Goal: Task Accomplishment & Management: Use online tool/utility

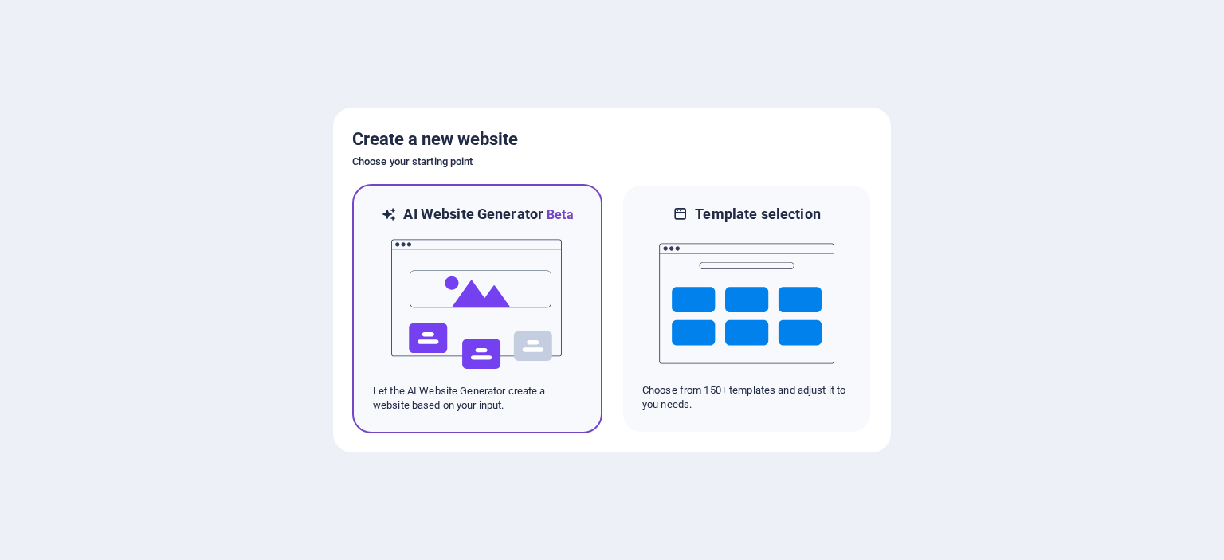
click at [473, 283] on img at bounding box center [477, 304] width 175 height 159
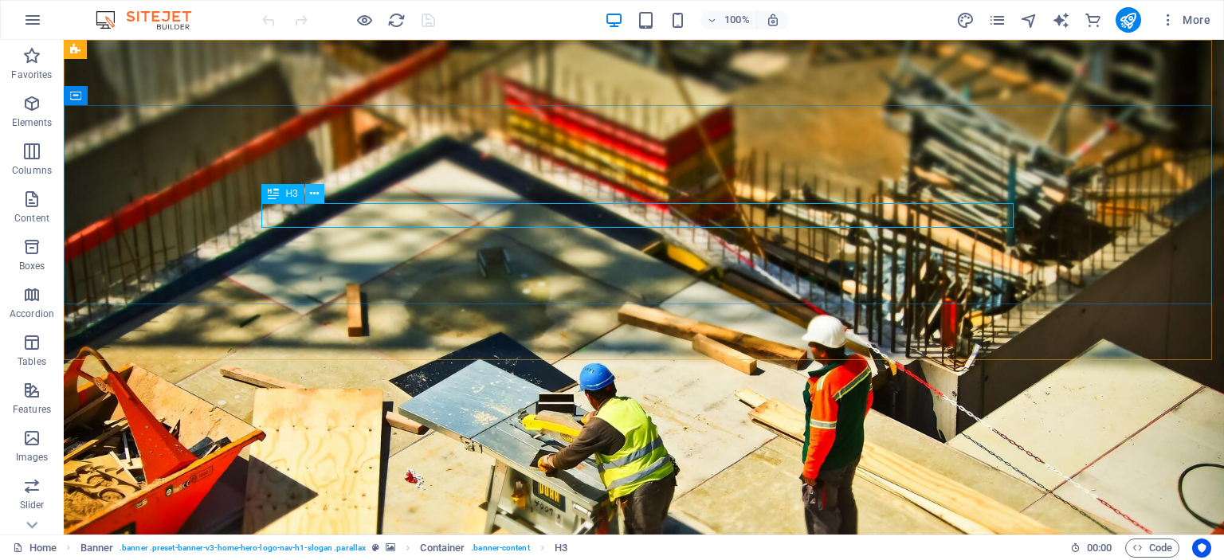
click at [310, 190] on icon at bounding box center [314, 194] width 9 height 17
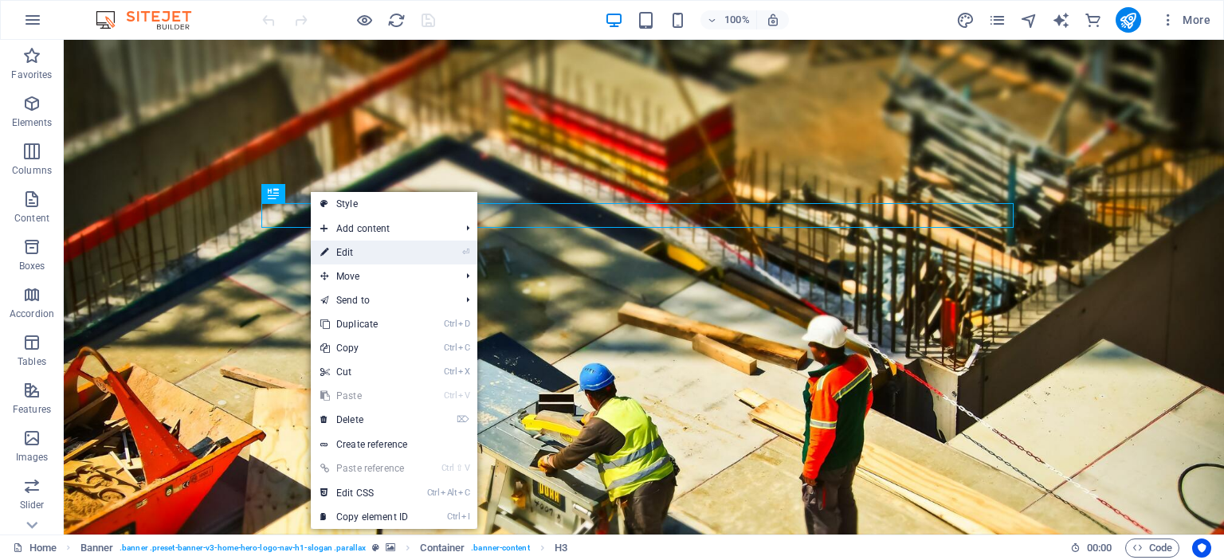
click at [353, 249] on link "⏎ Edit" at bounding box center [364, 253] width 107 height 24
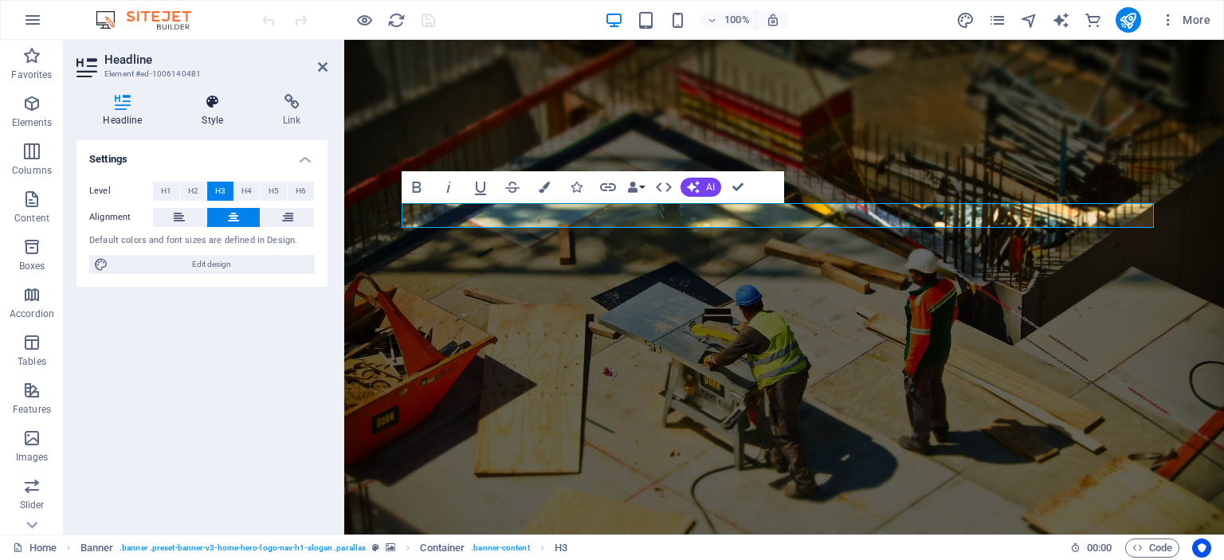
click at [214, 103] on icon at bounding box center [212, 102] width 75 height 16
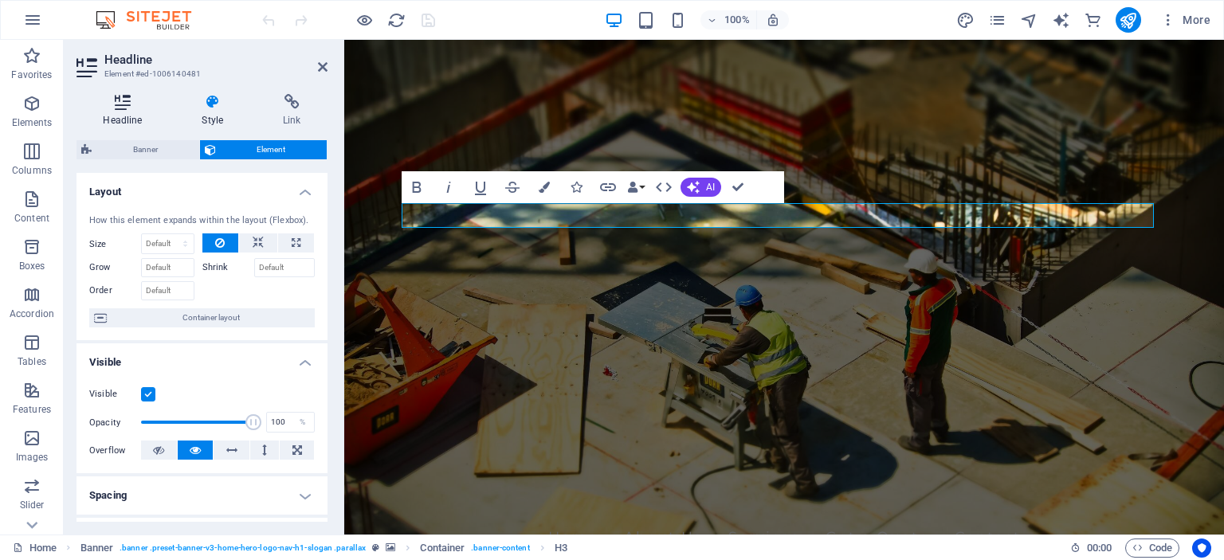
click at [108, 101] on icon at bounding box center [123, 102] width 92 height 16
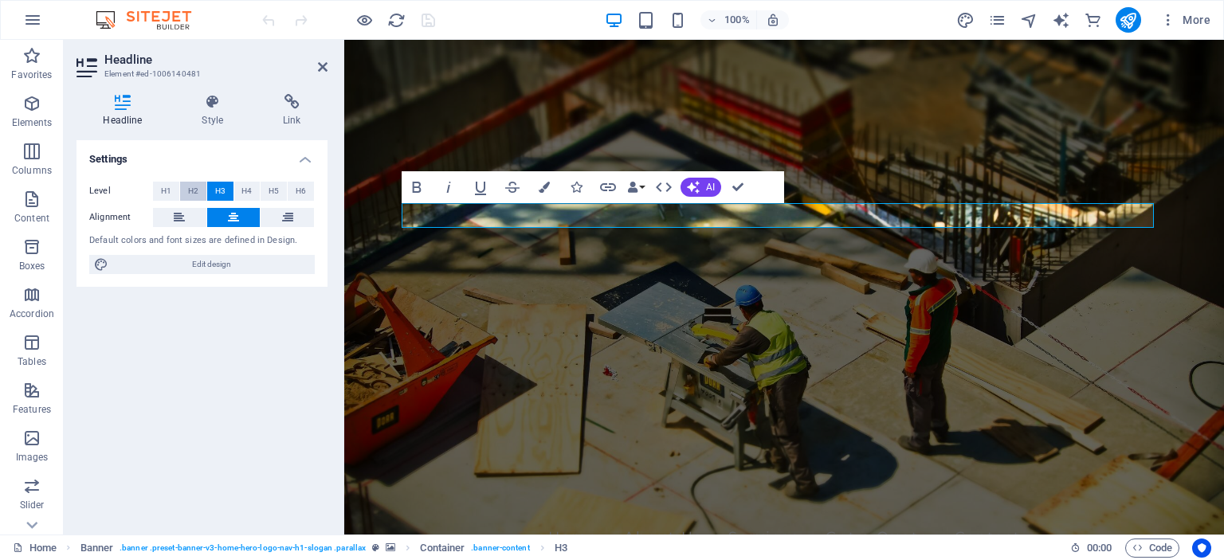
click at [193, 190] on span "H2" at bounding box center [193, 191] width 10 height 19
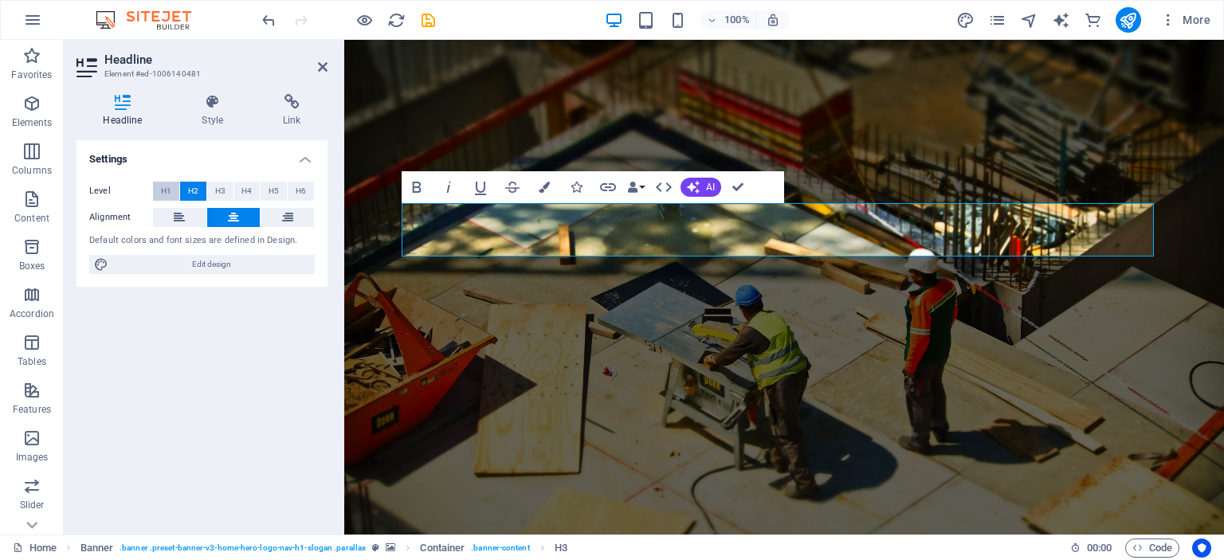
click at [167, 186] on span "H1" at bounding box center [166, 191] width 10 height 19
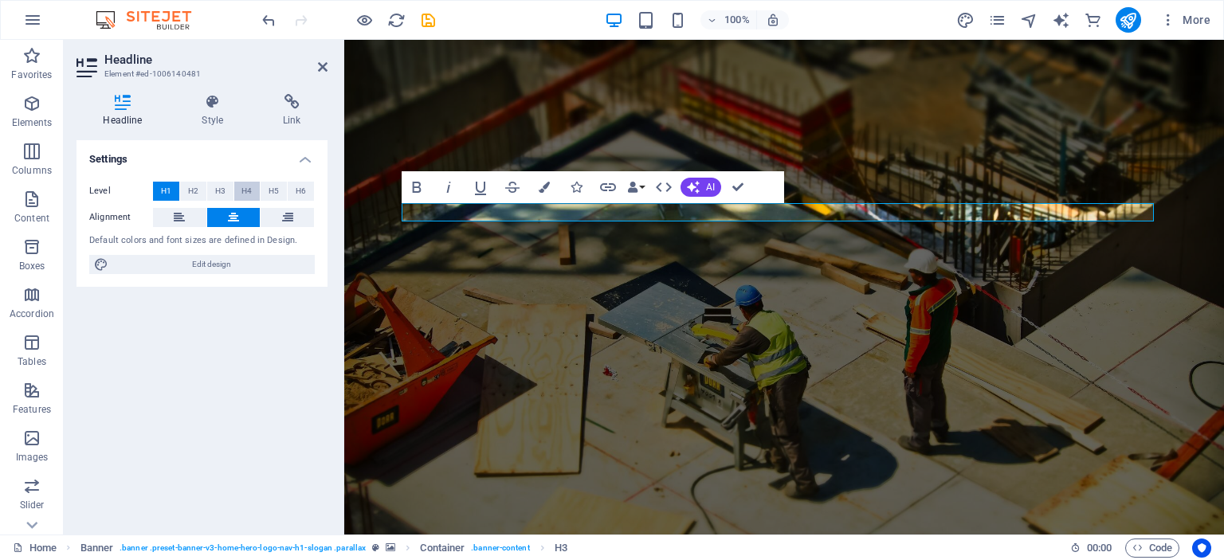
click at [241, 187] on span "H4" at bounding box center [246, 191] width 10 height 19
click at [279, 187] on button "H5" at bounding box center [274, 191] width 26 height 19
click at [311, 186] on button "H6" at bounding box center [301, 191] width 26 height 19
click at [166, 190] on span "H1" at bounding box center [166, 191] width 10 height 19
click at [190, 190] on span "H2" at bounding box center [193, 191] width 10 height 19
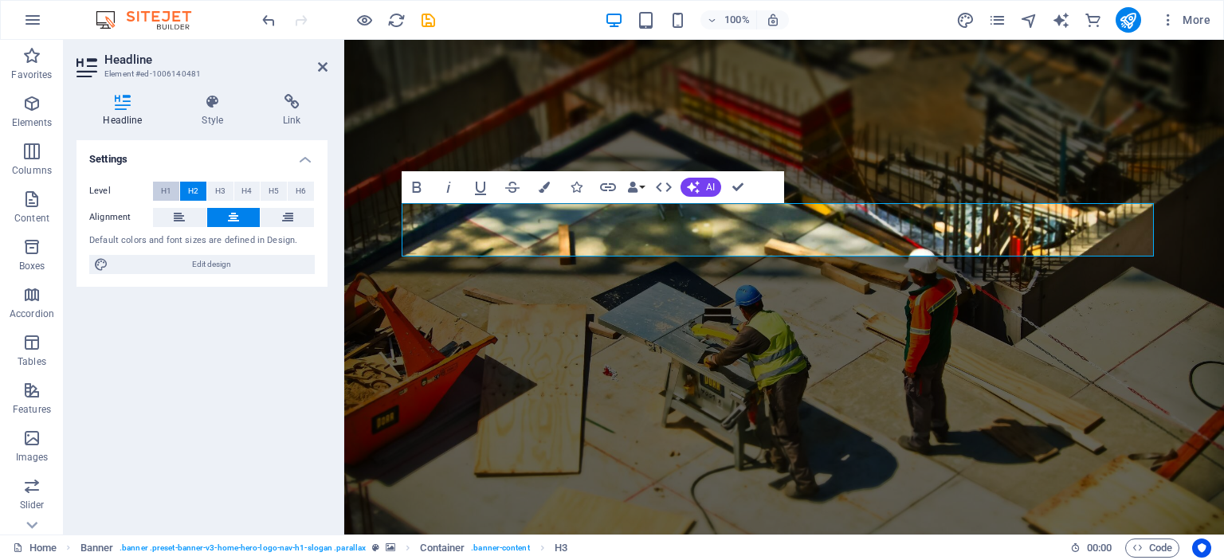
click at [163, 194] on span "H1" at bounding box center [166, 191] width 10 height 19
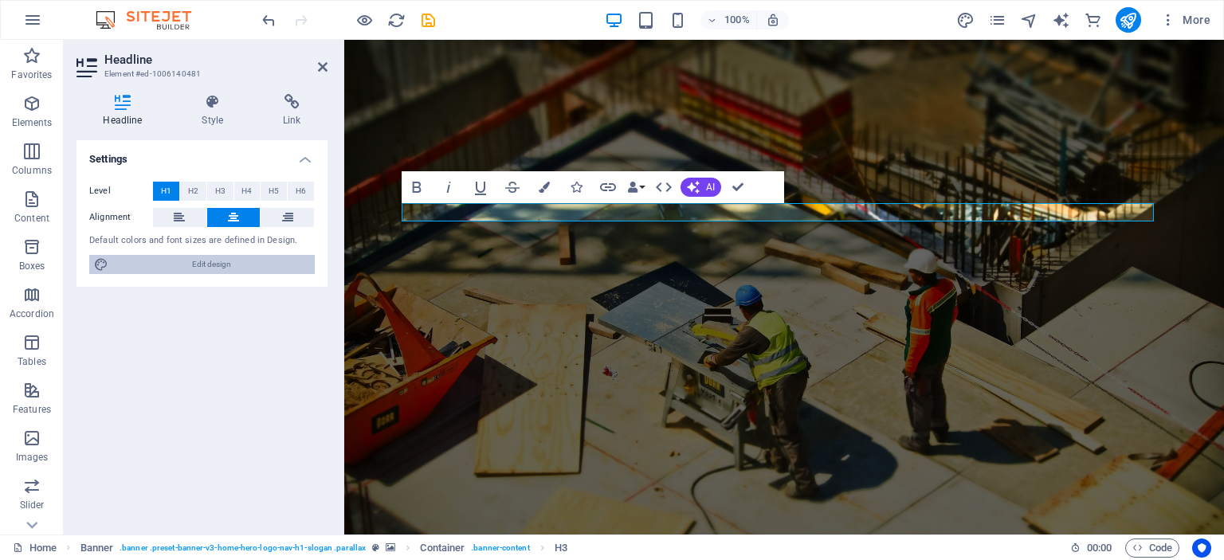
click at [193, 268] on span "Edit design" at bounding box center [211, 264] width 197 height 19
select select "px"
select select "200"
select select "px"
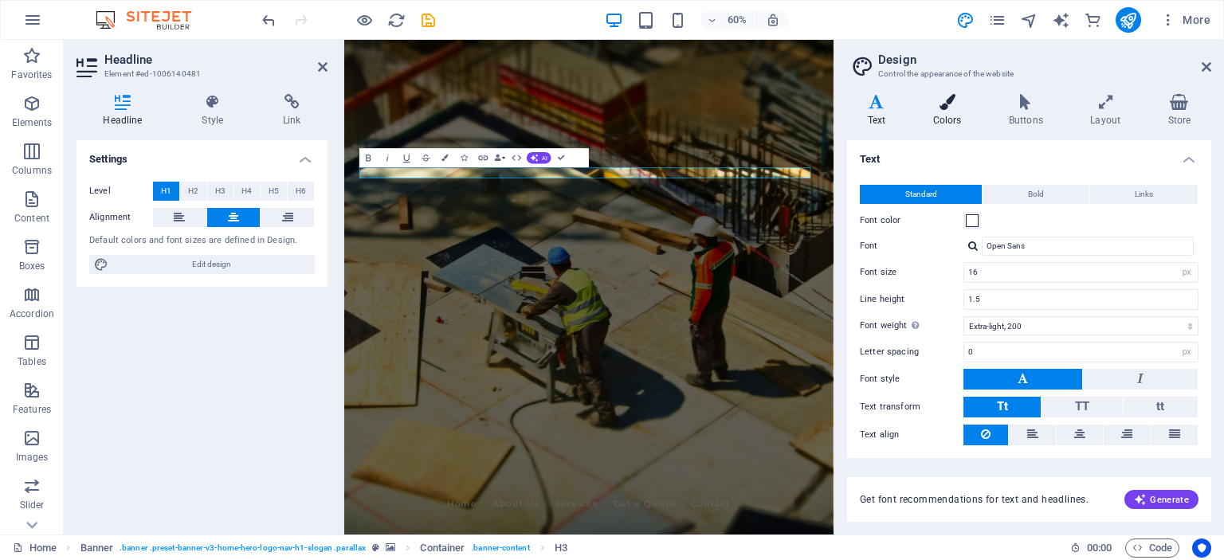
click at [973, 101] on icon at bounding box center [947, 102] width 69 height 16
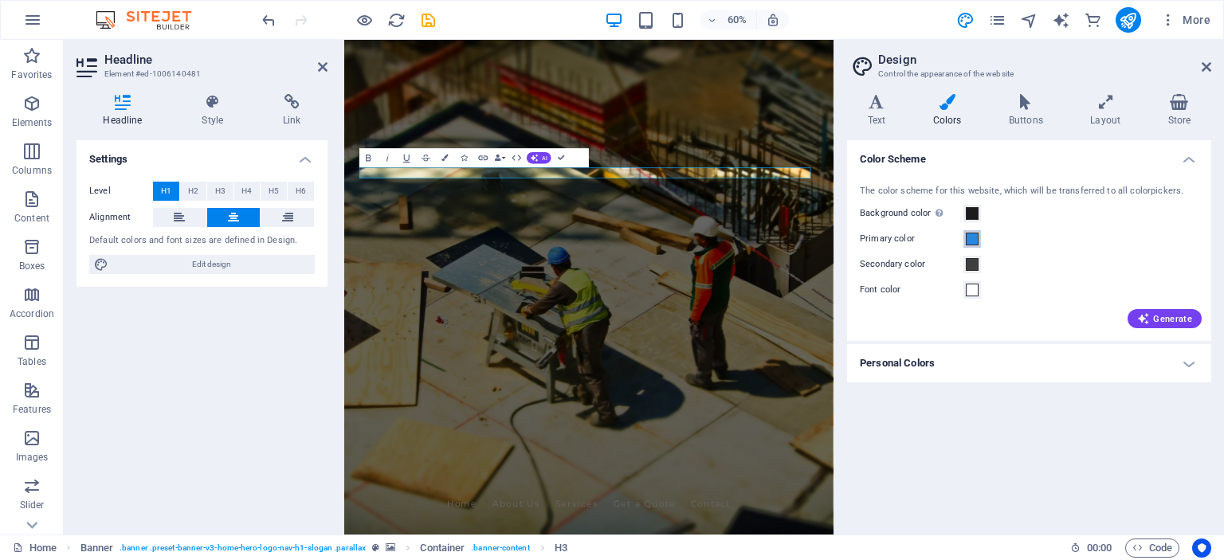
click at [972, 242] on span at bounding box center [972, 239] width 13 height 13
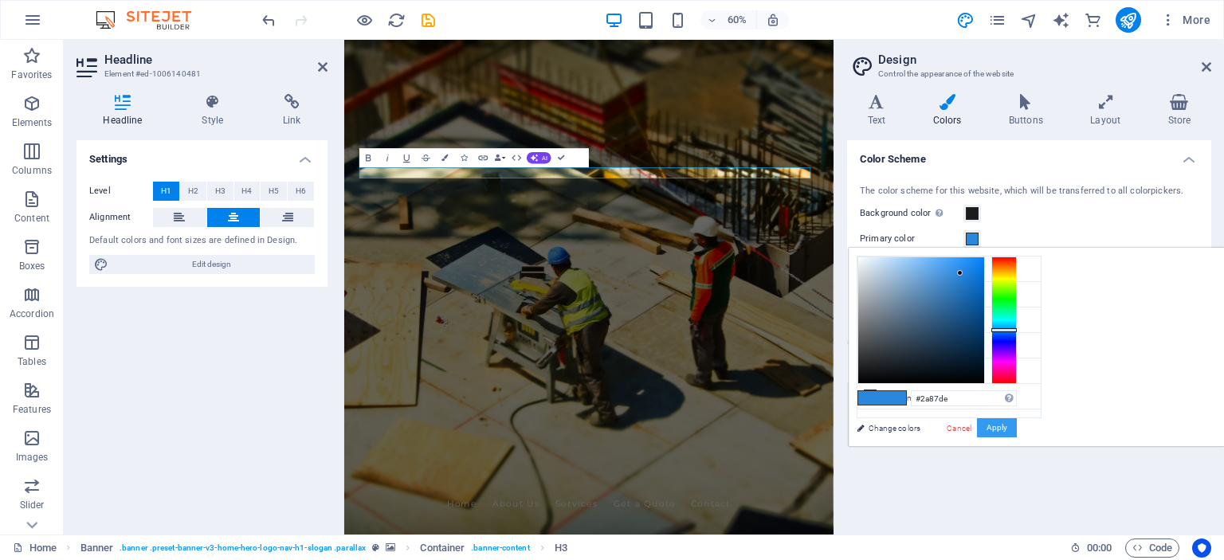
click at [1017, 436] on button "Apply" at bounding box center [997, 427] width 40 height 19
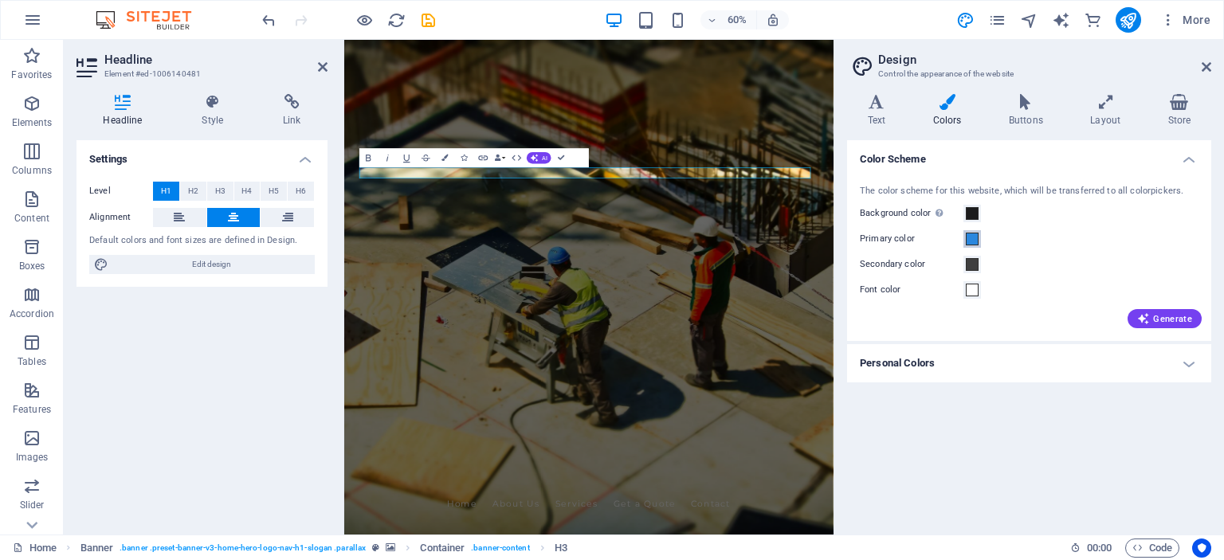
click at [972, 235] on span at bounding box center [972, 239] width 13 height 13
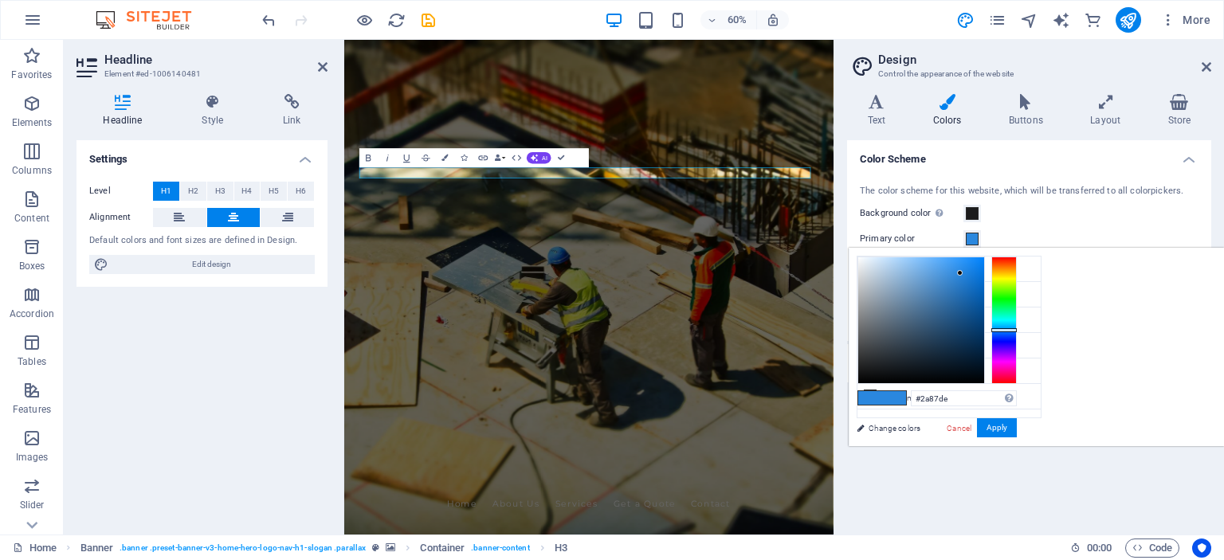
drag, startPoint x: 1194, startPoint y: 430, endPoint x: 1065, endPoint y: 467, distance: 134.4
click at [1054, 467] on div "Color Scheme The color scheme for this website, which will be transferred to al…" at bounding box center [1029, 331] width 364 height 382
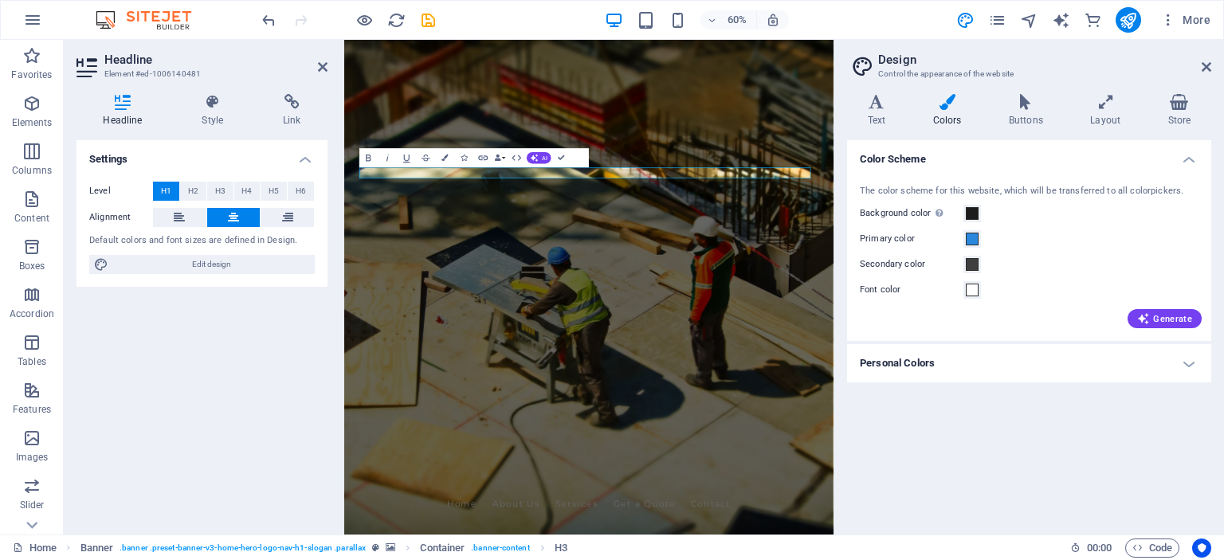
click at [934, 357] on h4 "Personal Colors" at bounding box center [1029, 363] width 364 height 38
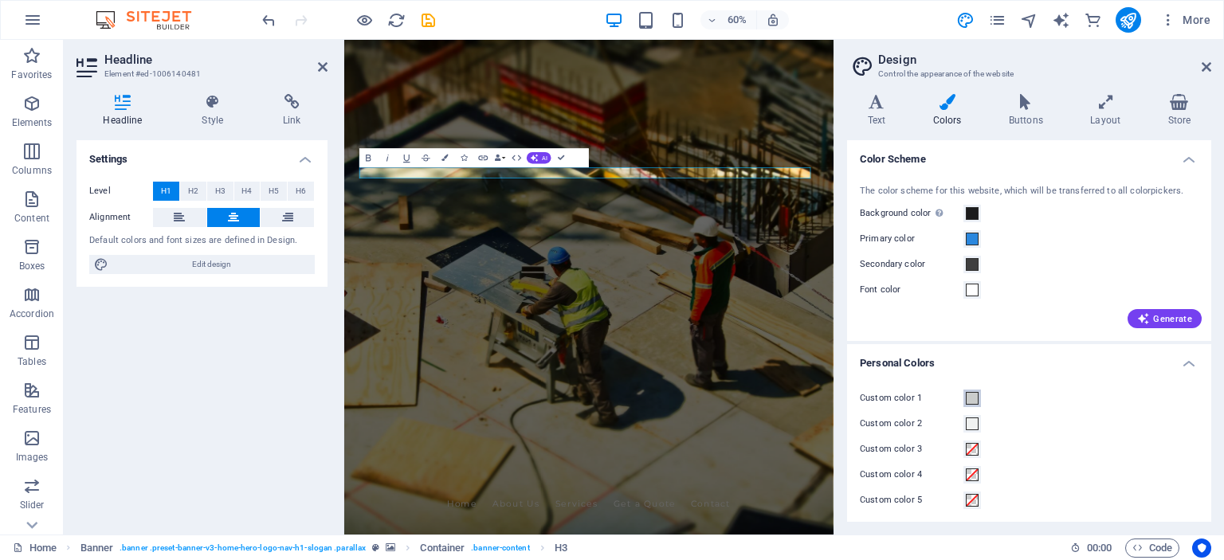
click at [969, 395] on span at bounding box center [972, 398] width 13 height 13
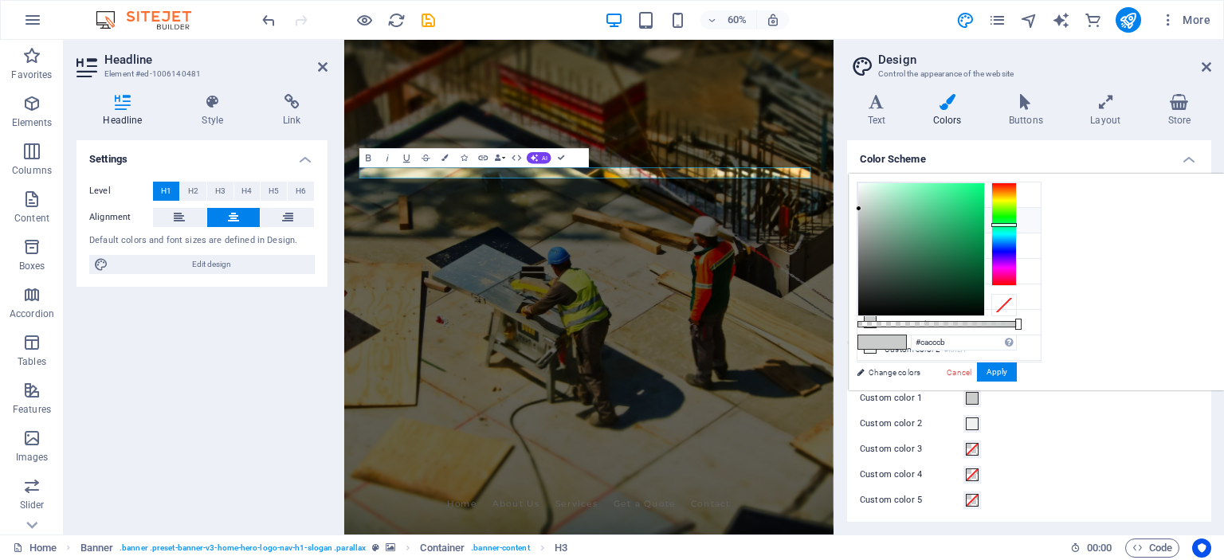
click at [864, 214] on span at bounding box center [870, 220] width 13 height 13
type input "#2a87de"
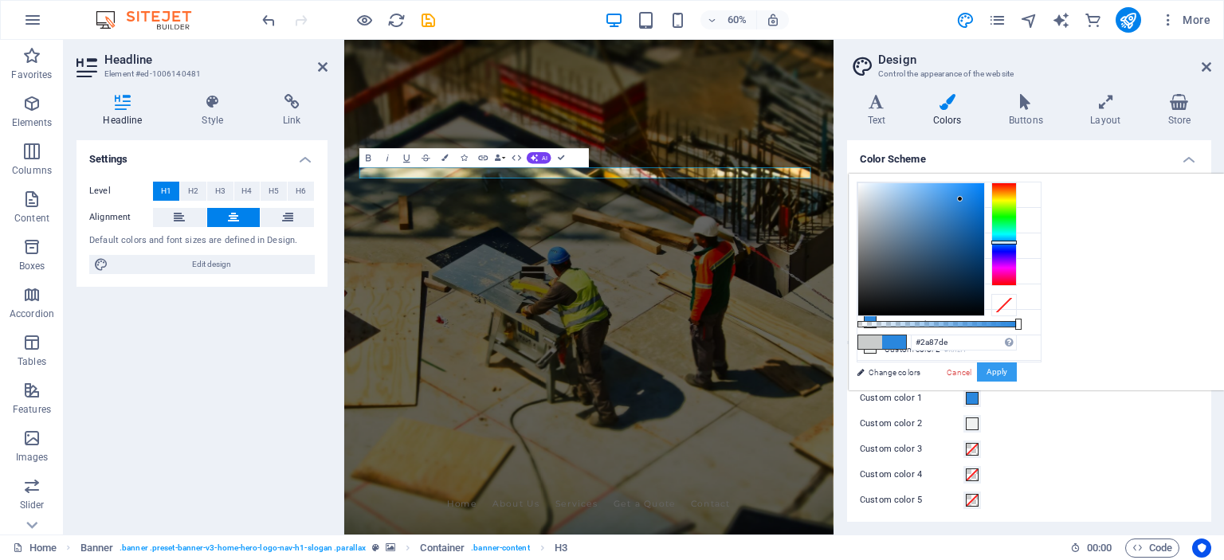
click at [1017, 373] on button "Apply" at bounding box center [997, 372] width 40 height 19
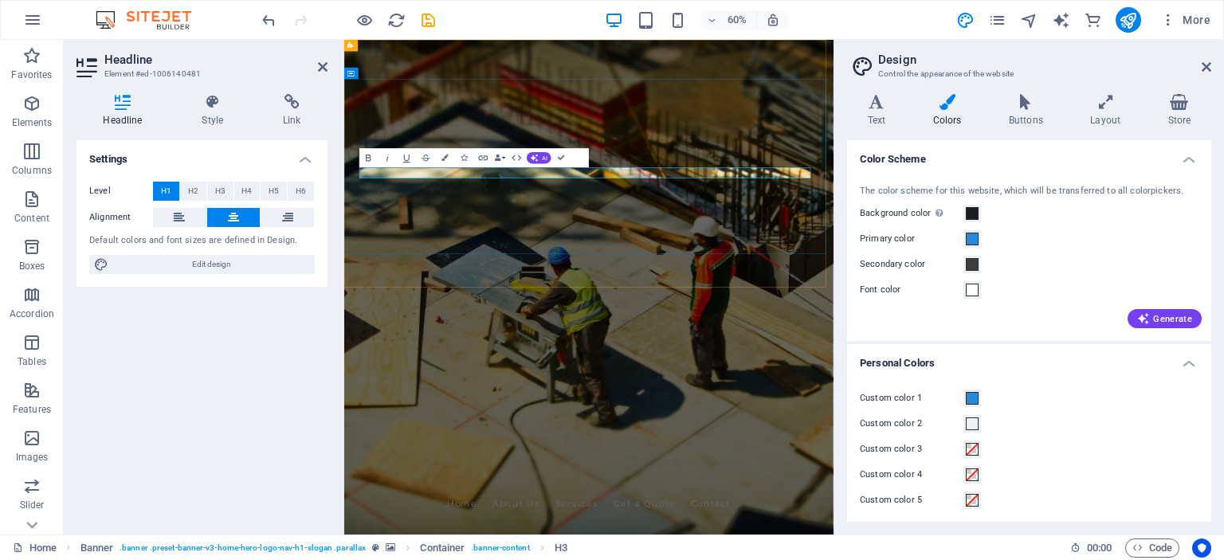
click at [442, 158] on icon "button" at bounding box center [445, 158] width 6 height 6
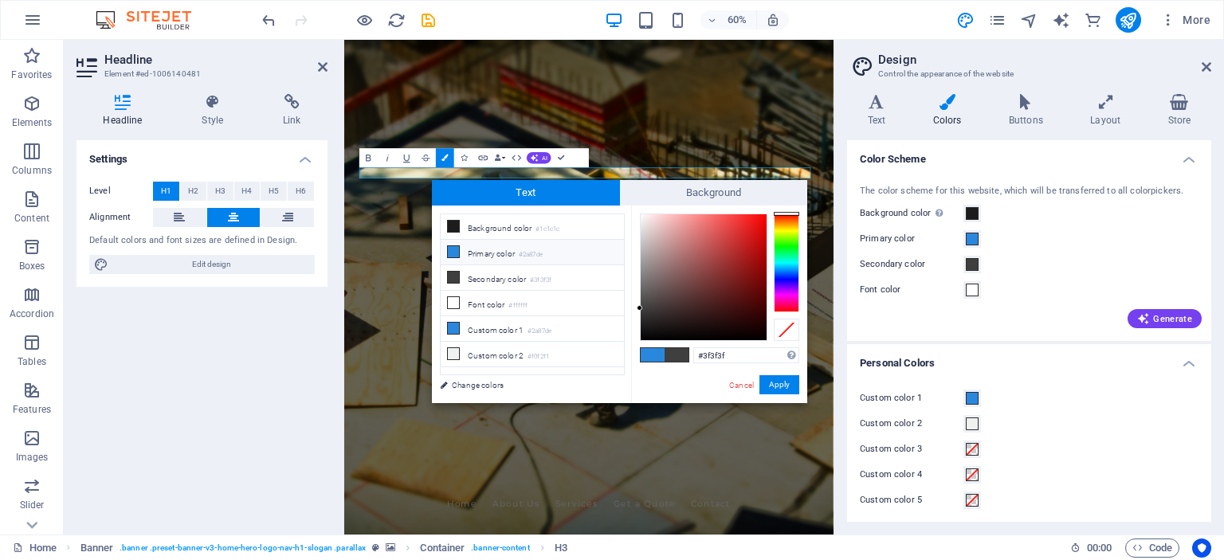
click at [453, 250] on icon at bounding box center [453, 251] width 11 height 11
type input "#2a87de"
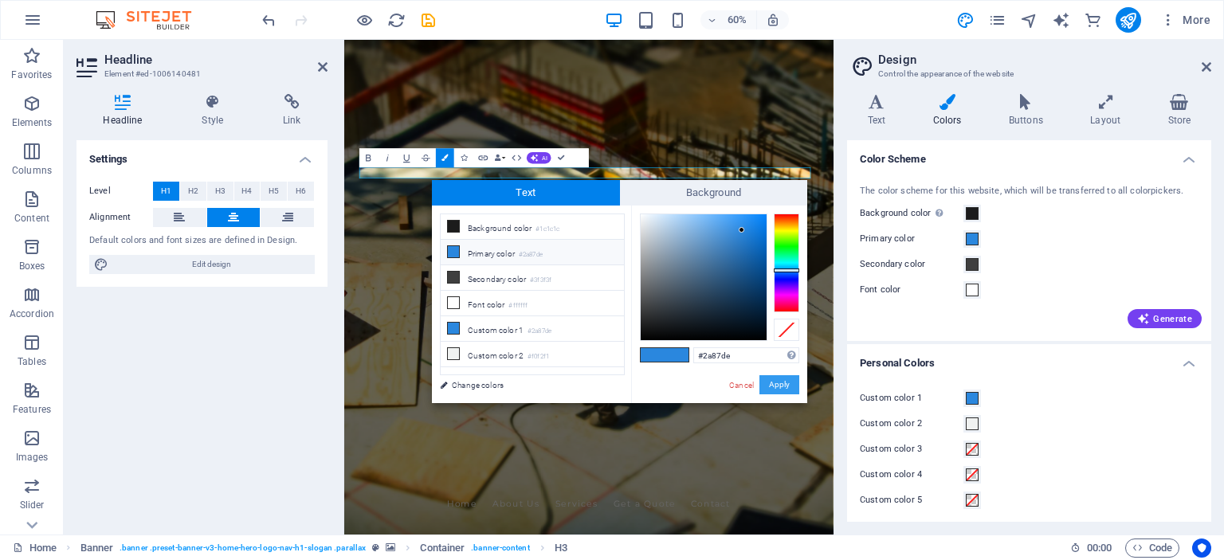
click at [779, 383] on button "Apply" at bounding box center [780, 384] width 40 height 19
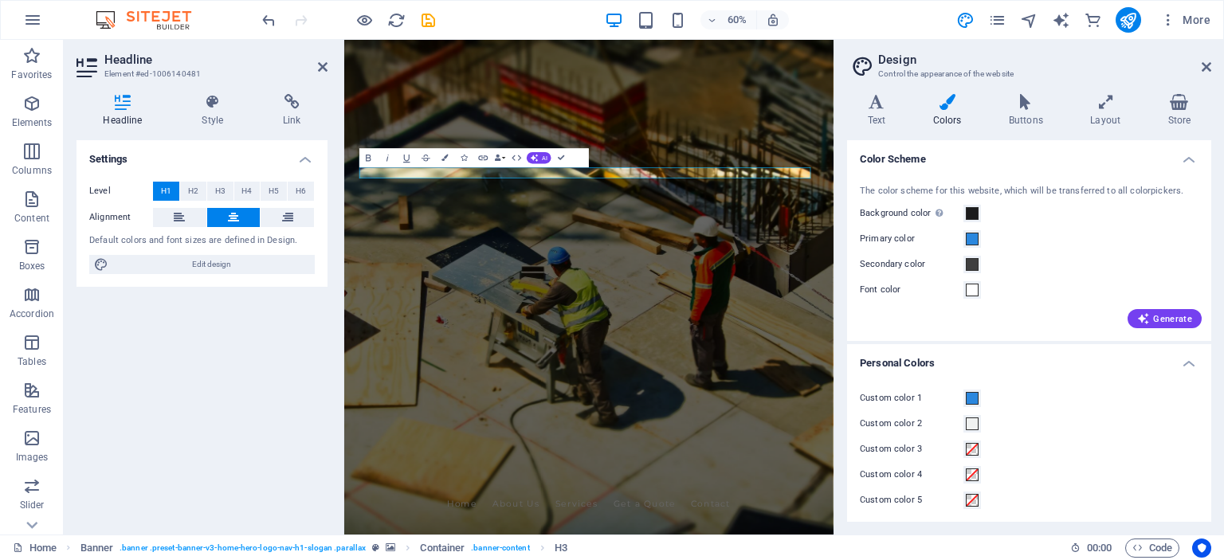
click at [917, 439] on figure at bounding box center [751, 452] width 815 height 825
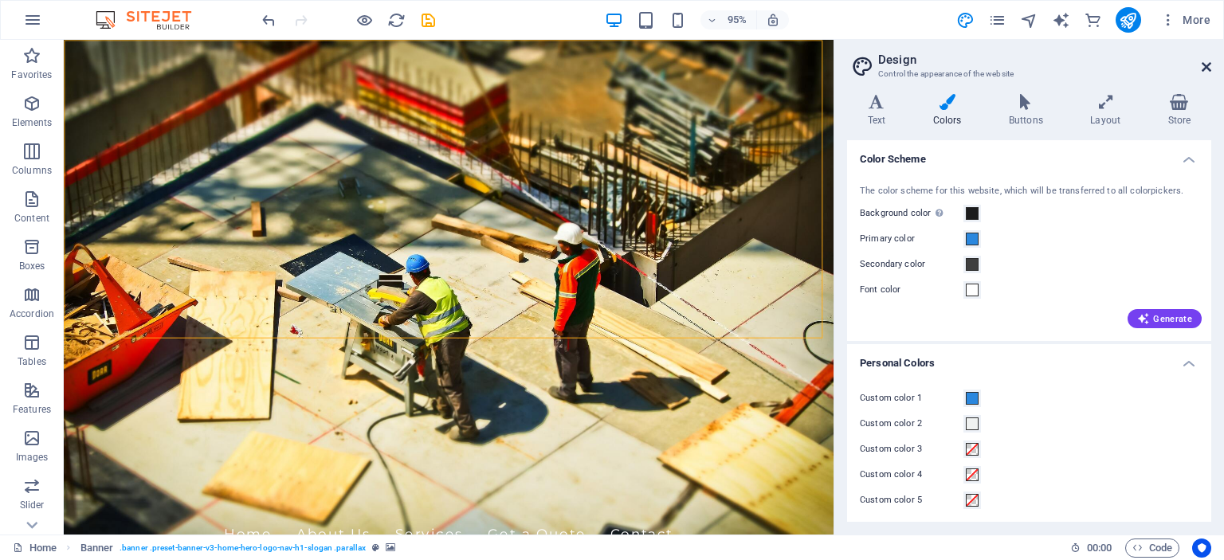
click at [1205, 67] on icon at bounding box center [1207, 67] width 10 height 13
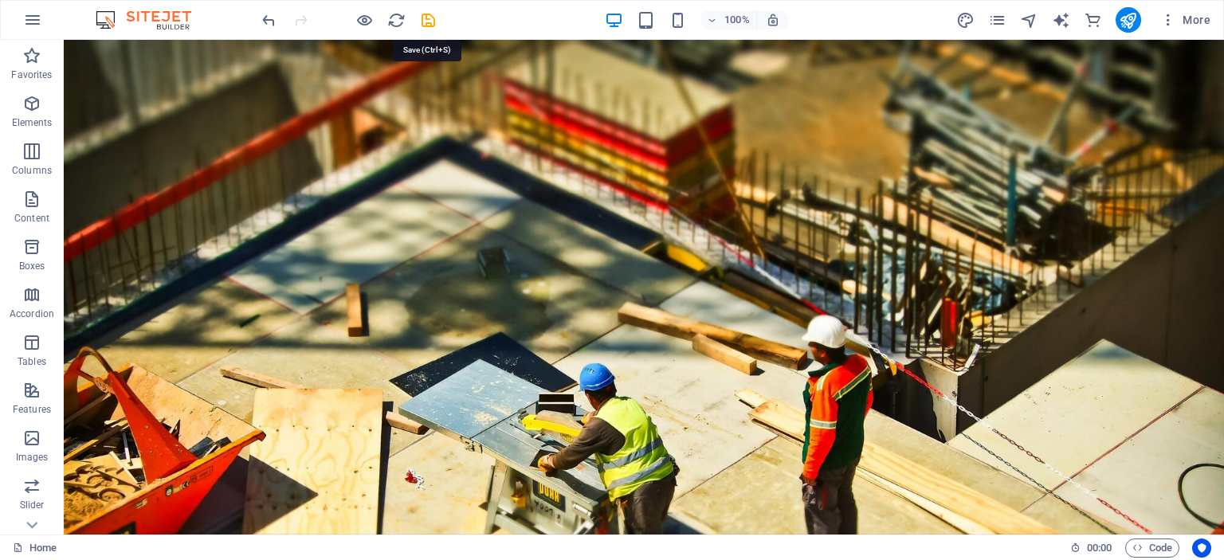
click at [430, 18] on icon "save" at bounding box center [428, 20] width 18 height 18
click at [1125, 18] on icon "publish" at bounding box center [1128, 20] width 18 height 18
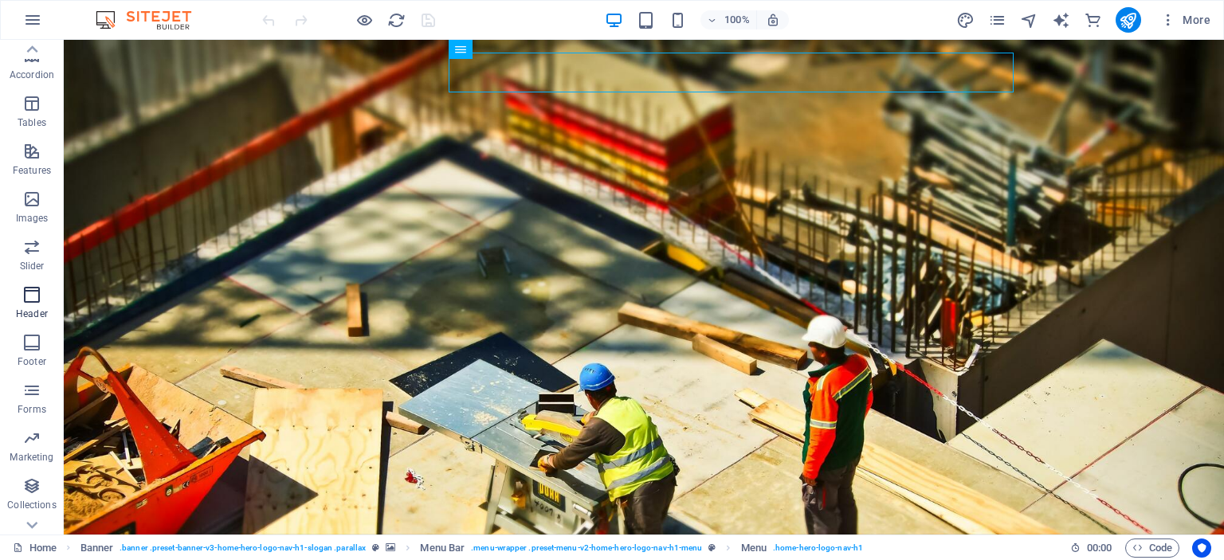
scroll to position [269, 0]
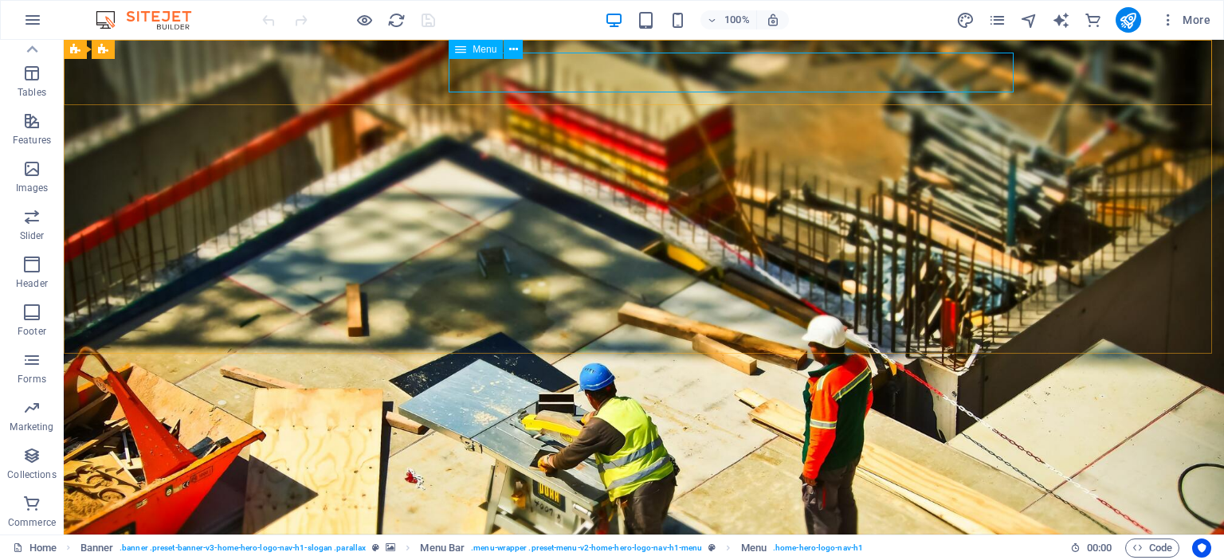
click at [462, 53] on icon at bounding box center [460, 49] width 11 height 19
click at [481, 51] on span "Menu" at bounding box center [485, 50] width 24 height 10
click at [517, 49] on icon at bounding box center [513, 49] width 9 height 17
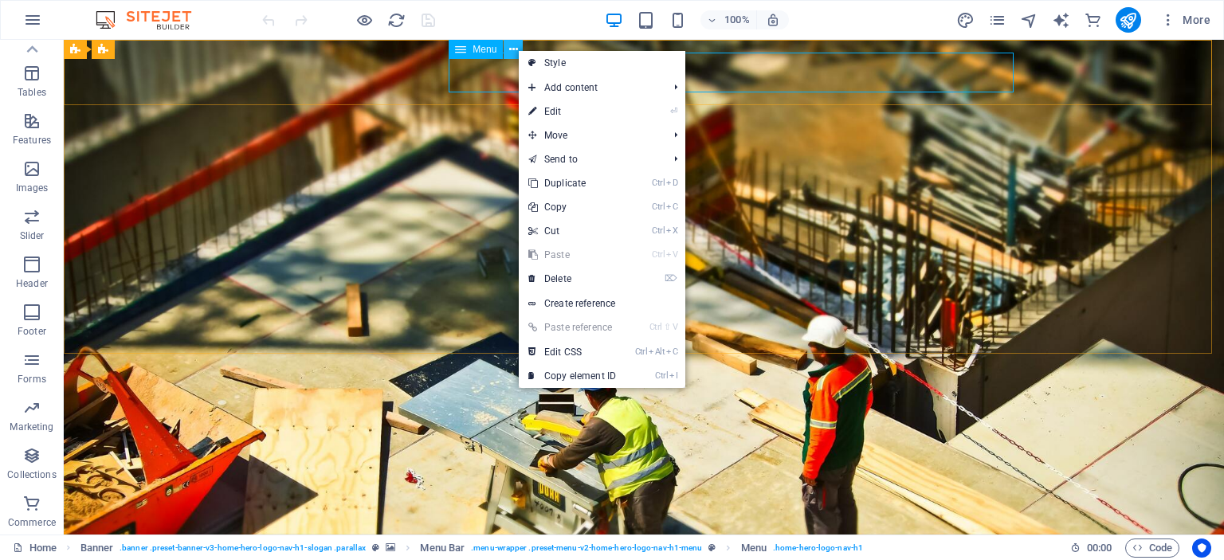
click at [517, 49] on icon at bounding box center [513, 49] width 9 height 17
click at [507, 15] on div "100% More" at bounding box center [738, 20] width 958 height 26
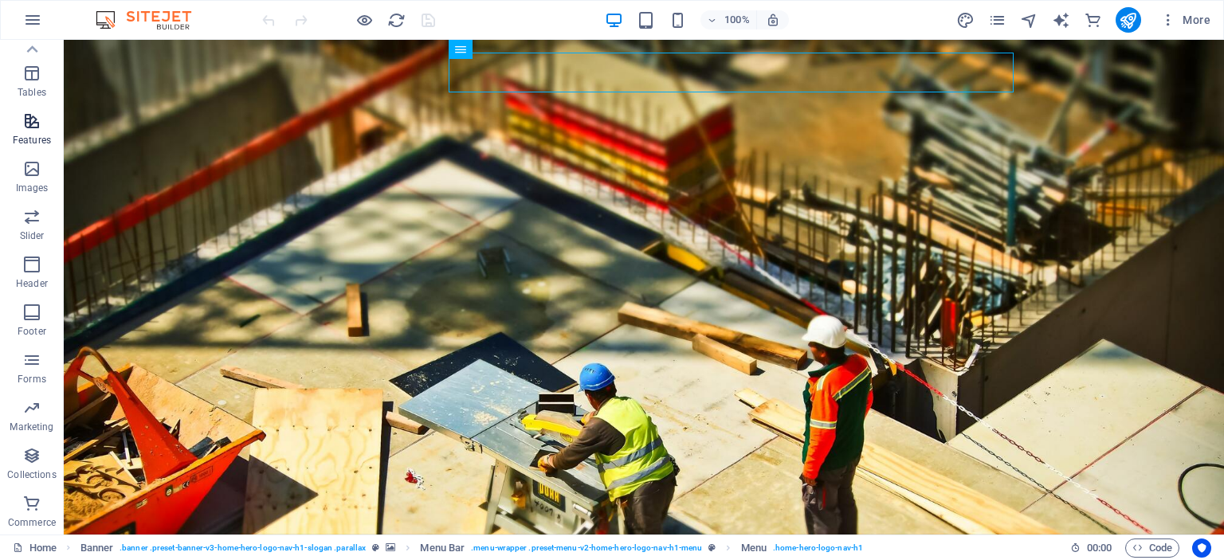
click at [19, 123] on span "Features" at bounding box center [32, 131] width 64 height 38
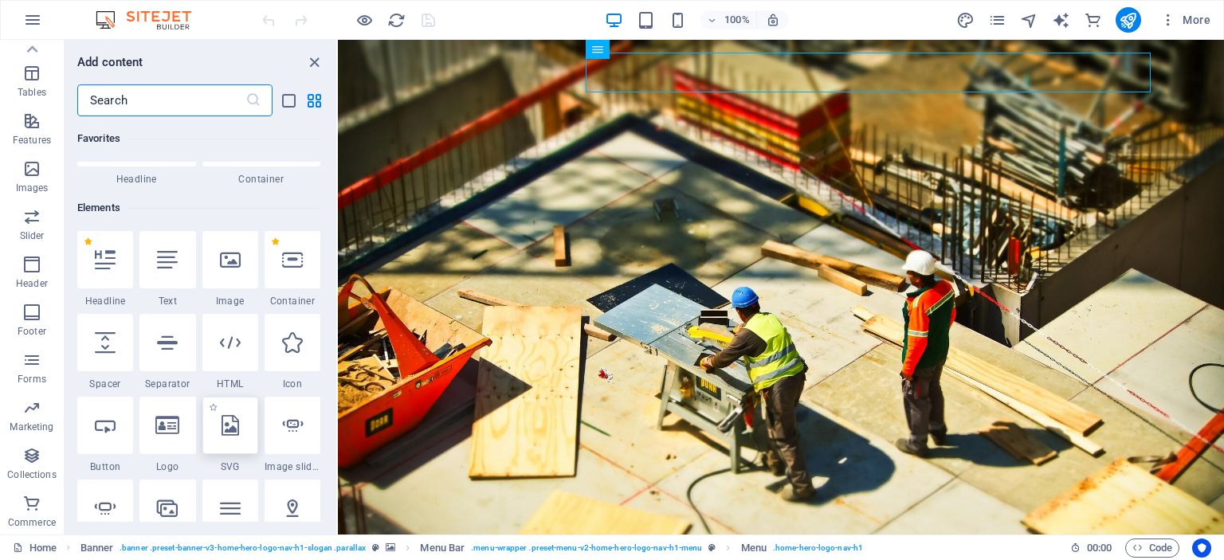
scroll to position [0, 0]
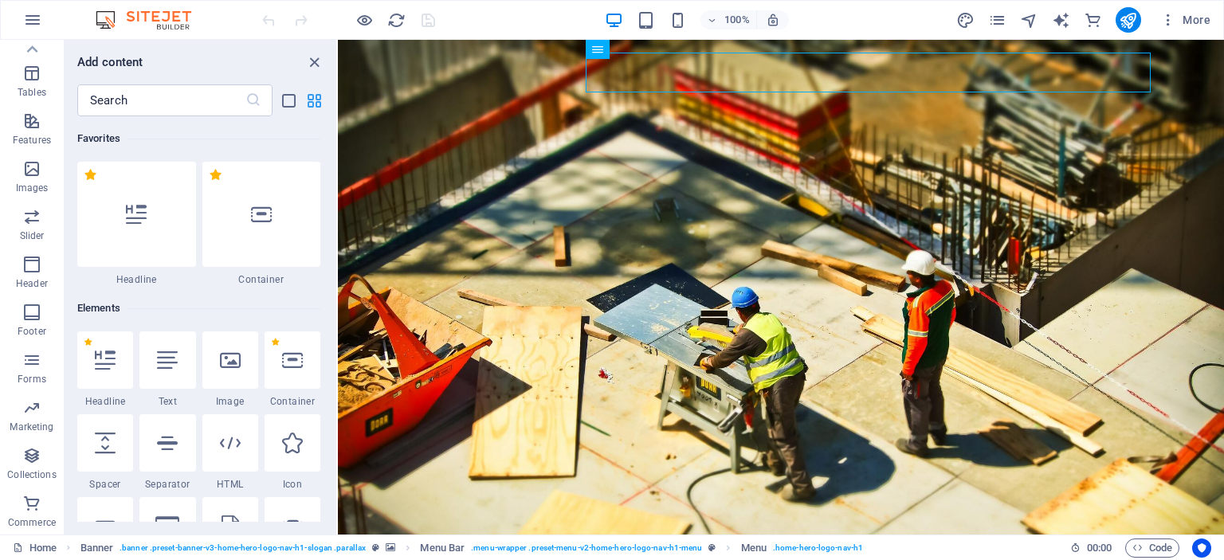
click at [316, 100] on icon "grid-view" at bounding box center [314, 101] width 18 height 18
click at [296, 101] on icon "list-view" at bounding box center [289, 101] width 18 height 18
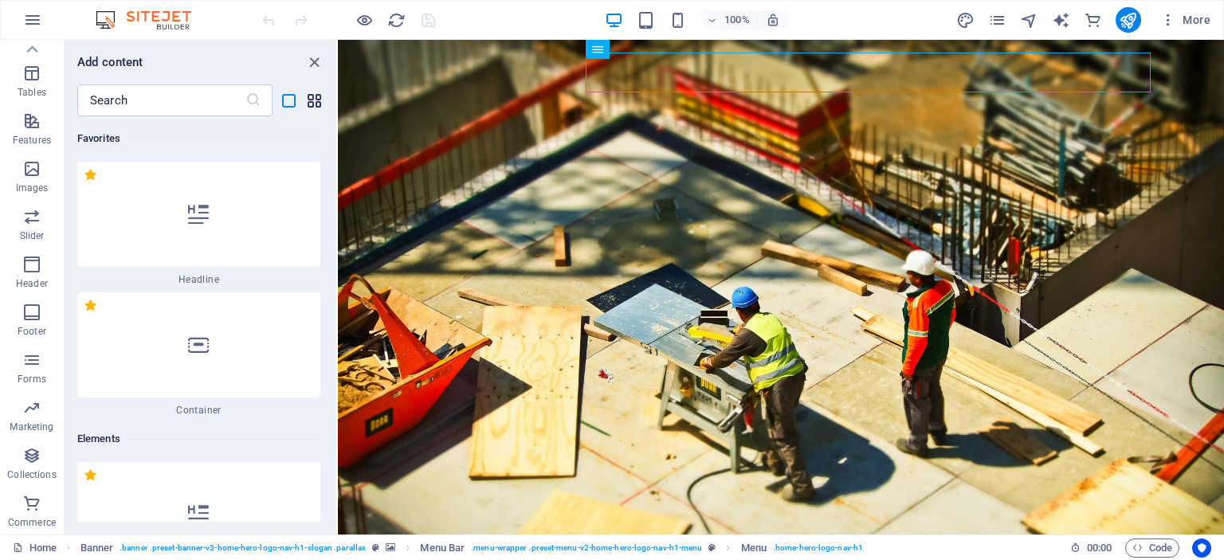
click at [312, 99] on icon "grid-view" at bounding box center [314, 101] width 18 height 18
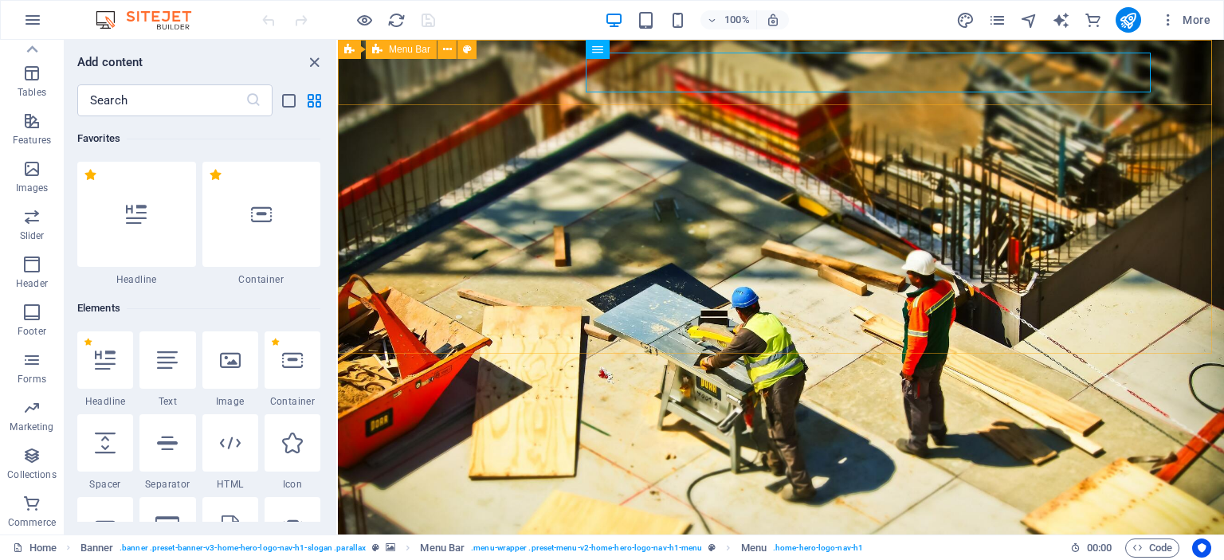
click at [406, 51] on span "Menu Bar" at bounding box center [409, 50] width 41 height 10
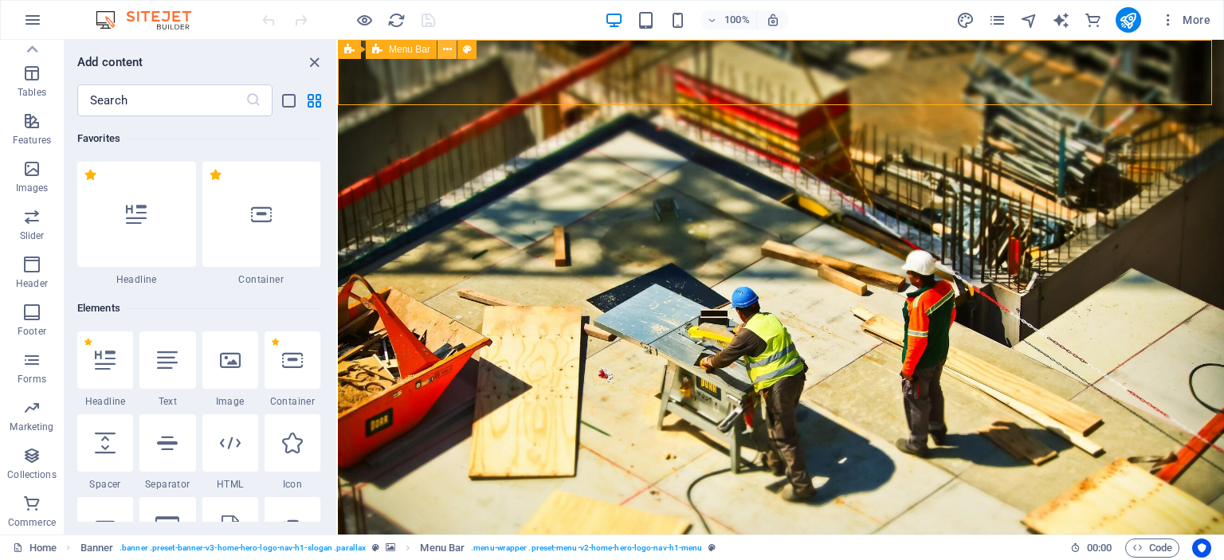
click at [440, 49] on button at bounding box center [447, 49] width 19 height 19
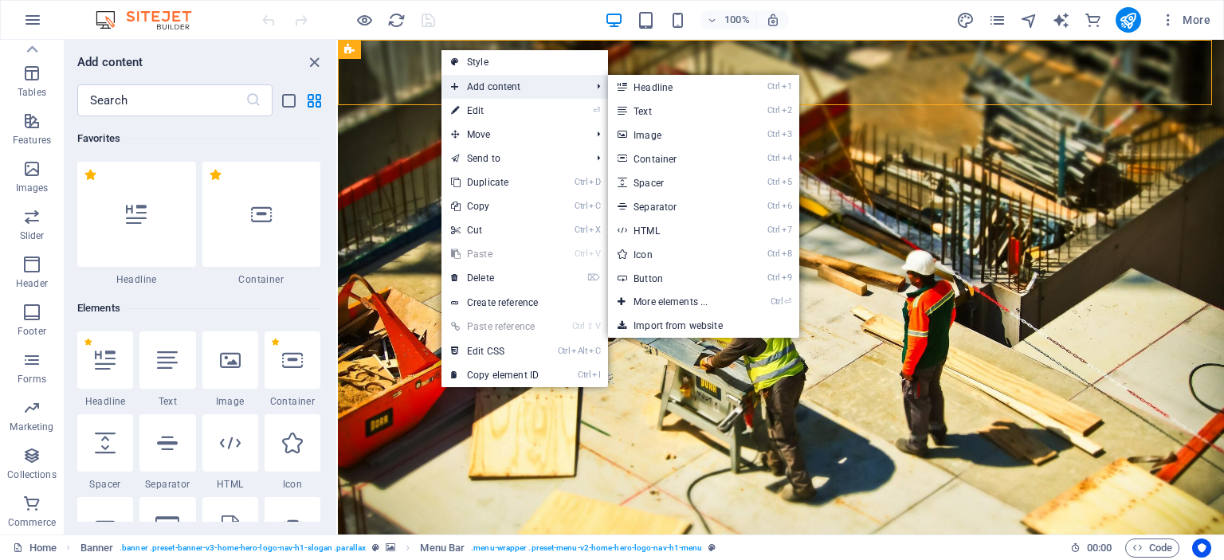
click at [482, 82] on span "Add content" at bounding box center [513, 87] width 143 height 24
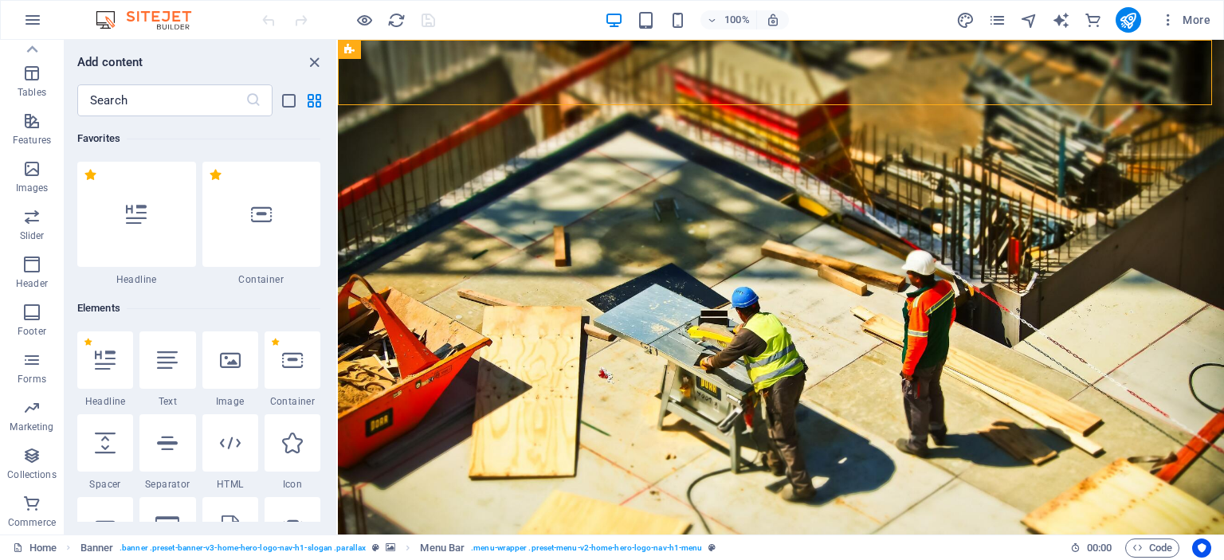
click at [866, 15] on div "100% More" at bounding box center [738, 20] width 958 height 26
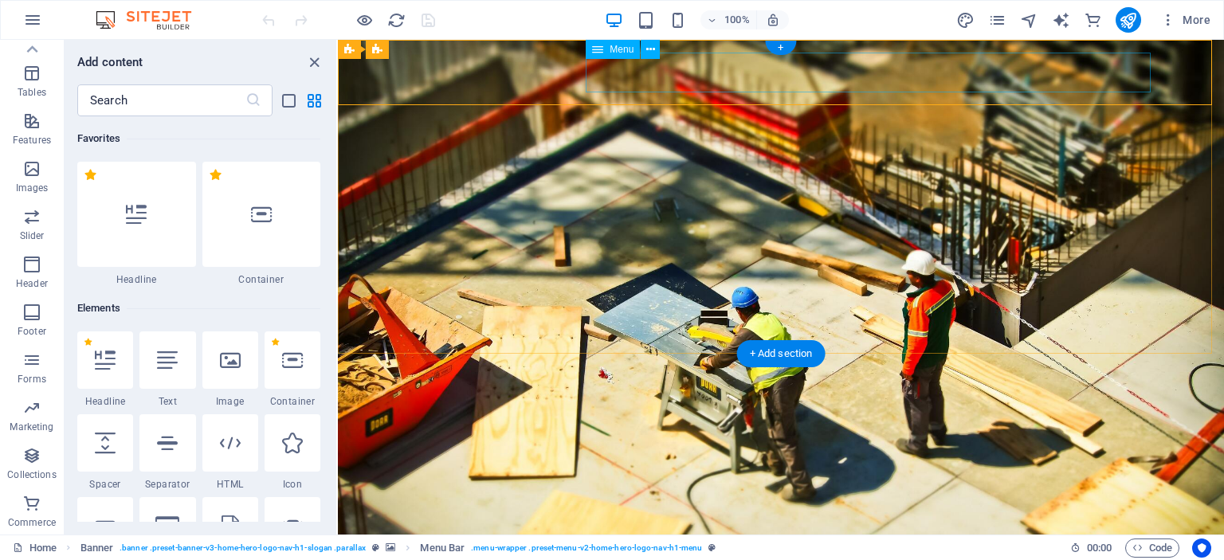
click at [826, 521] on nav "Home About Us Services Get a Quote Contact" at bounding box center [781, 541] width 752 height 40
click at [652, 53] on icon at bounding box center [650, 49] width 9 height 17
click at [858, 521] on nav "Home About Us Services Get a Quote Contact" at bounding box center [781, 541] width 752 height 40
select select
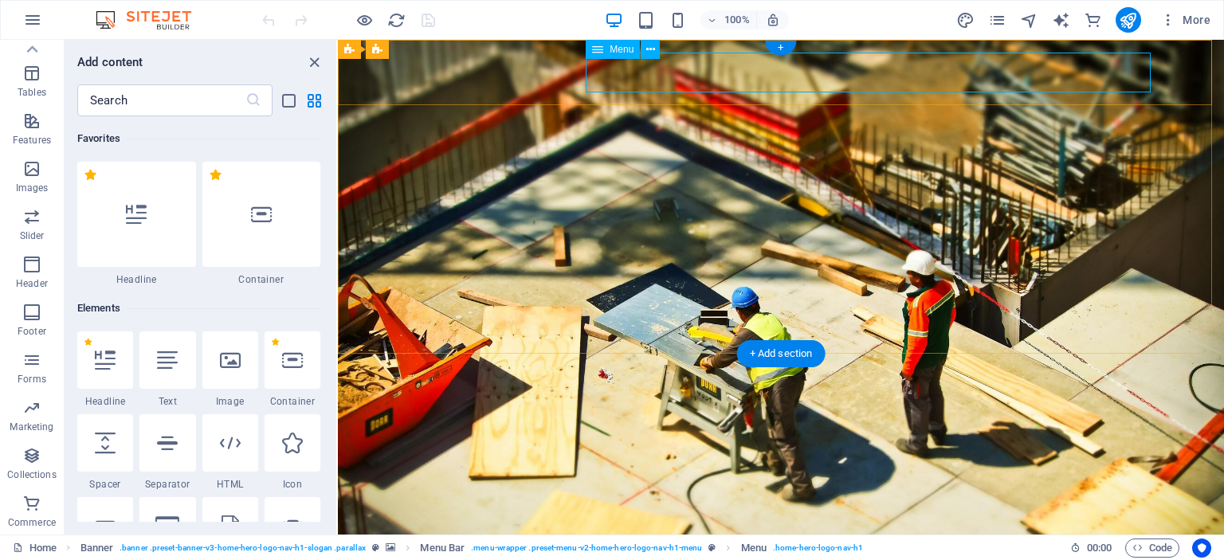
select select
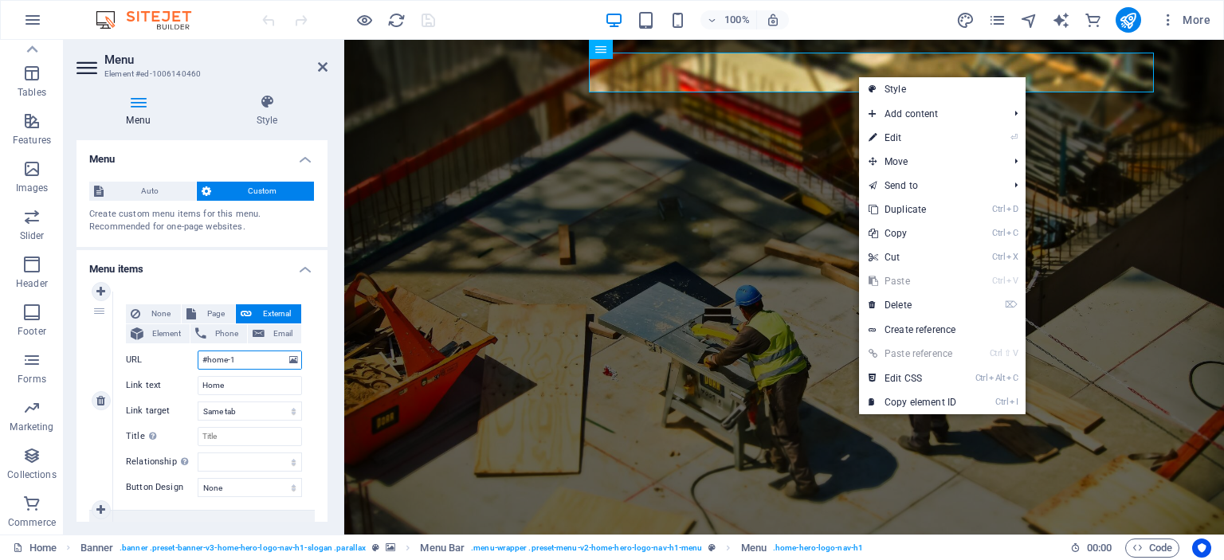
click at [245, 360] on input "#home-1" at bounding box center [250, 360] width 104 height 19
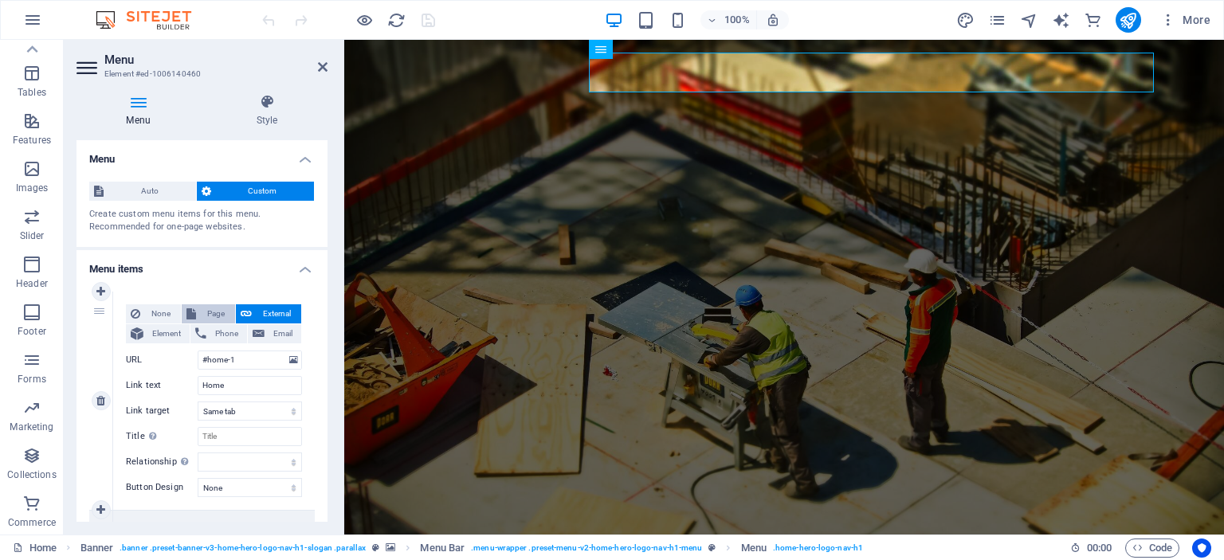
click at [204, 307] on span "Page" at bounding box center [215, 313] width 29 height 19
select select
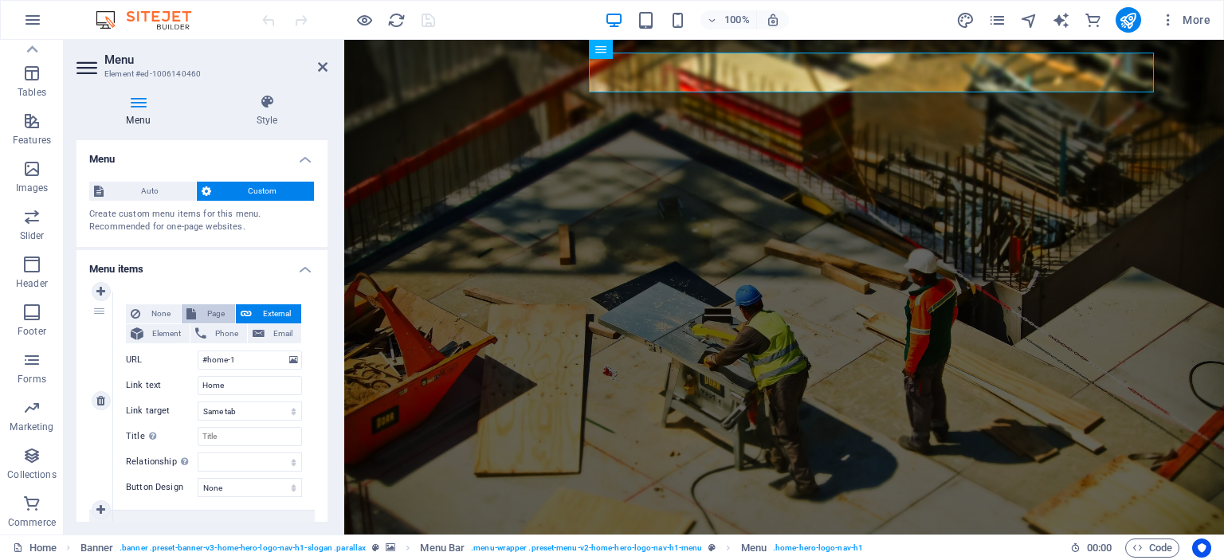
select select
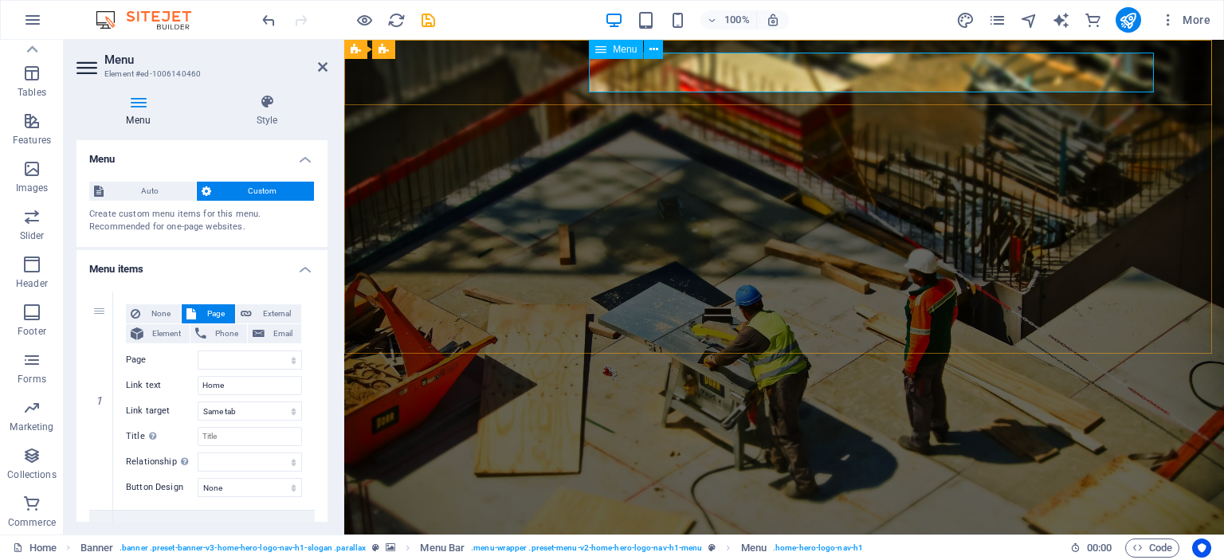
click at [838, 521] on nav "Home About Us Services Get a Quote Contact" at bounding box center [784, 541] width 752 height 40
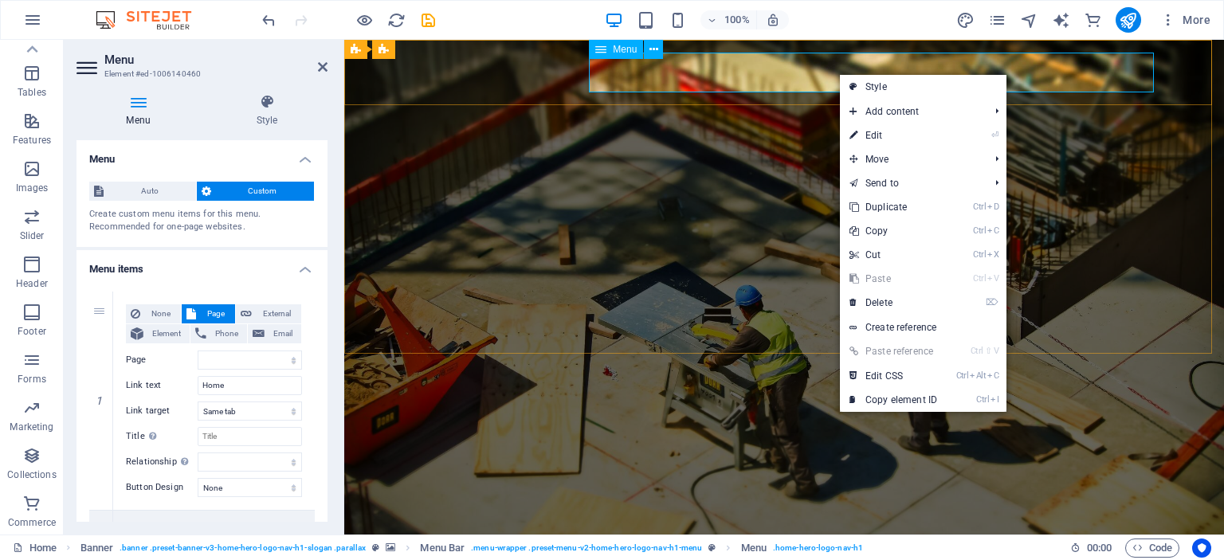
click at [823, 521] on nav "Home About Us Services Get a Quote Contact" at bounding box center [784, 541] width 752 height 40
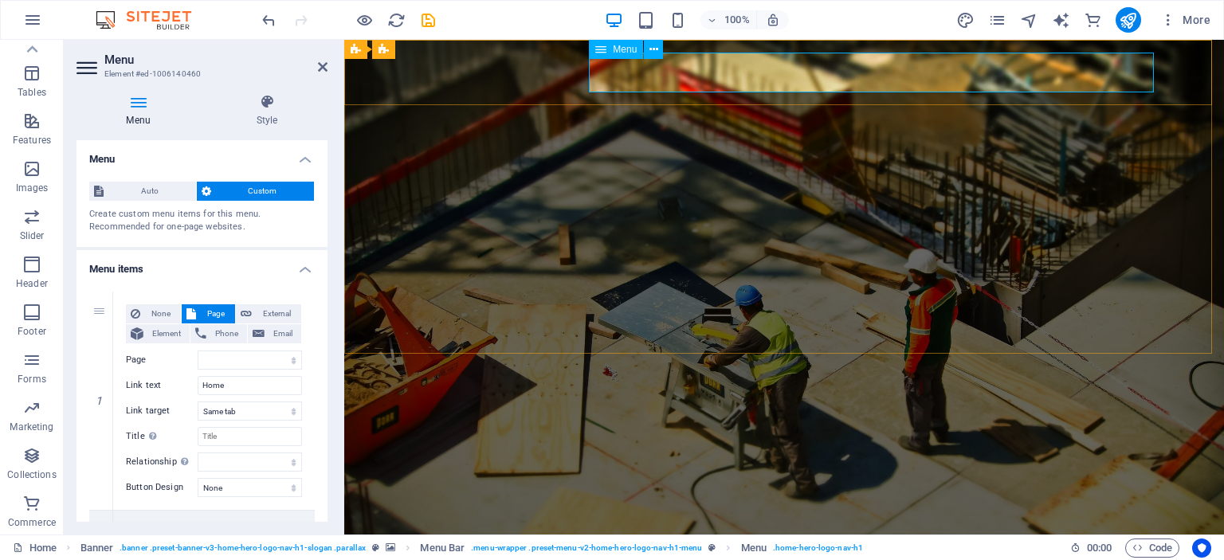
click at [823, 521] on nav "Home About Us Services Get a Quote Contact" at bounding box center [784, 541] width 752 height 40
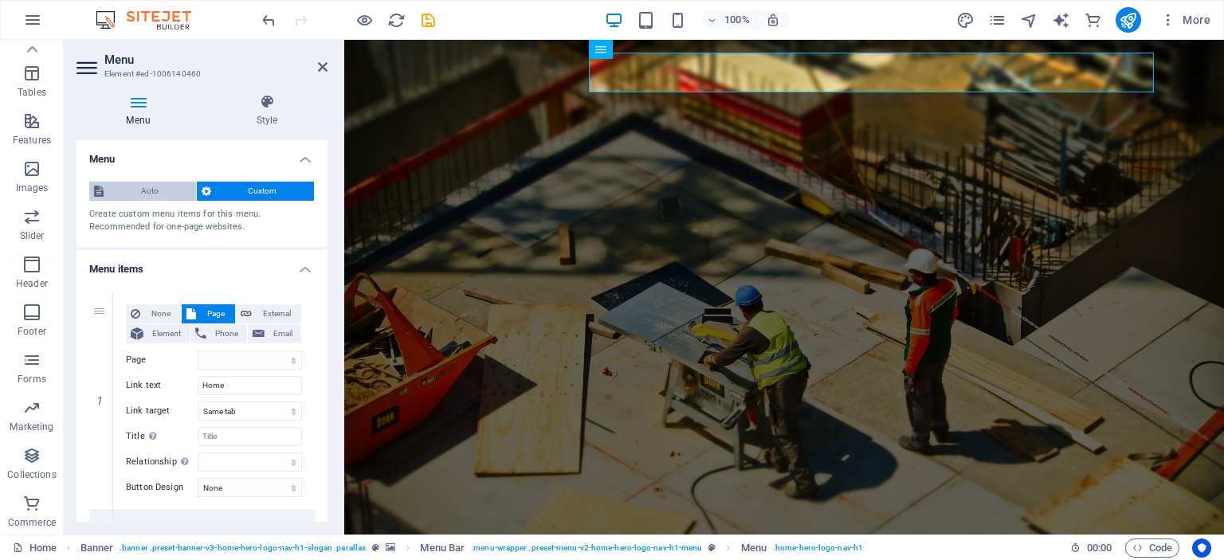
click at [138, 188] on span "Auto" at bounding box center [149, 191] width 83 height 19
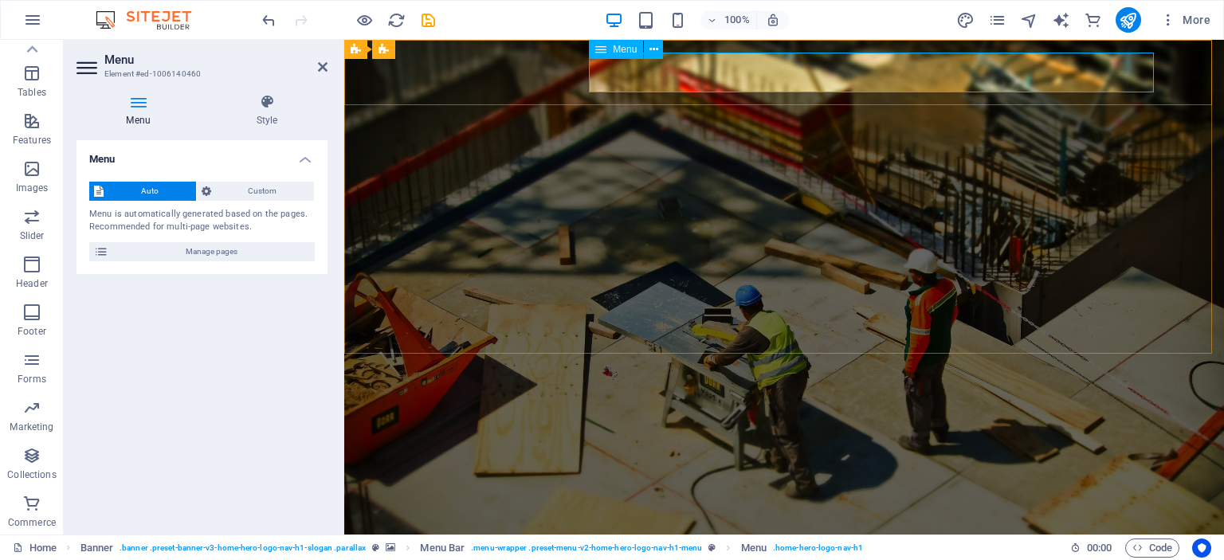
click at [840, 521] on nav "Home Legal Notice Privacy" at bounding box center [784, 541] width 752 height 40
click at [841, 521] on nav "Home Legal Notice Privacy" at bounding box center [784, 541] width 752 height 40
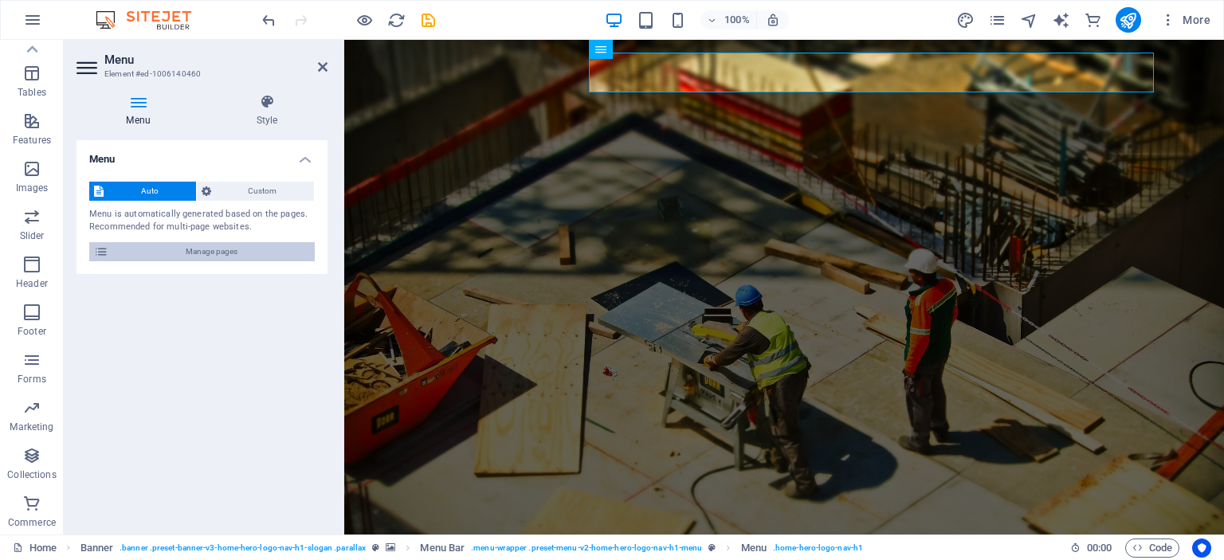
click at [186, 254] on span "Manage pages" at bounding box center [211, 251] width 197 height 19
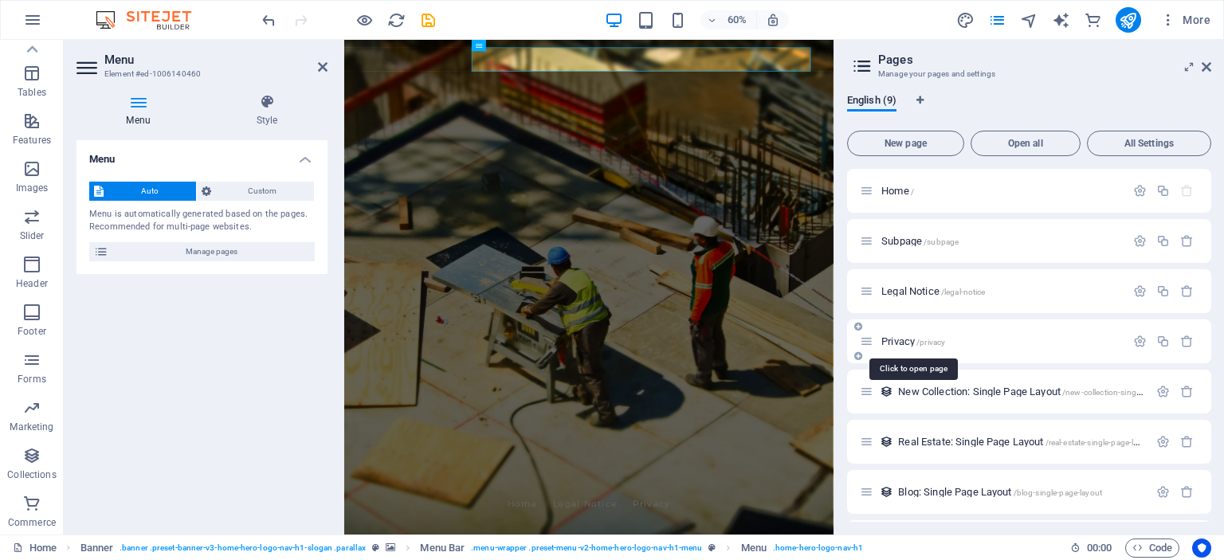
click at [897, 339] on span "Privacy /privacy" at bounding box center [913, 342] width 64 height 12
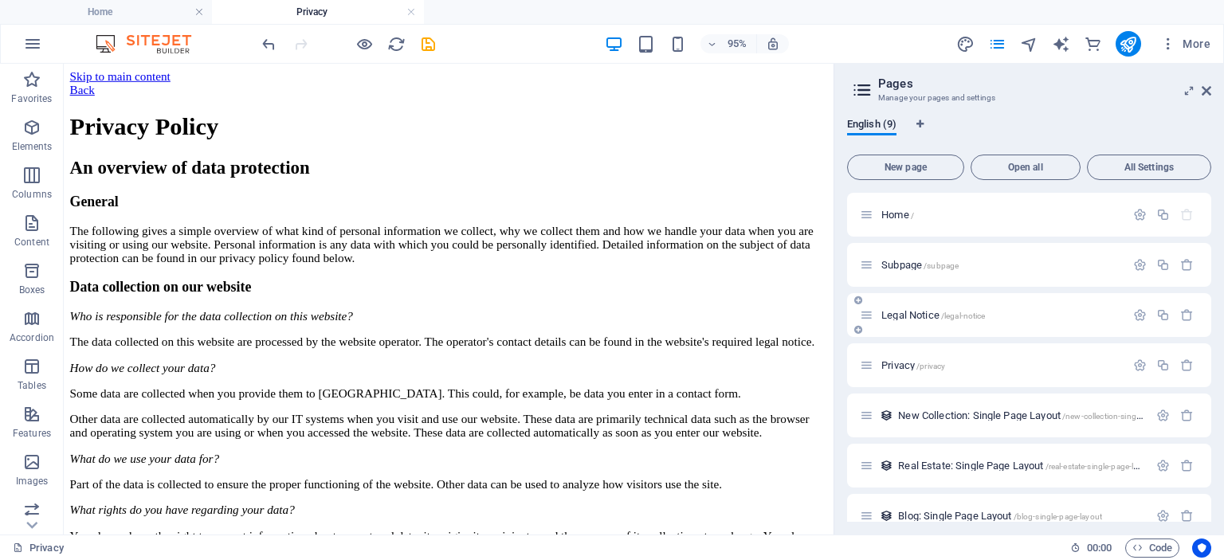
click at [902, 315] on span "Legal Notice /legal-notice" at bounding box center [933, 315] width 104 height 12
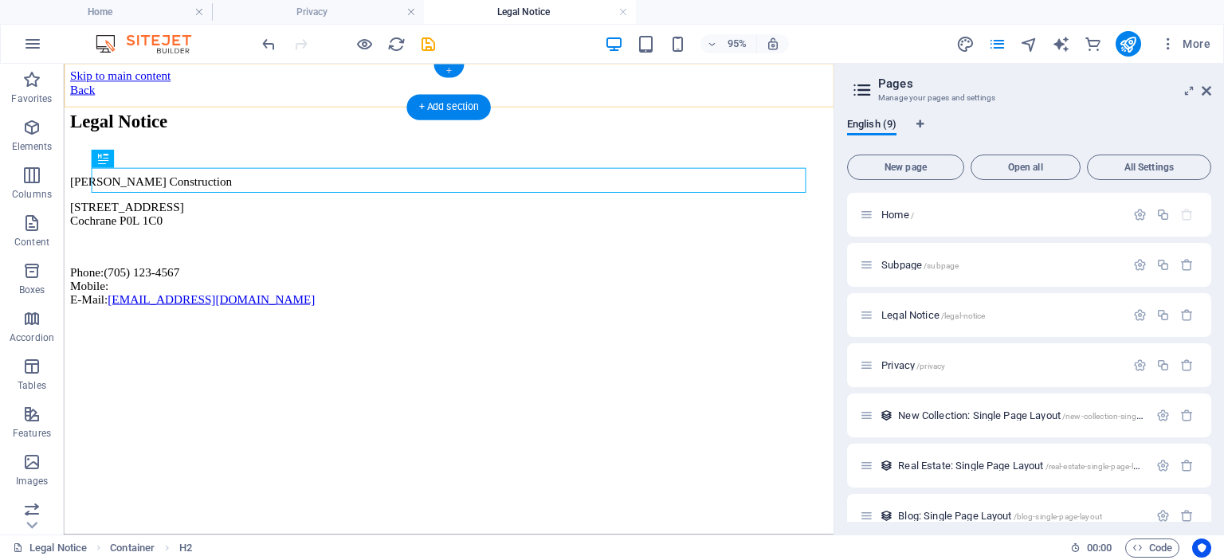
click at [450, 73] on div "+" at bounding box center [448, 72] width 29 height 14
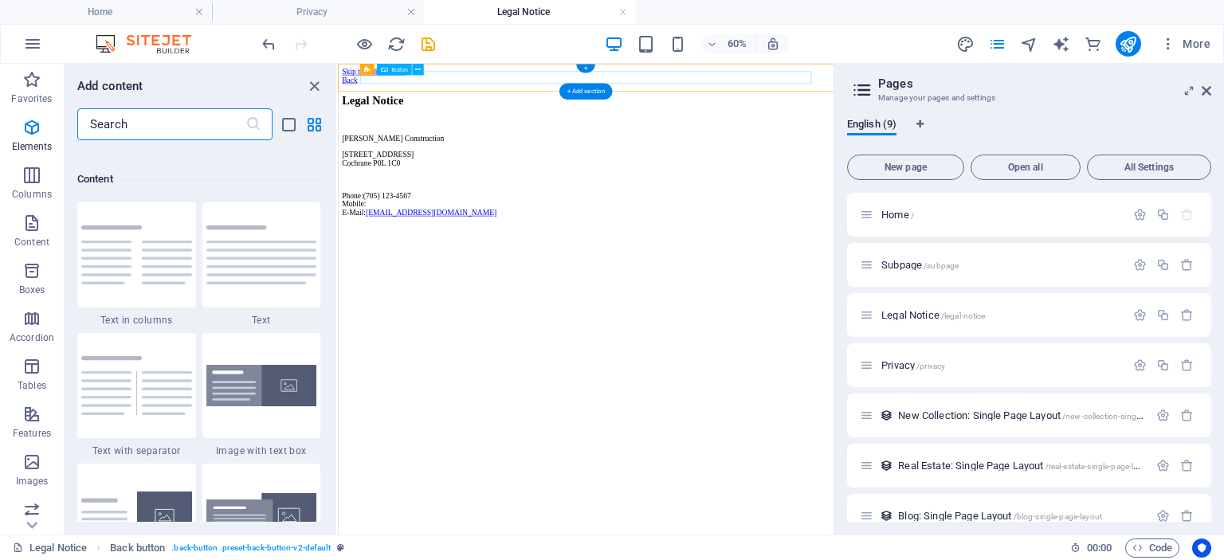
scroll to position [2789, 0]
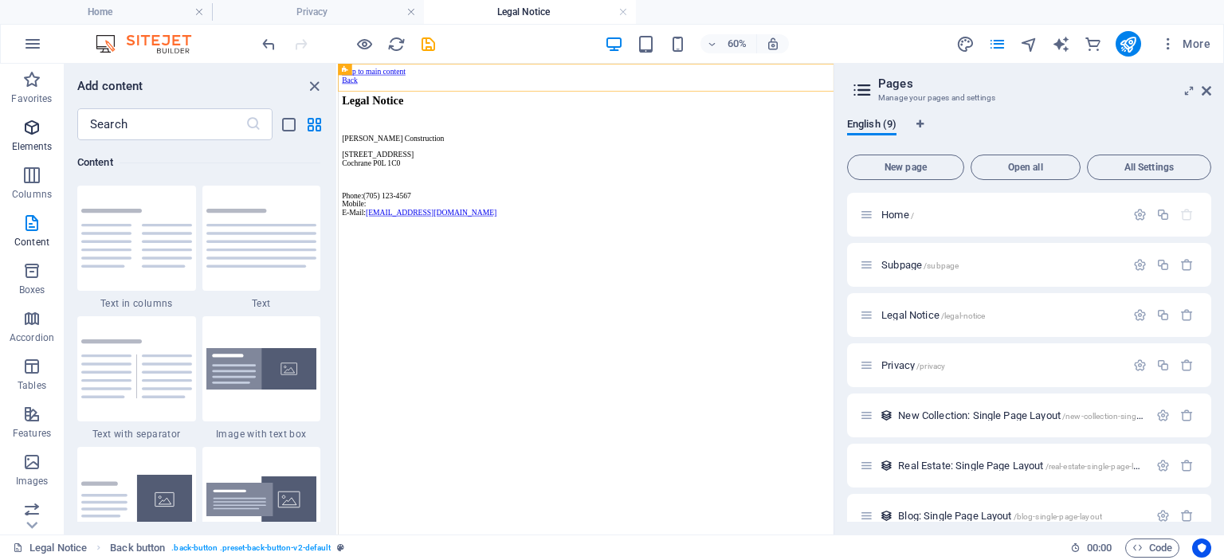
click at [45, 130] on span "Elements" at bounding box center [32, 137] width 64 height 38
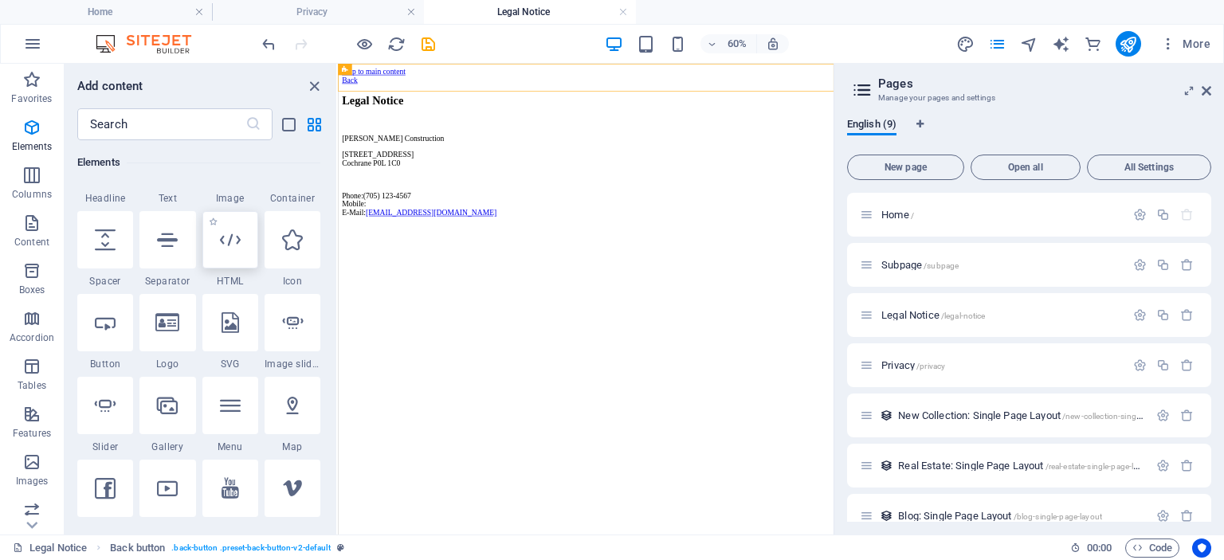
scroll to position [249, 0]
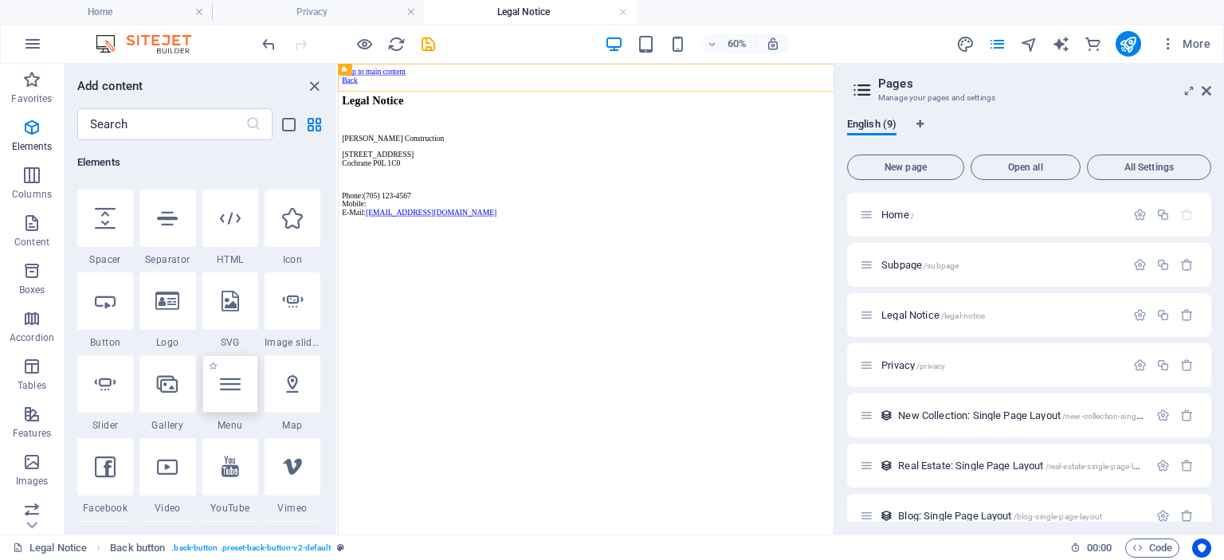
click at [222, 382] on icon at bounding box center [230, 384] width 21 height 21
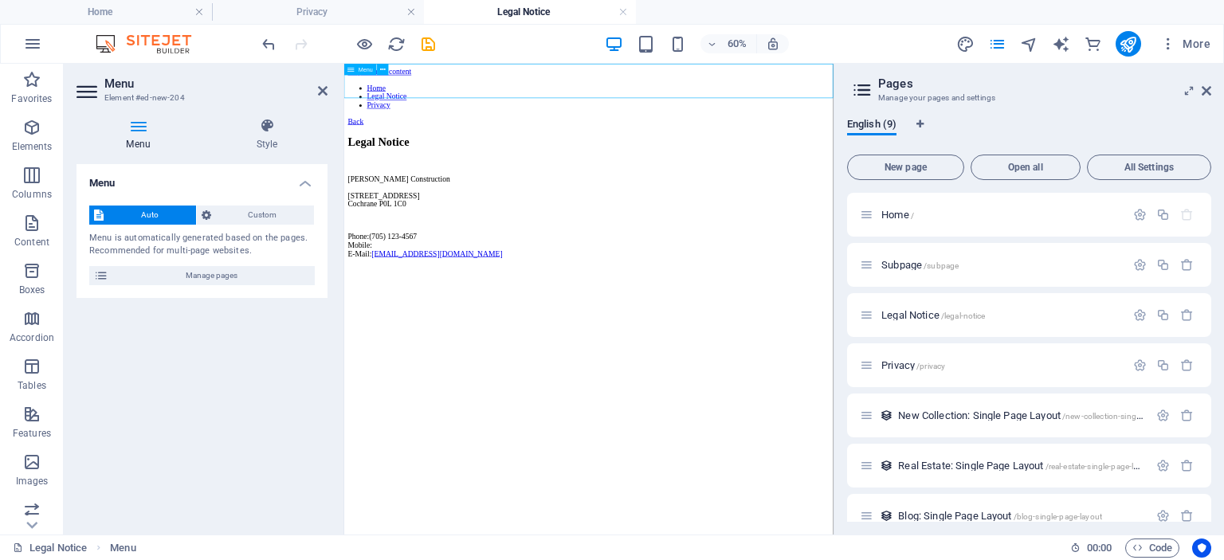
drag, startPoint x: 450, startPoint y: 110, endPoint x: 489, endPoint y: 124, distance: 41.6
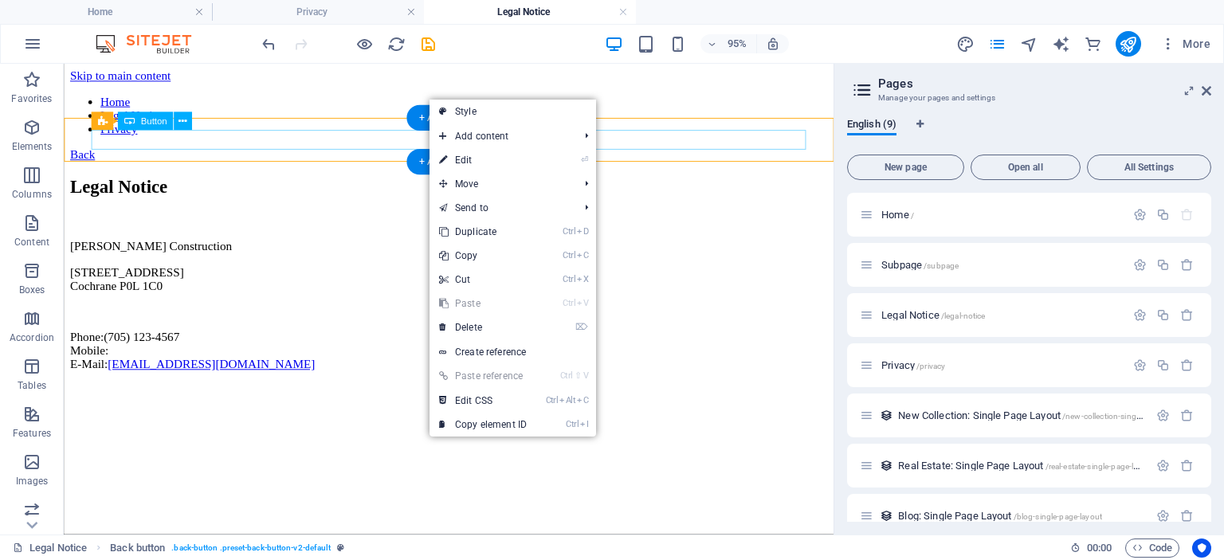
click at [419, 153] on div "Back" at bounding box center [469, 160] width 798 height 14
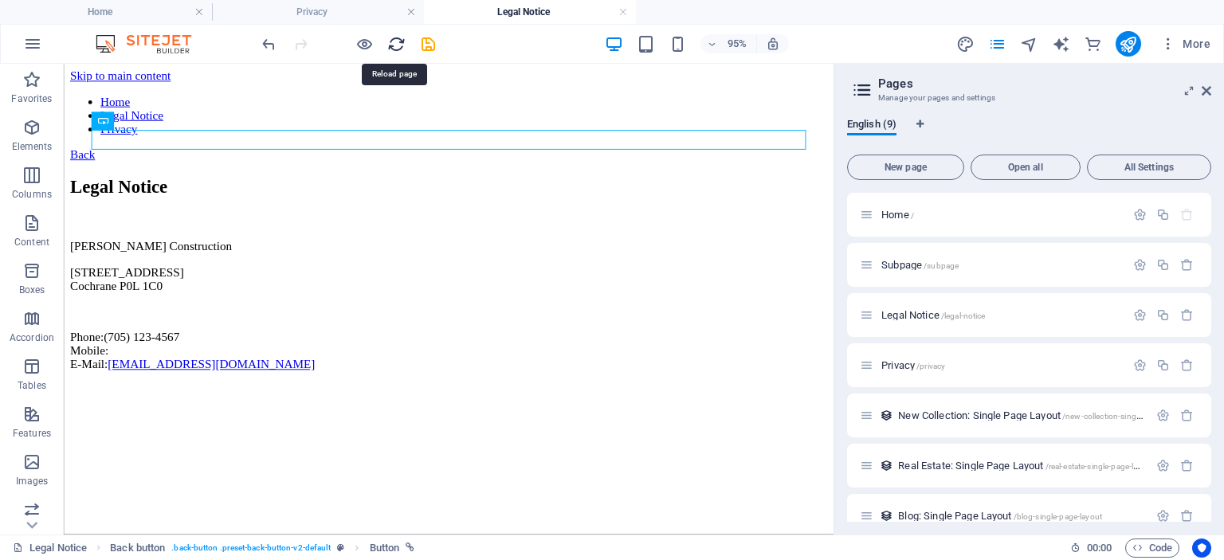
click at [395, 44] on icon "reload" at bounding box center [396, 44] width 18 height 18
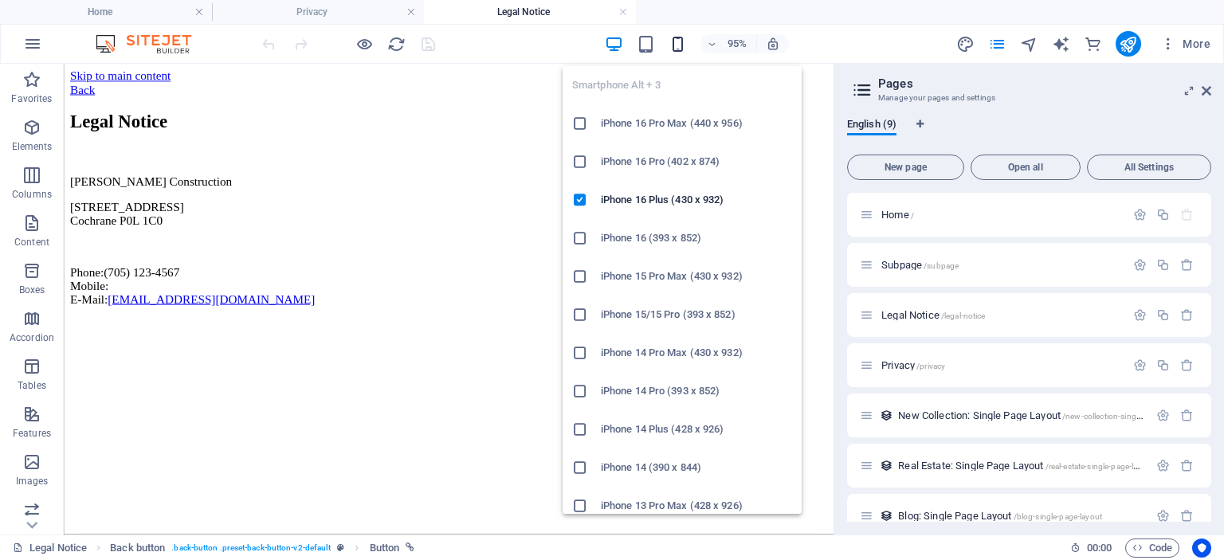
scroll to position [0, 0]
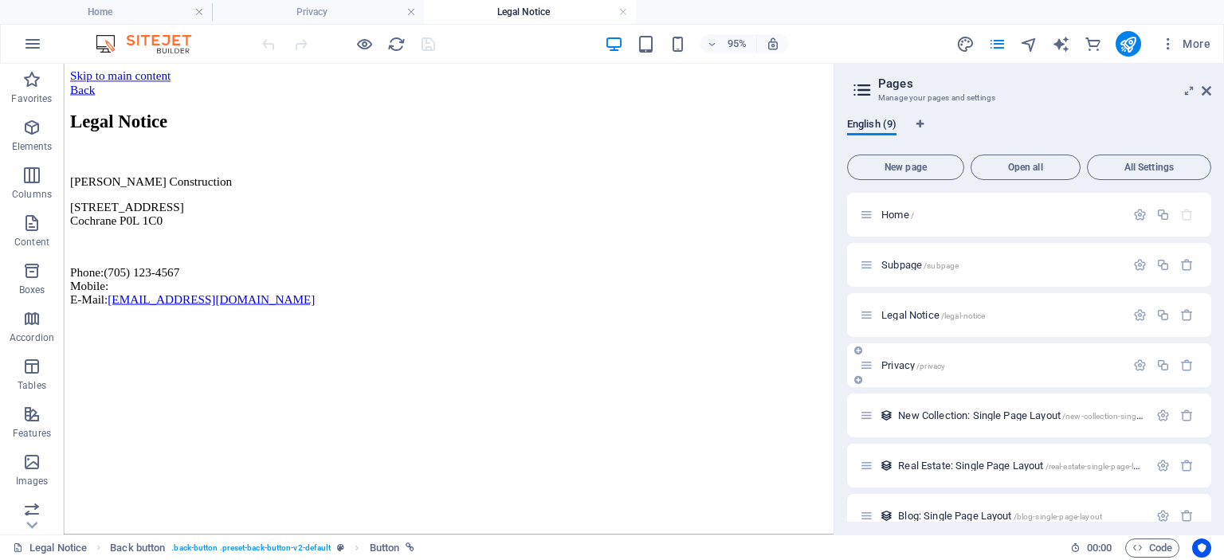
click at [948, 367] on p "Privacy /privacy" at bounding box center [1000, 365] width 239 height 10
click at [916, 367] on span "Privacy /privacy" at bounding box center [913, 365] width 64 height 12
click at [313, 6] on h4 "Privacy" at bounding box center [318, 12] width 212 height 18
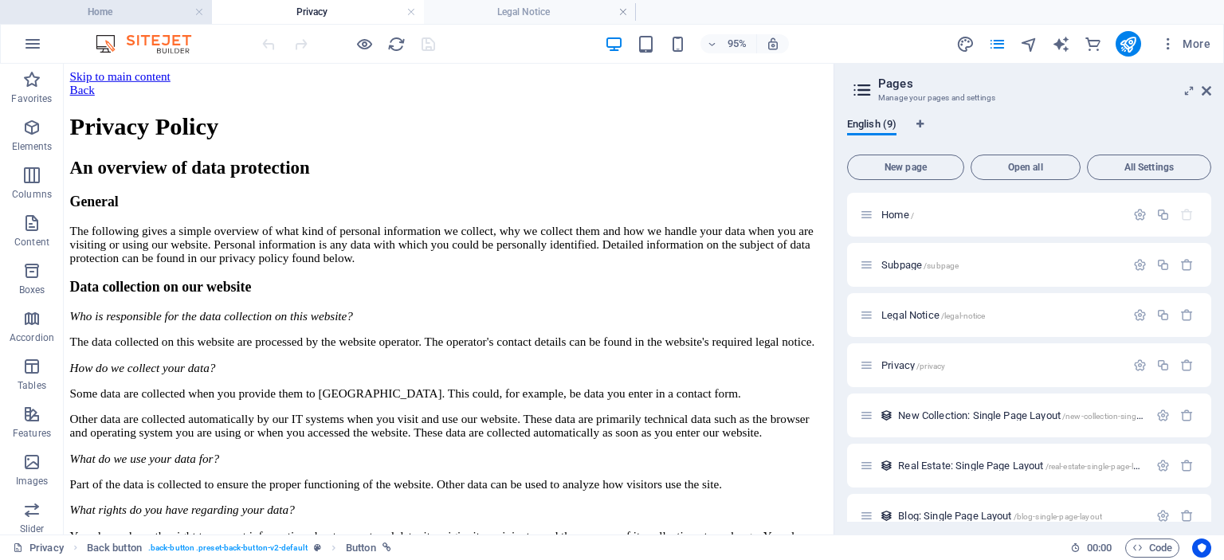
click at [123, 16] on h4 "Home" at bounding box center [106, 12] width 212 height 18
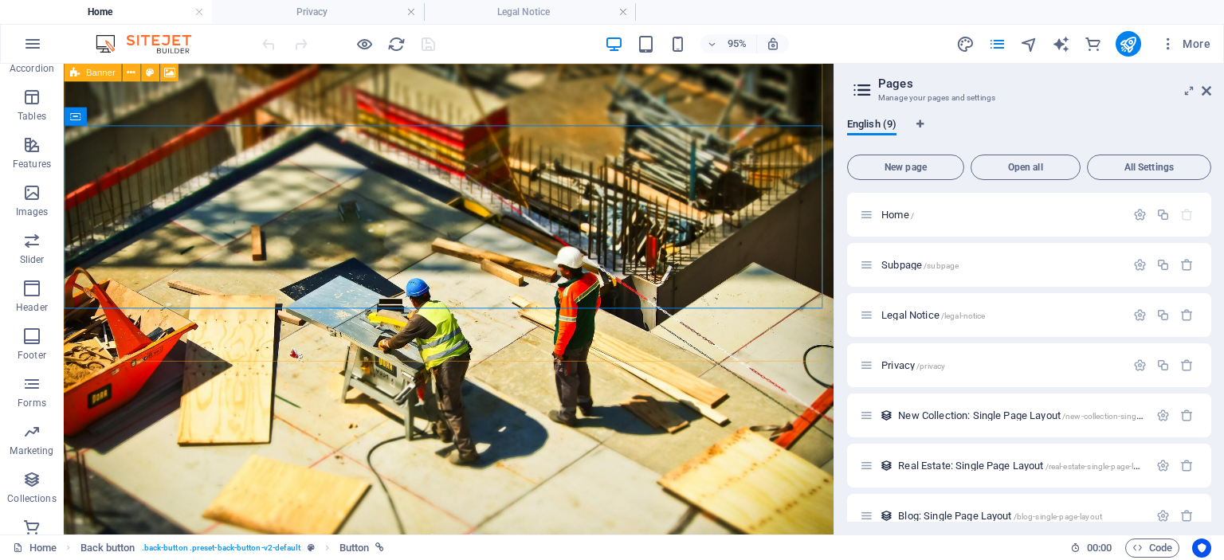
click at [92, 70] on span "Banner" at bounding box center [100, 73] width 29 height 9
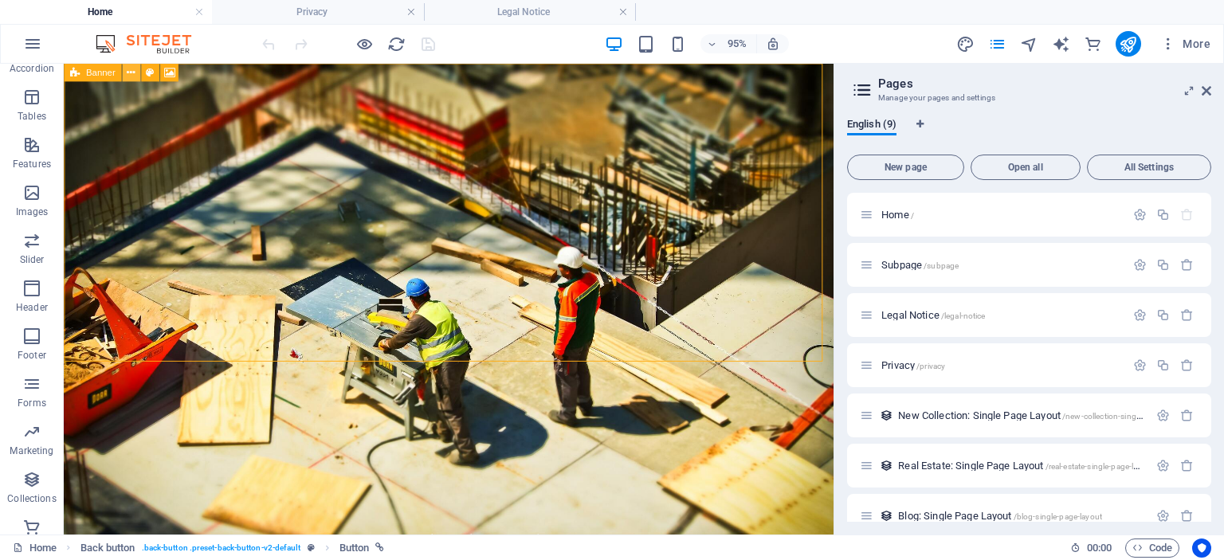
click at [131, 71] on icon at bounding box center [131, 73] width 8 height 16
click at [186, 69] on icon at bounding box center [187, 73] width 8 height 16
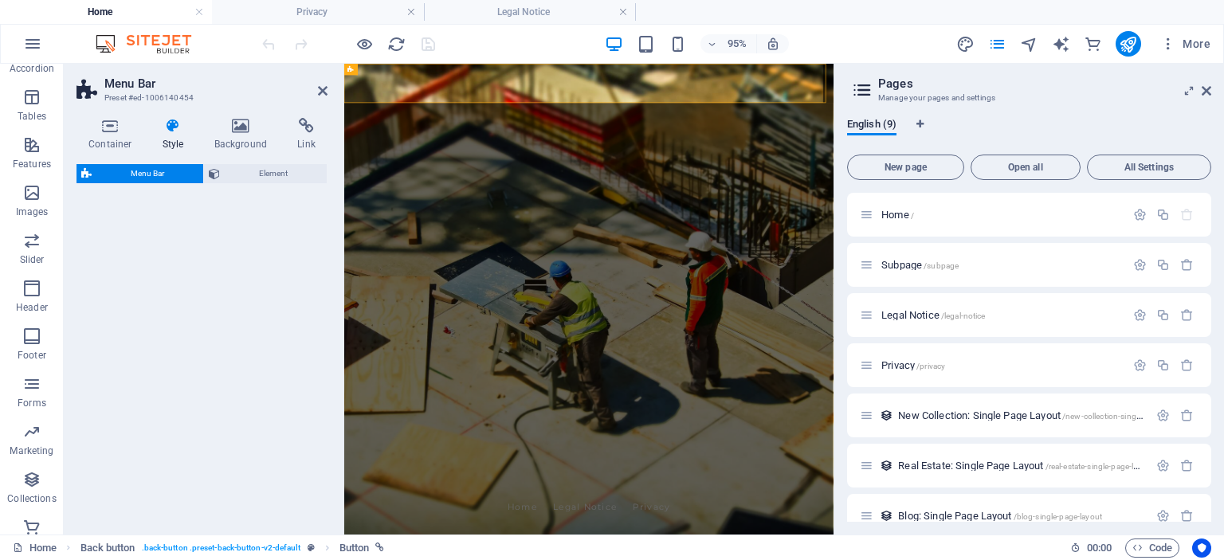
select select "rem"
select select "preset-menu-v2-home-hero-logo-nav-h1-menu"
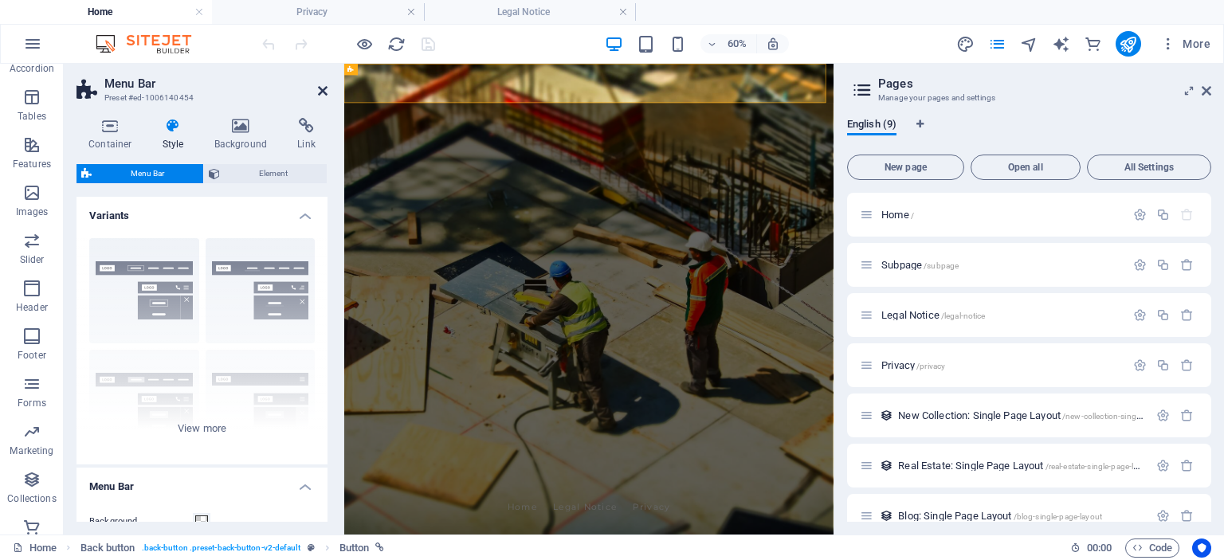
click at [325, 92] on icon at bounding box center [323, 90] width 10 height 13
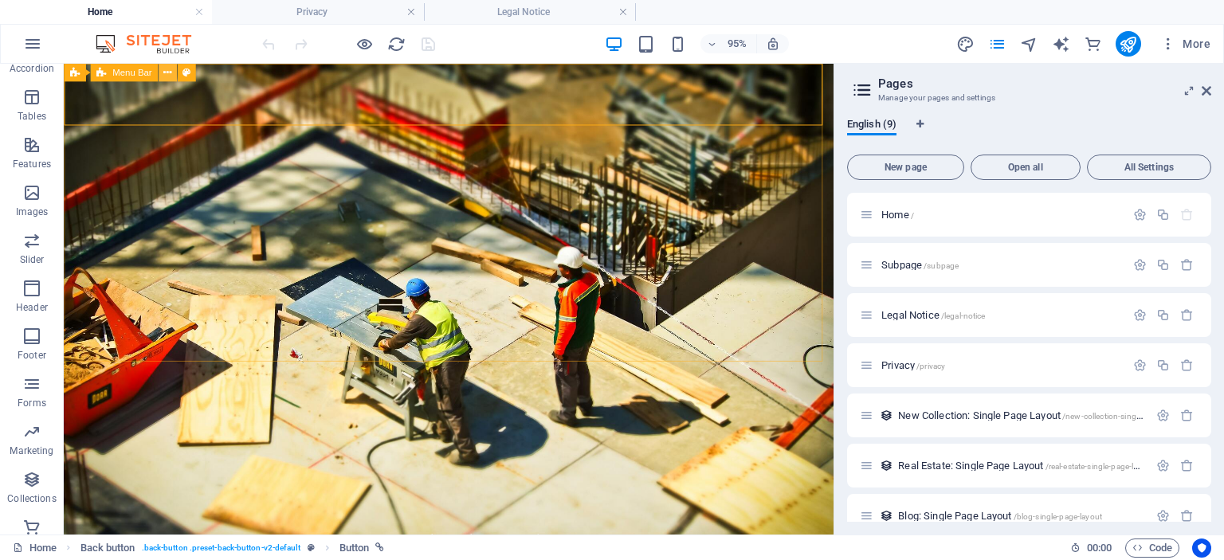
click at [166, 69] on icon at bounding box center [167, 73] width 8 height 16
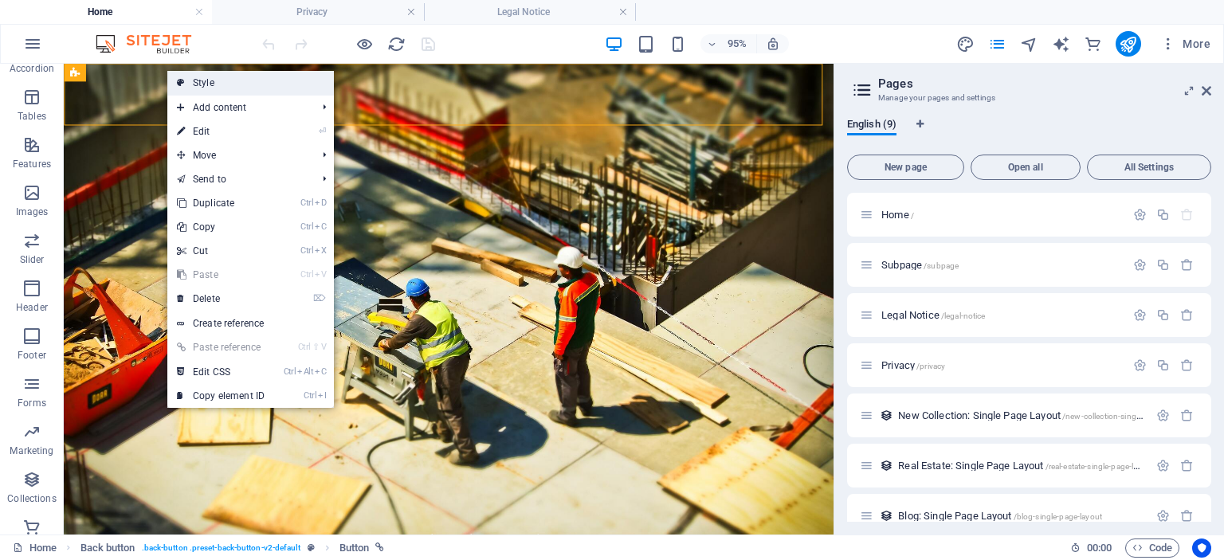
click at [201, 85] on link "Style" at bounding box center [250, 83] width 167 height 24
select select "rem"
select select "preset-menu-v2-home-hero-logo-nav-h1-menu"
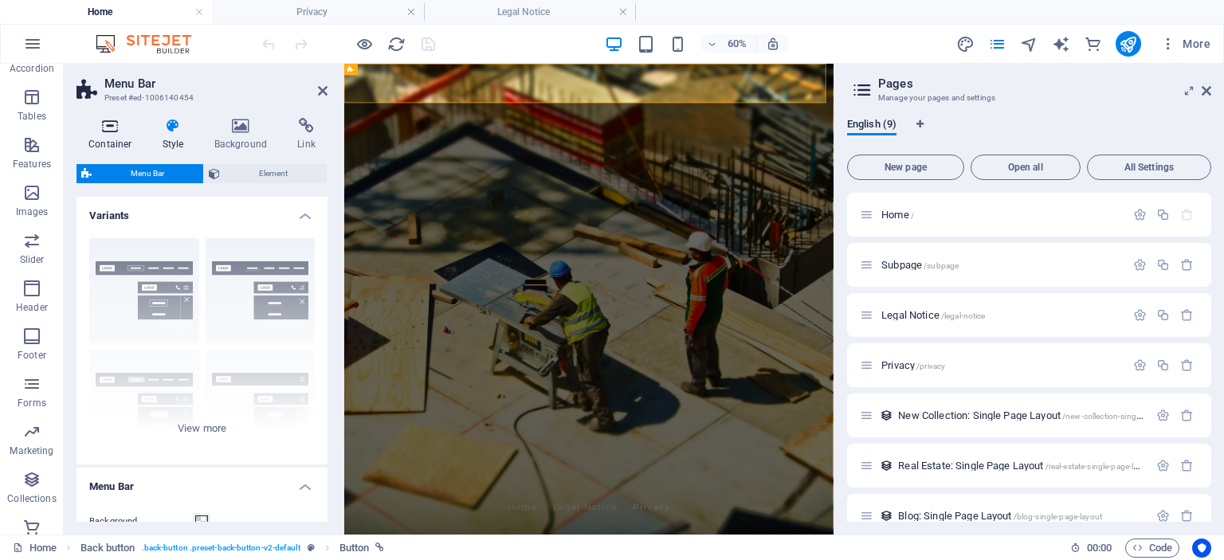
click at [110, 124] on icon at bounding box center [111, 126] width 68 height 16
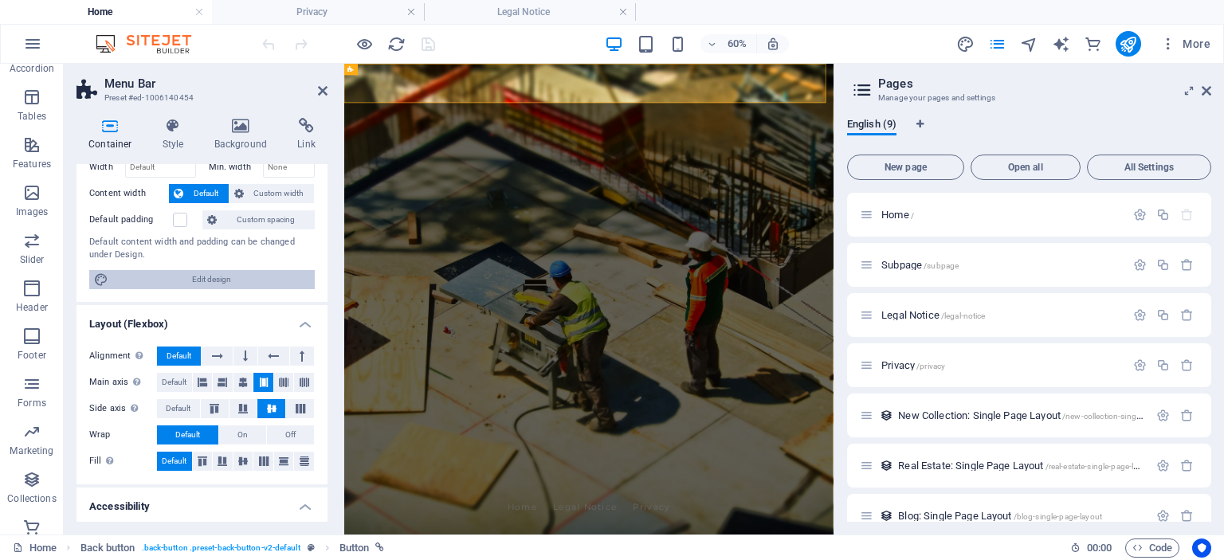
scroll to position [19, 0]
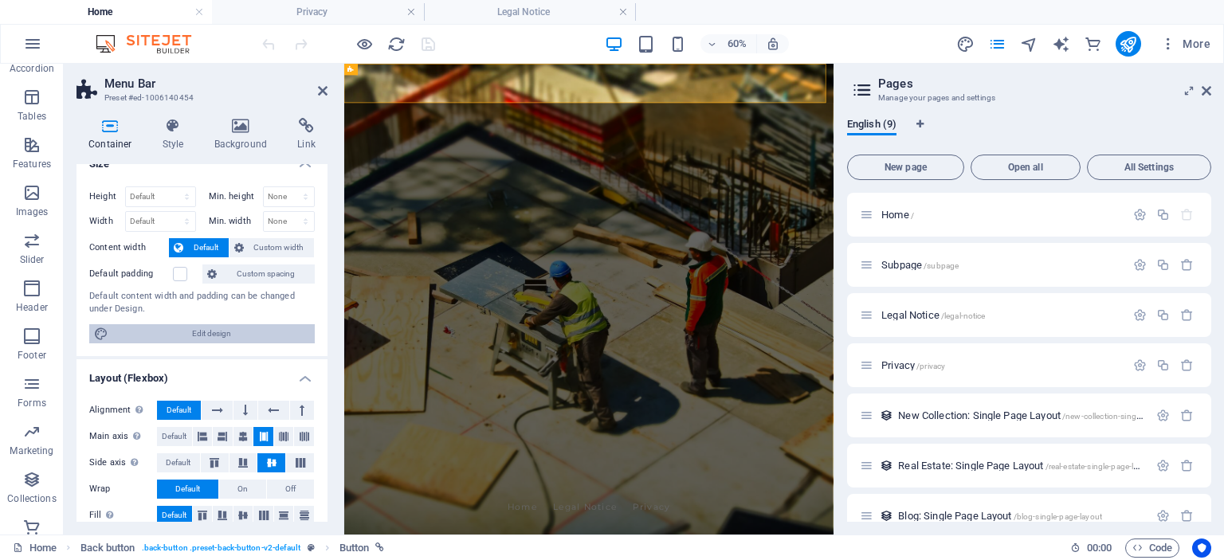
click at [193, 332] on span "Edit design" at bounding box center [211, 333] width 197 height 19
select select "rem"
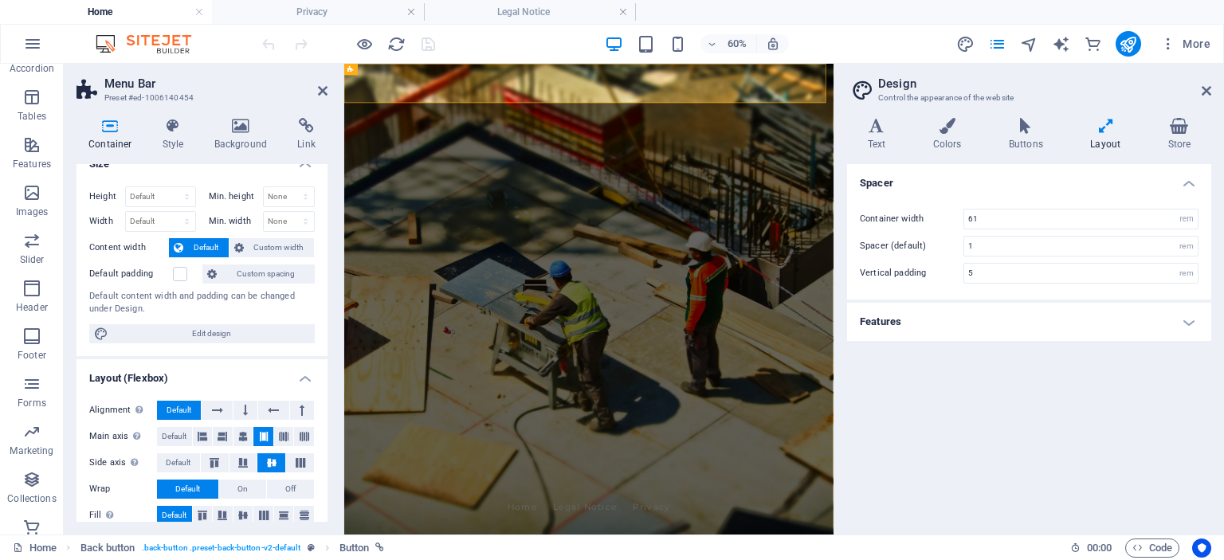
click at [1030, 318] on h4 "Features" at bounding box center [1029, 322] width 364 height 38
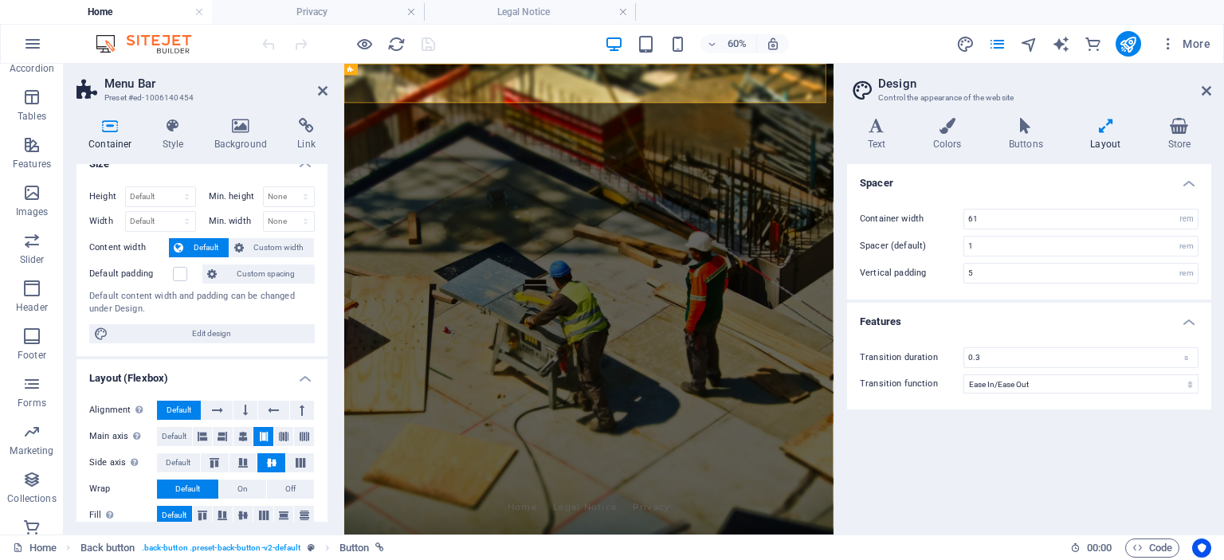
click at [952, 116] on div "Variants Text Colors Buttons Layout Store Text Standard Bold Links Font color F…" at bounding box center [1029, 320] width 390 height 430
click at [949, 132] on icon at bounding box center [947, 126] width 69 height 16
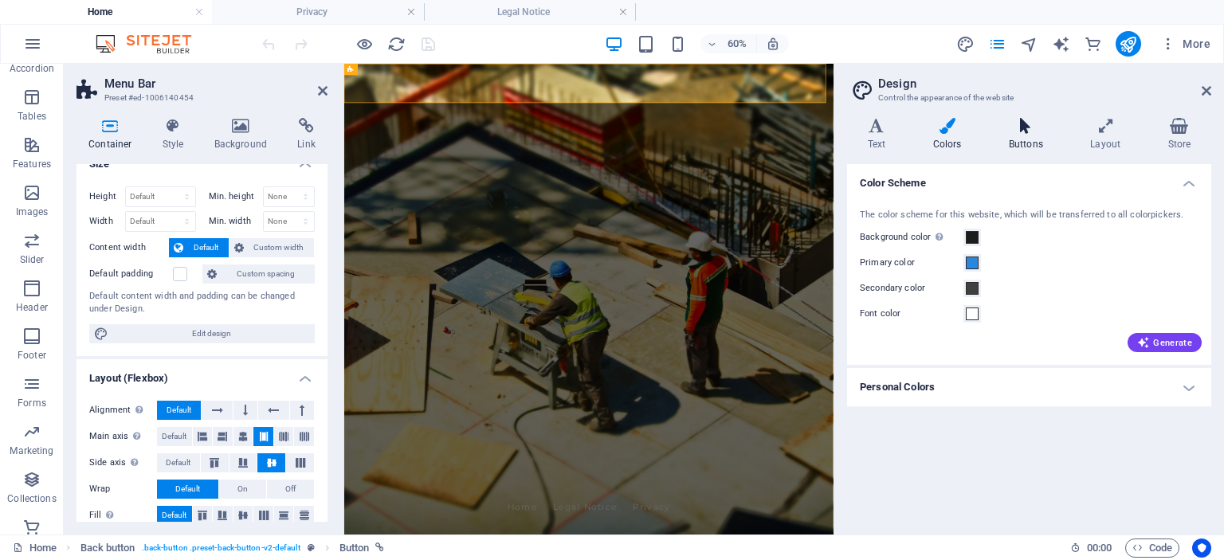
click at [1035, 125] on icon at bounding box center [1025, 126] width 75 height 16
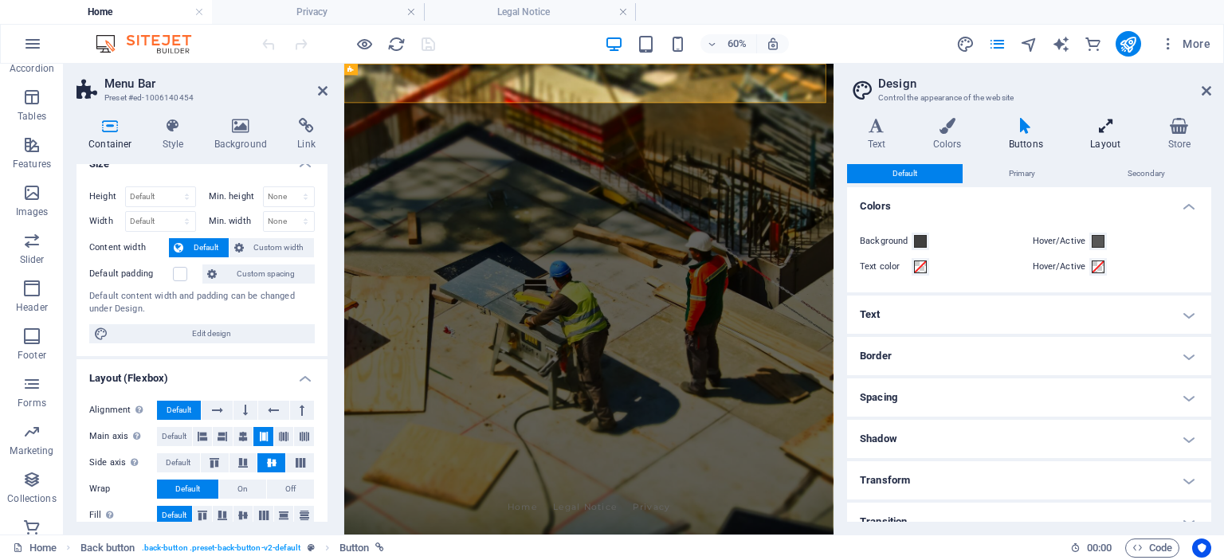
click at [1108, 136] on h4 "Layout" at bounding box center [1108, 134] width 77 height 33
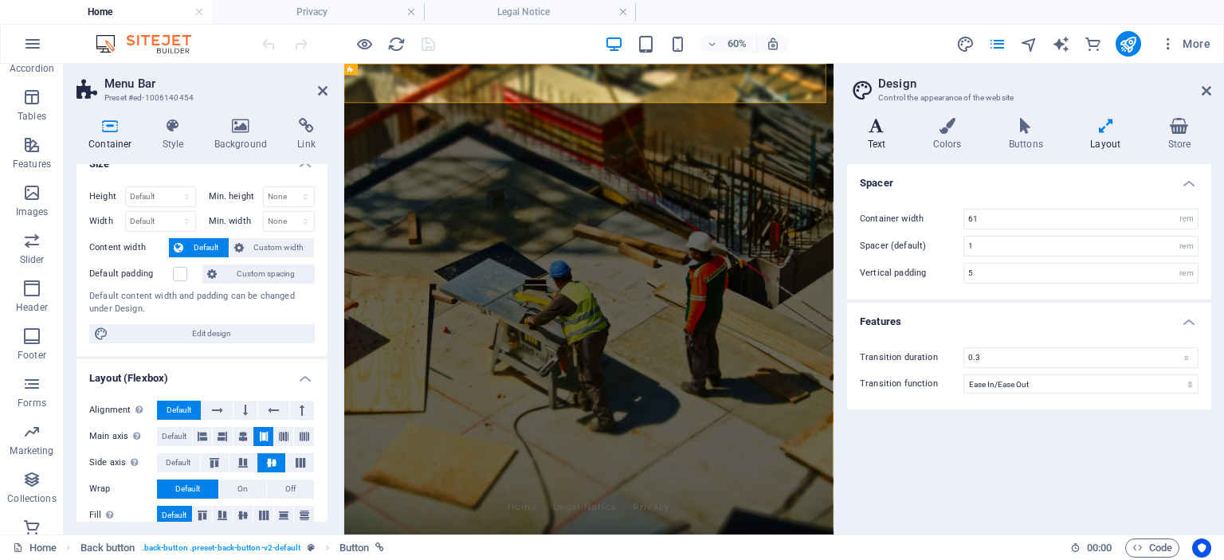
click at [880, 129] on icon at bounding box center [876, 126] width 59 height 16
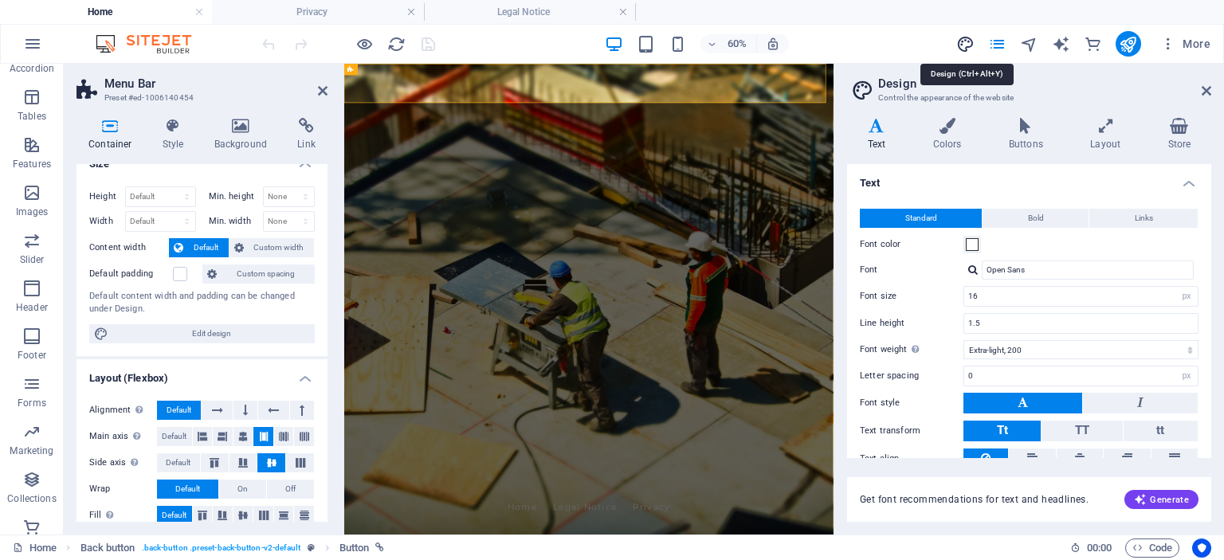
click at [968, 47] on icon "design" at bounding box center [965, 44] width 18 height 18
click at [1208, 84] on icon at bounding box center [1207, 90] width 10 height 13
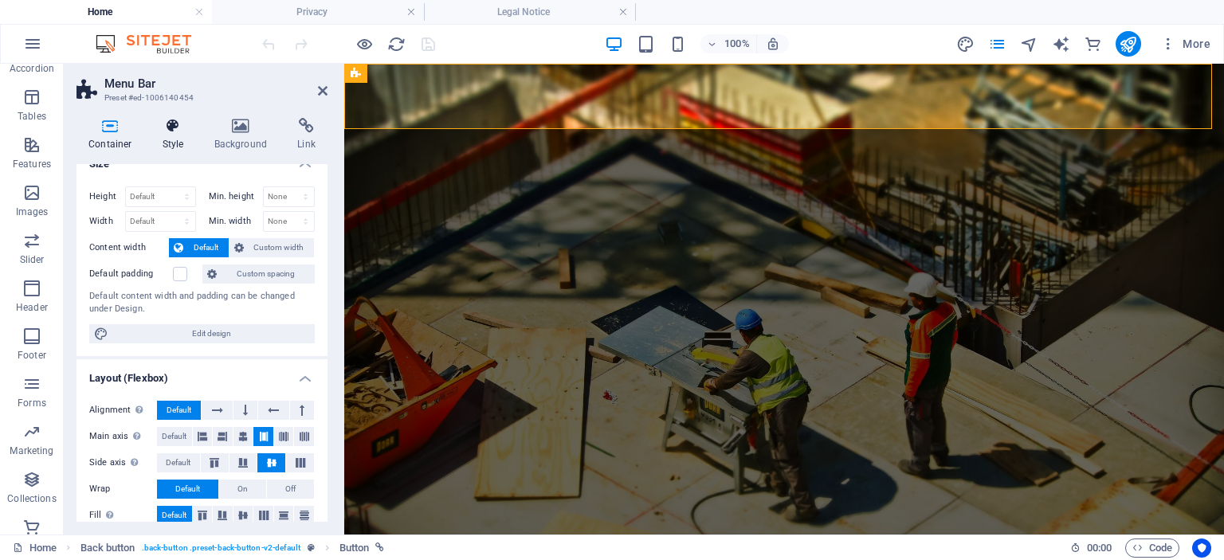
click at [163, 128] on icon at bounding box center [173, 126] width 45 height 16
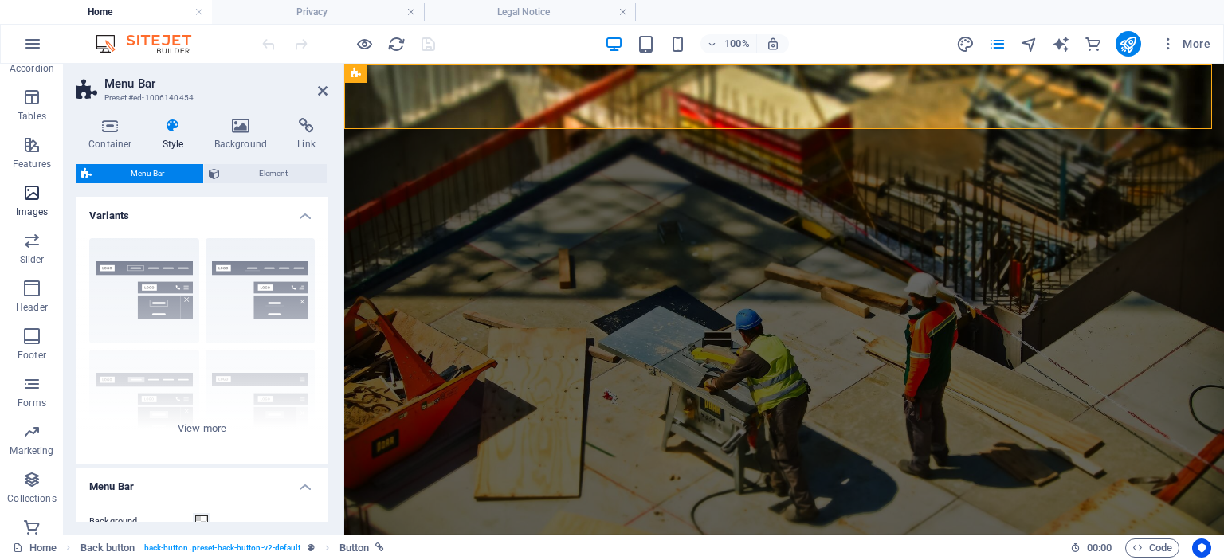
click at [37, 202] on icon "button" at bounding box center [31, 192] width 19 height 19
click at [35, 202] on icon "button" at bounding box center [31, 192] width 19 height 19
click at [316, 95] on header "Menu Bar Preset #ed-1006140454" at bounding box center [202, 84] width 251 height 41
click at [320, 93] on icon at bounding box center [323, 90] width 10 height 13
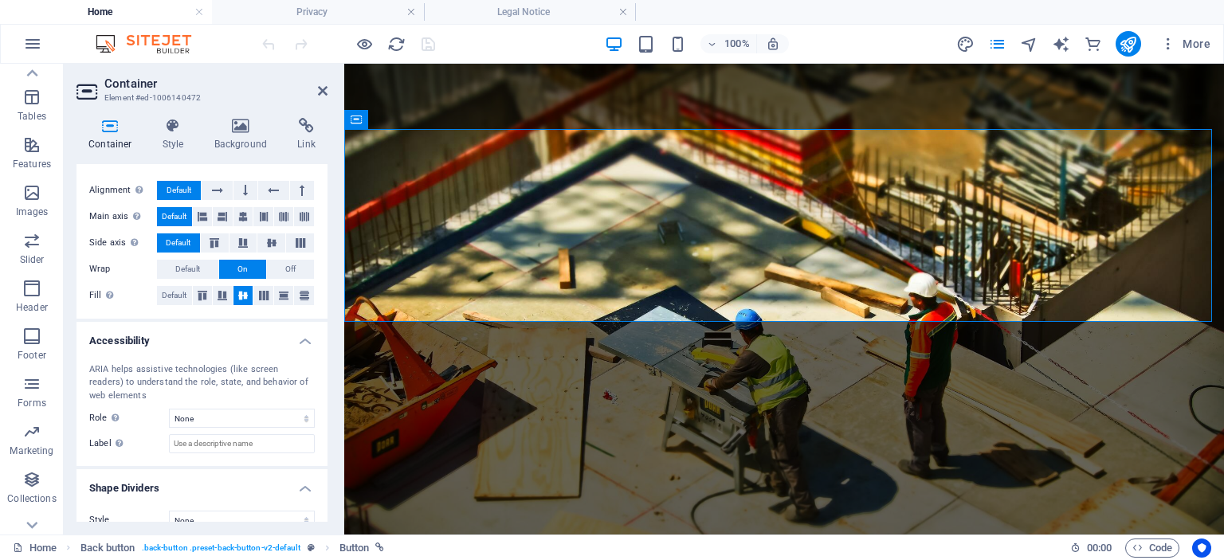
scroll to position [258, 0]
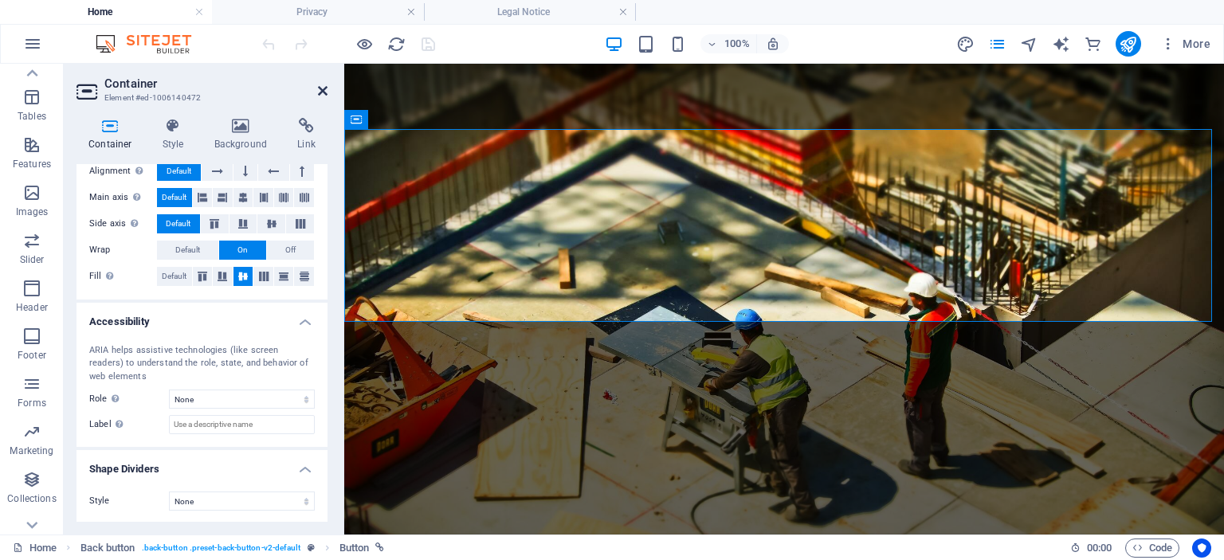
click at [323, 90] on icon at bounding box center [323, 90] width 10 height 13
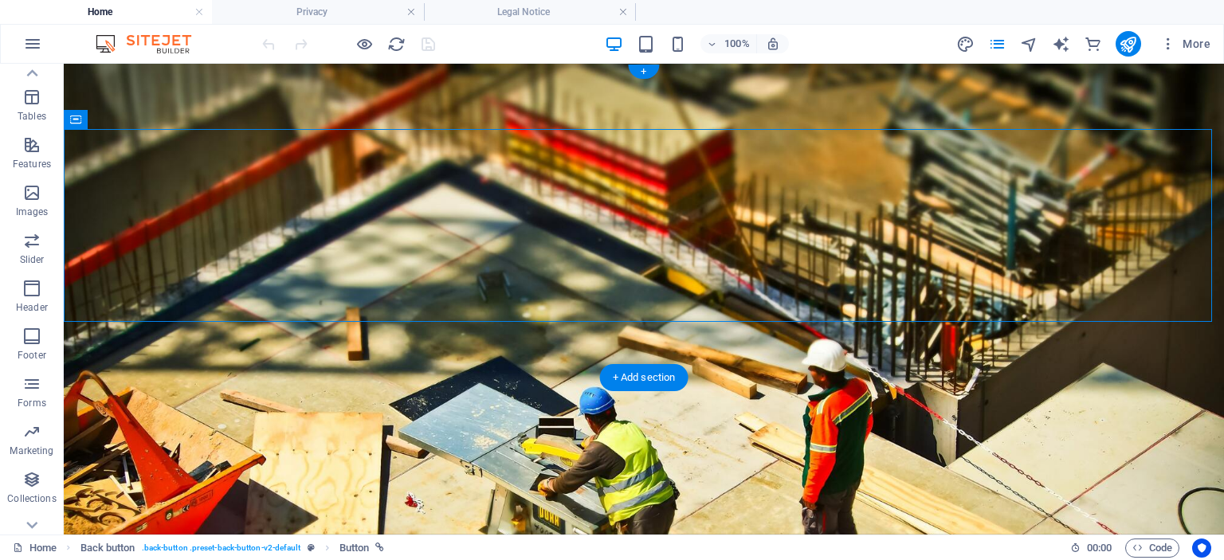
click at [239, 344] on figure at bounding box center [644, 299] width 1160 height 471
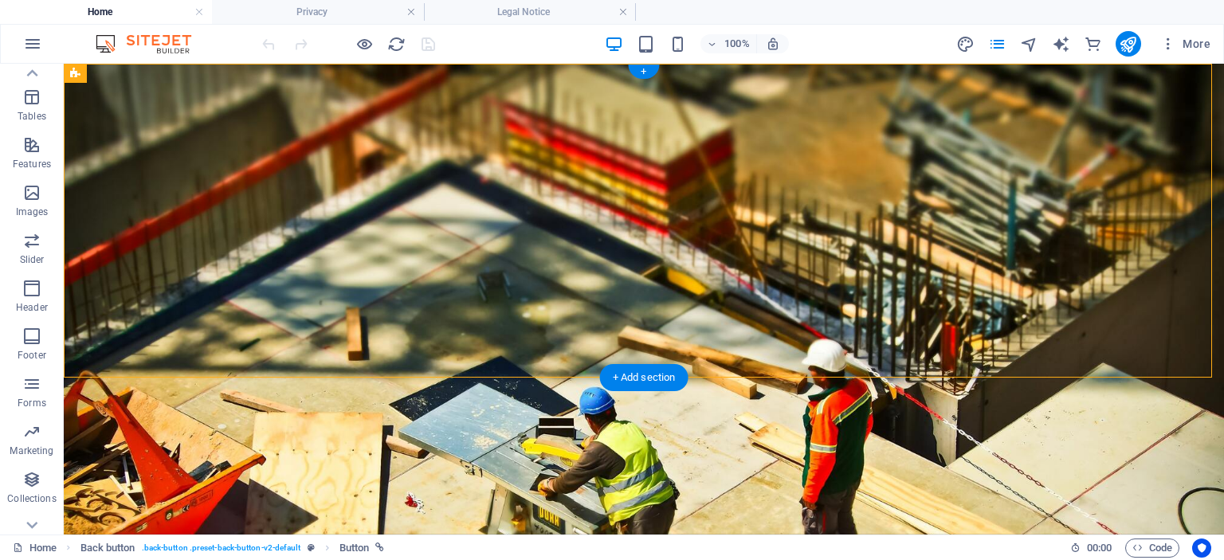
click at [239, 344] on figure at bounding box center [644, 299] width 1160 height 471
select select "vh"
select select "header"
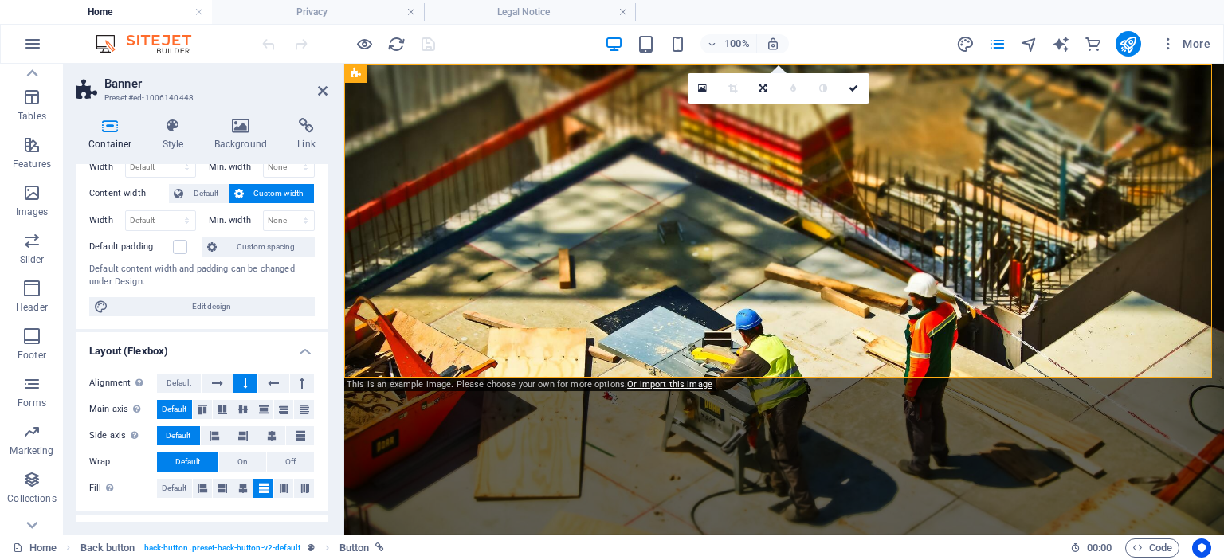
scroll to position [0, 0]
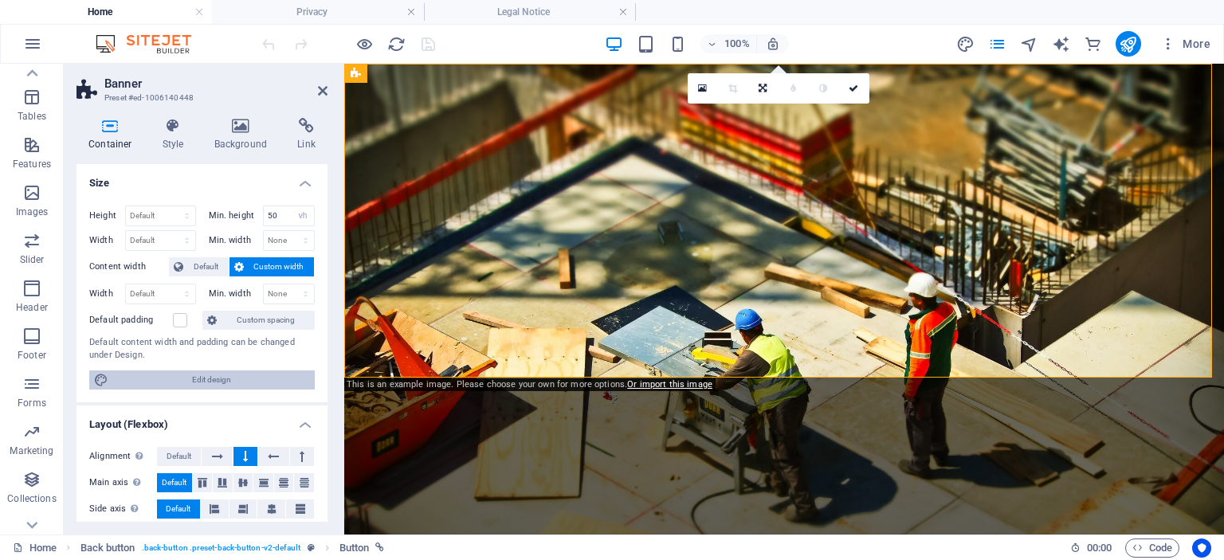
click at [188, 375] on span "Edit design" at bounding box center [211, 380] width 197 height 19
select select "rem"
select select "ease-in-out"
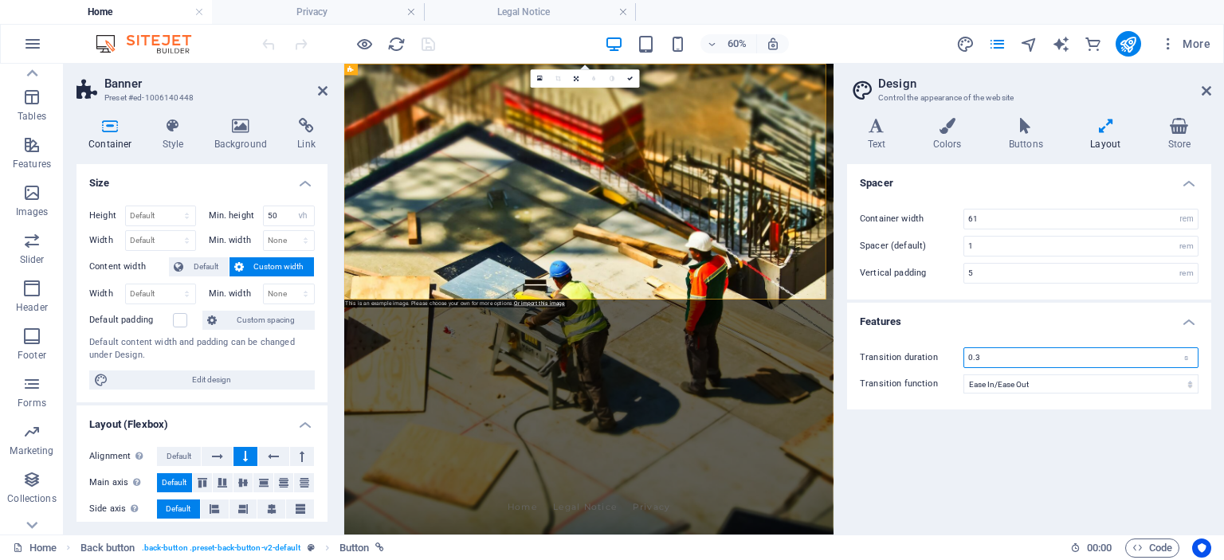
drag, startPoint x: 985, startPoint y: 355, endPoint x: 888, endPoint y: 344, distance: 97.9
click at [888, 347] on div "Transition duration 0.3 s" at bounding box center [1029, 357] width 339 height 21
type input "1"
click at [868, 120] on icon at bounding box center [876, 126] width 59 height 16
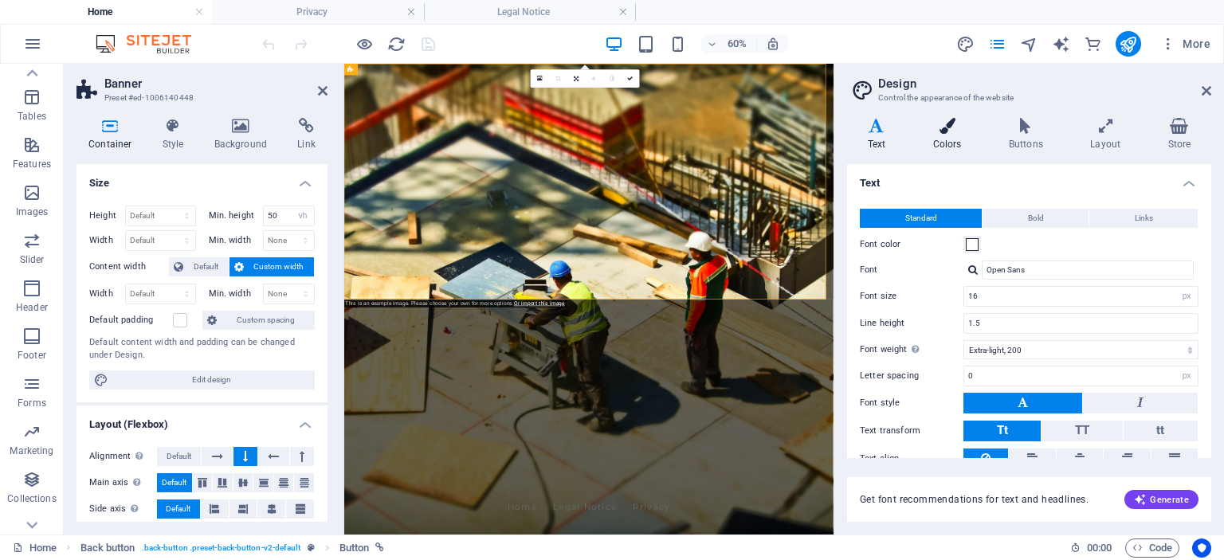
click at [935, 128] on icon at bounding box center [947, 126] width 69 height 16
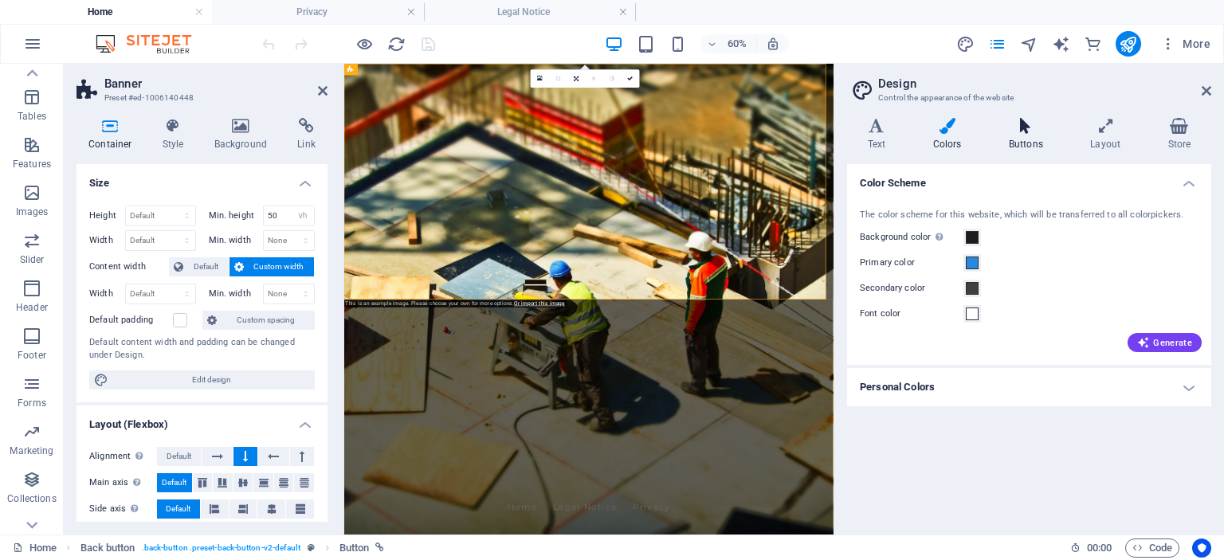
click at [1032, 129] on icon at bounding box center [1025, 126] width 75 height 16
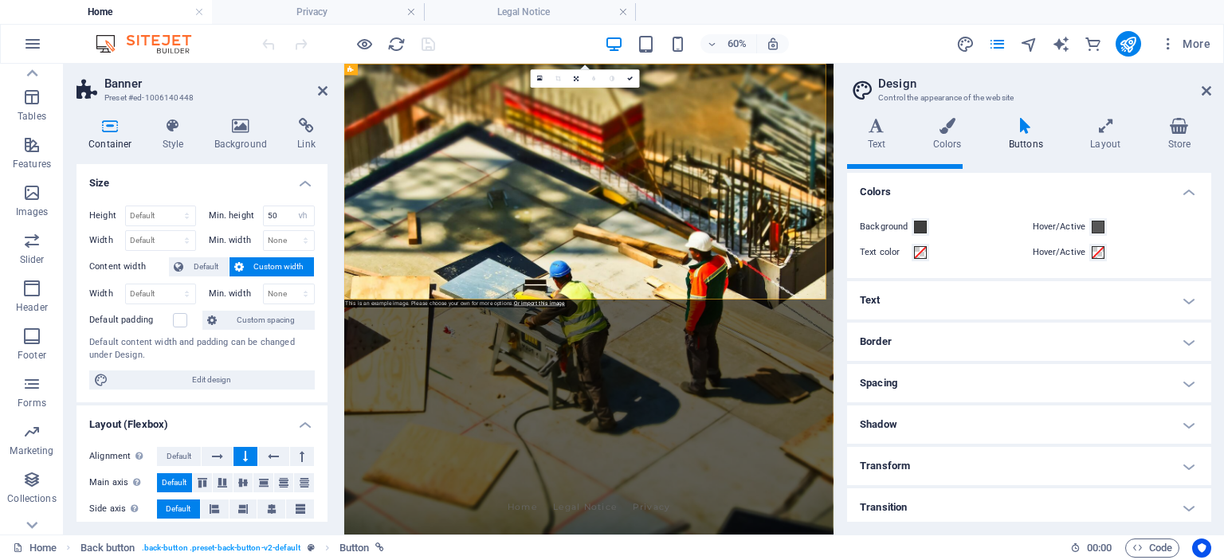
scroll to position [18, 0]
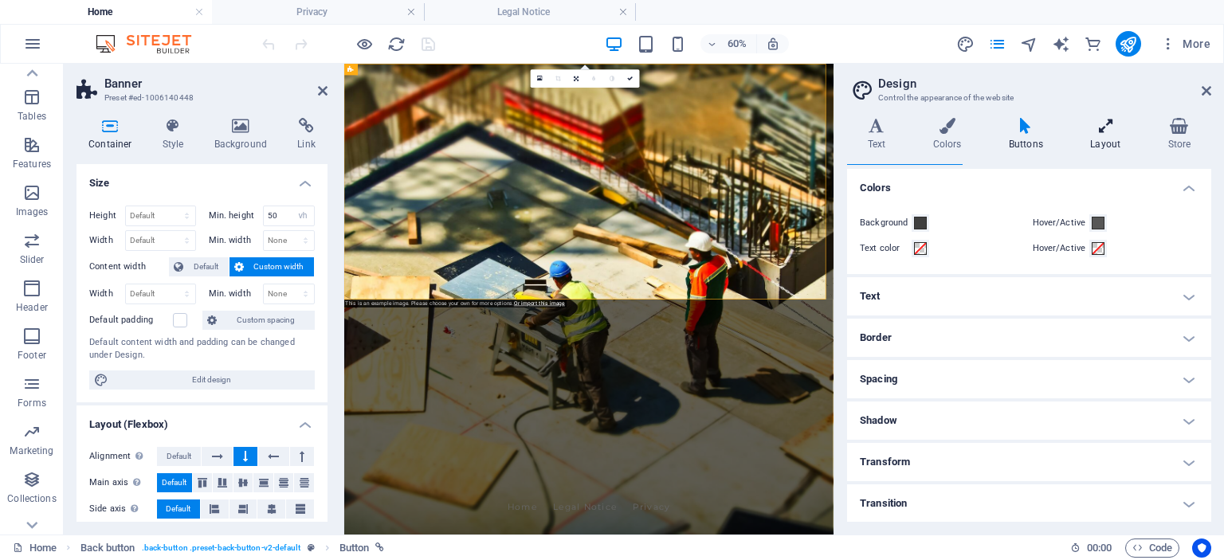
click at [1099, 142] on h4 "Layout" at bounding box center [1108, 134] width 77 height 33
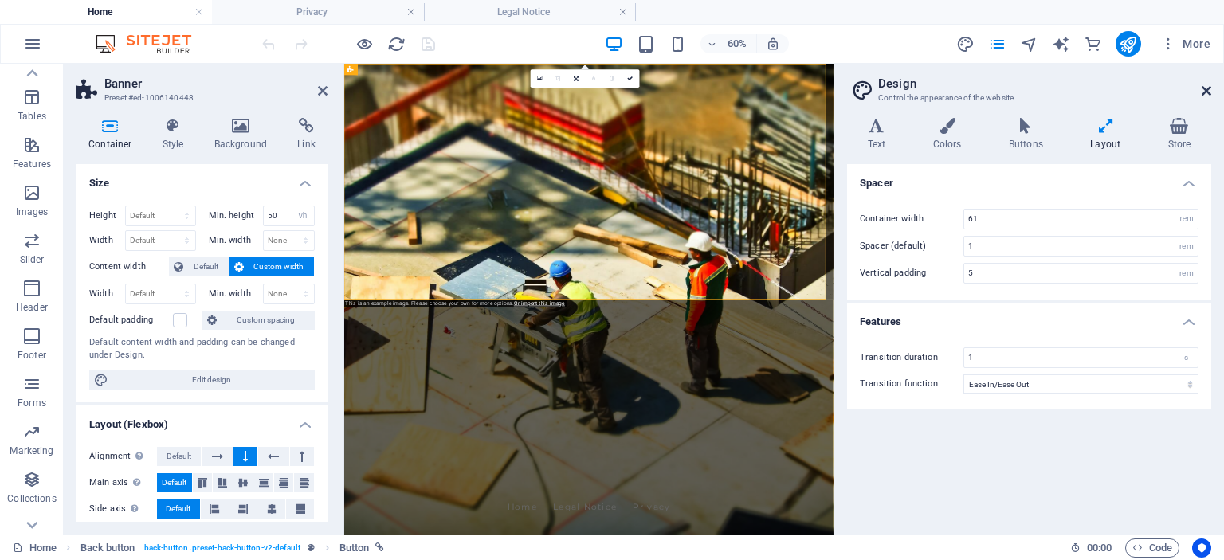
click at [1206, 87] on icon at bounding box center [1207, 90] width 10 height 13
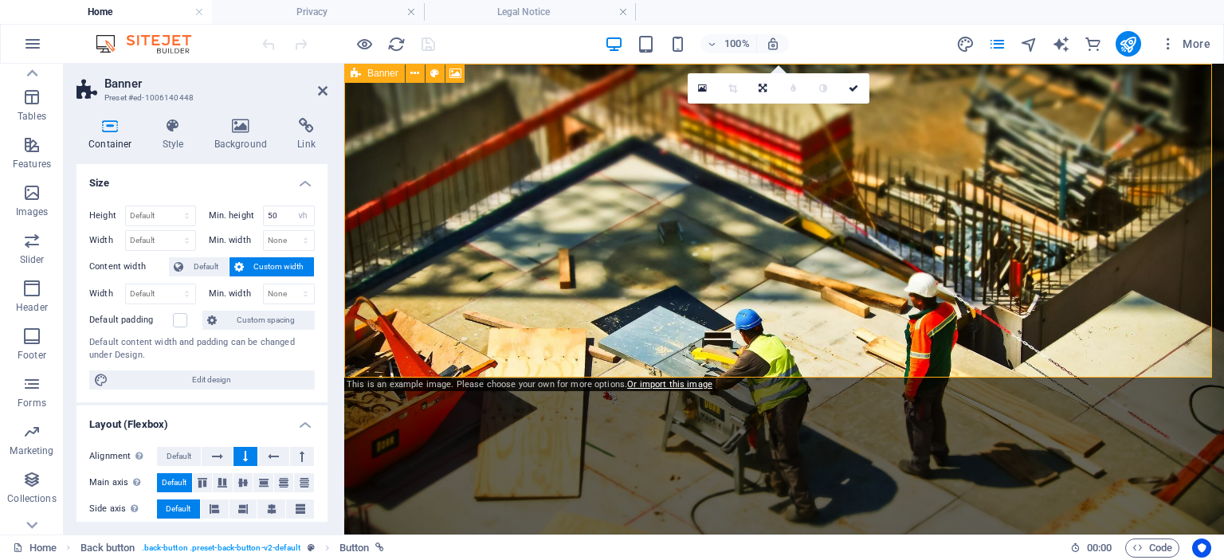
click at [353, 73] on icon at bounding box center [356, 73] width 10 height 19
click at [698, 88] on icon at bounding box center [702, 88] width 9 height 11
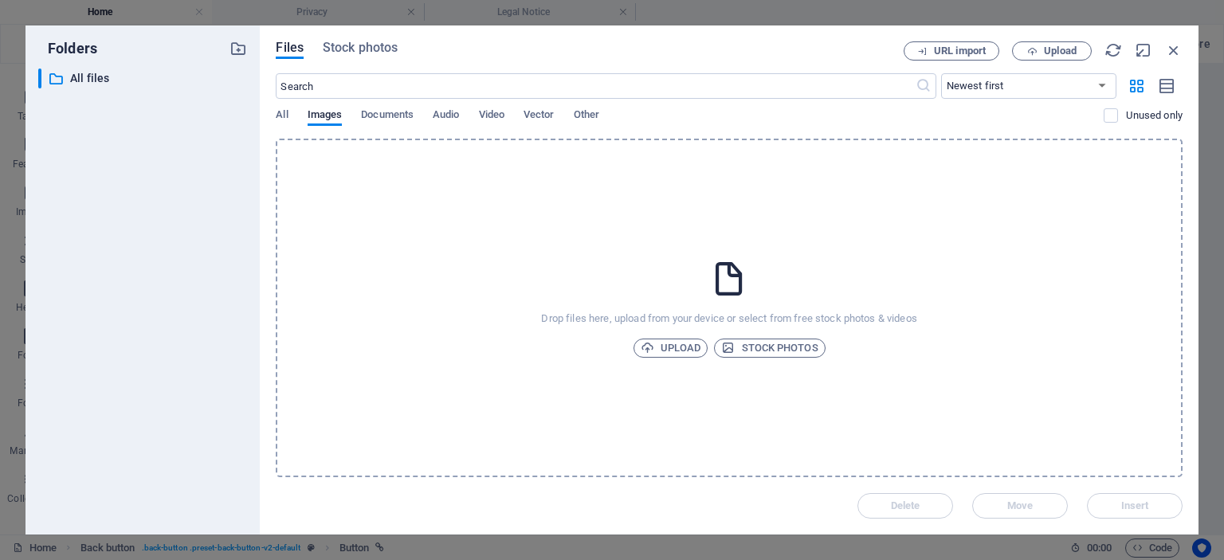
drag, startPoint x: 698, startPoint y: 88, endPoint x: 712, endPoint y: 46, distance: 43.6
click at [712, 46] on div "Files Stock photos" at bounding box center [590, 50] width 628 height 18
click at [1172, 45] on icon "button" at bounding box center [1174, 50] width 18 height 18
select select "image"
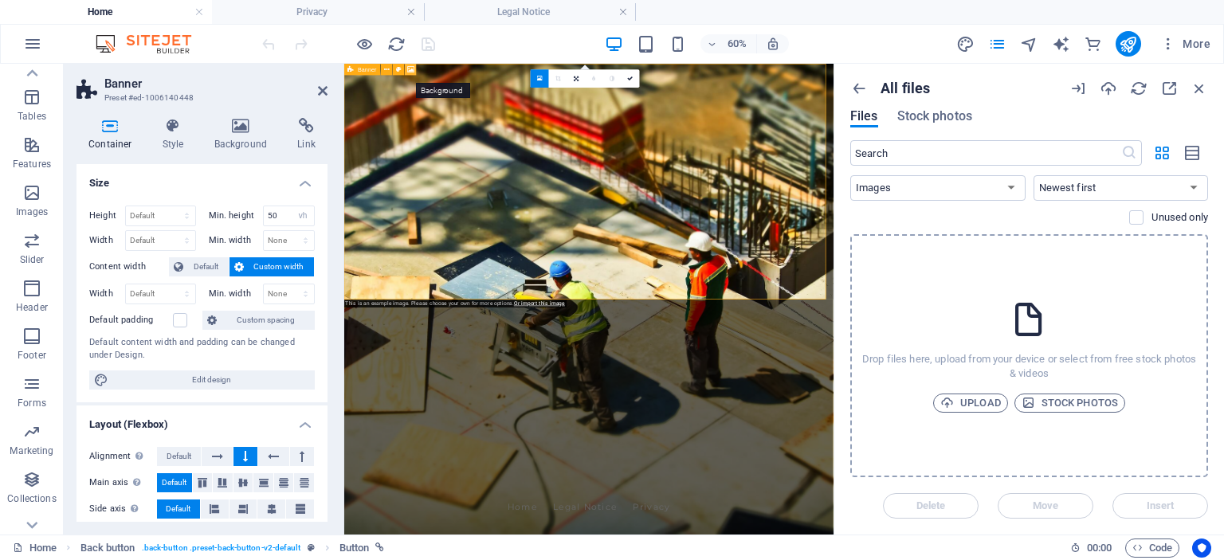
click at [411, 67] on icon at bounding box center [410, 70] width 7 height 10
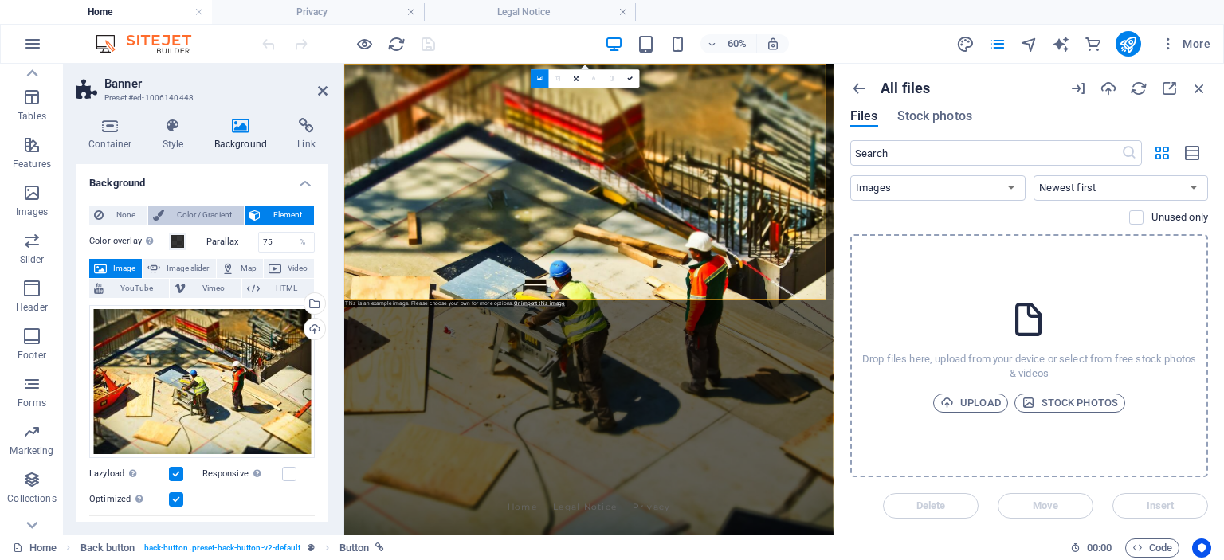
click at [198, 214] on span "Color / Gradient" at bounding box center [204, 215] width 70 height 19
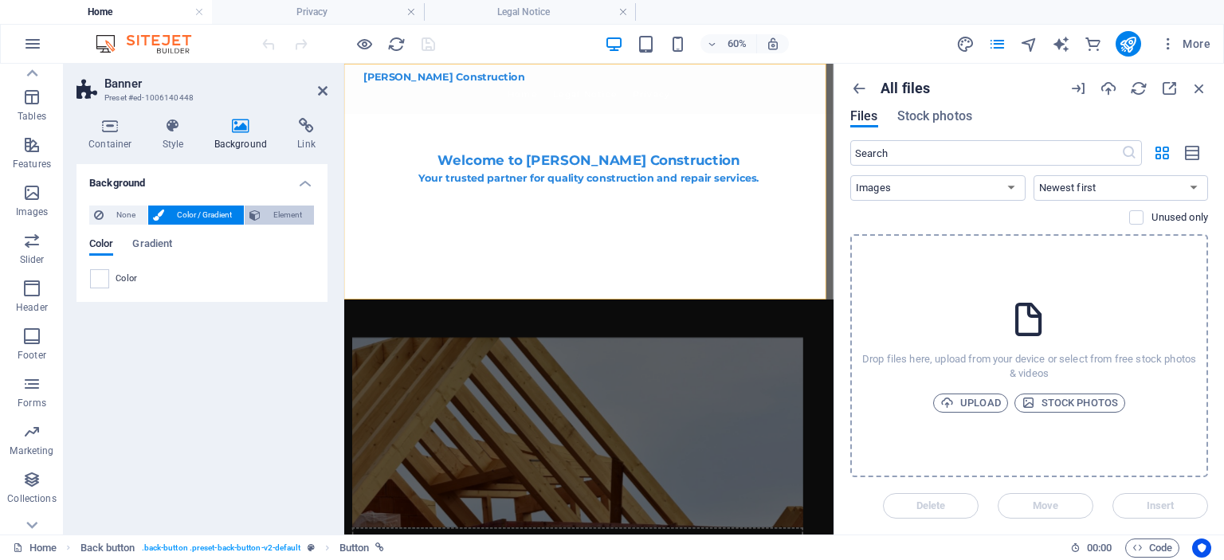
click at [278, 216] on span "Element" at bounding box center [287, 215] width 44 height 19
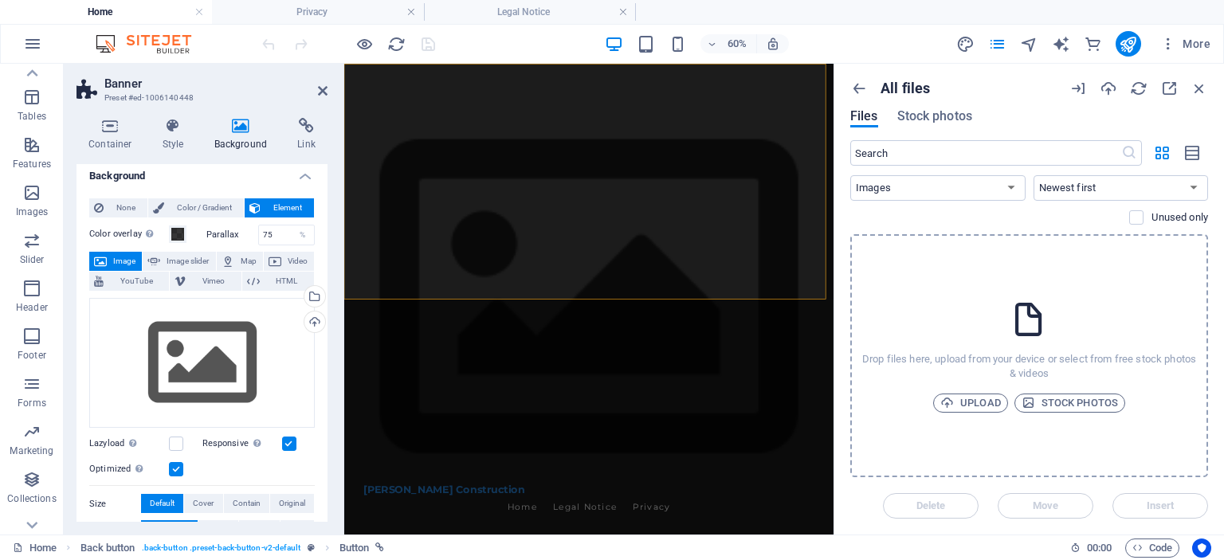
scroll to position [0, 0]
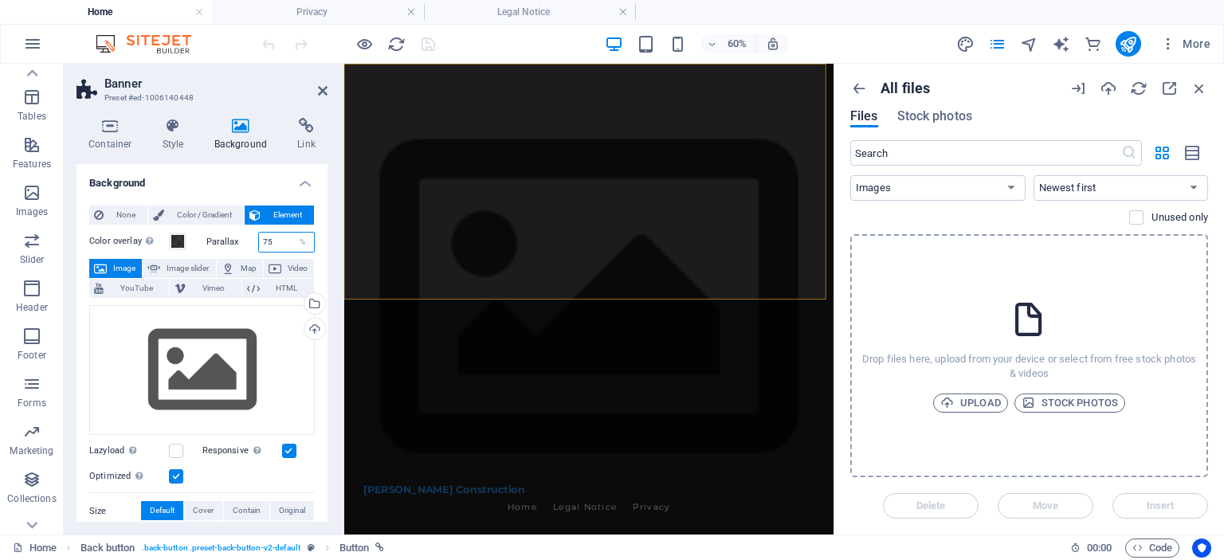
click at [284, 238] on input "75" at bounding box center [287, 242] width 56 height 19
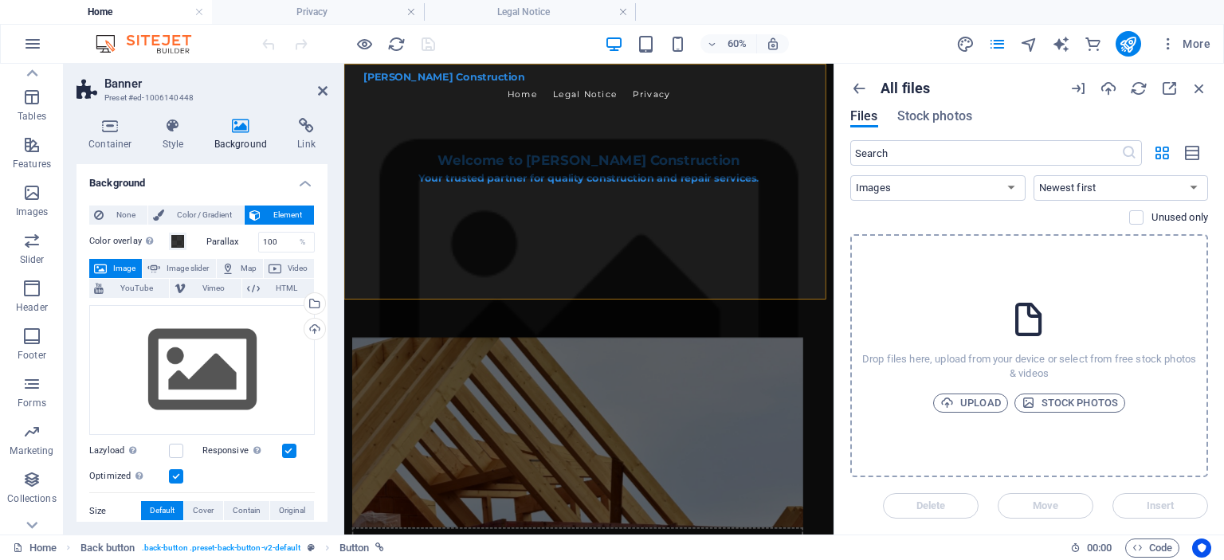
click at [224, 246] on div "Parallax 100 %" at bounding box center [260, 242] width 109 height 21
drag, startPoint x: 276, startPoint y: 238, endPoint x: 226, endPoint y: 238, distance: 50.2
click at [226, 238] on div "Parallax 100 %" at bounding box center [260, 242] width 109 height 21
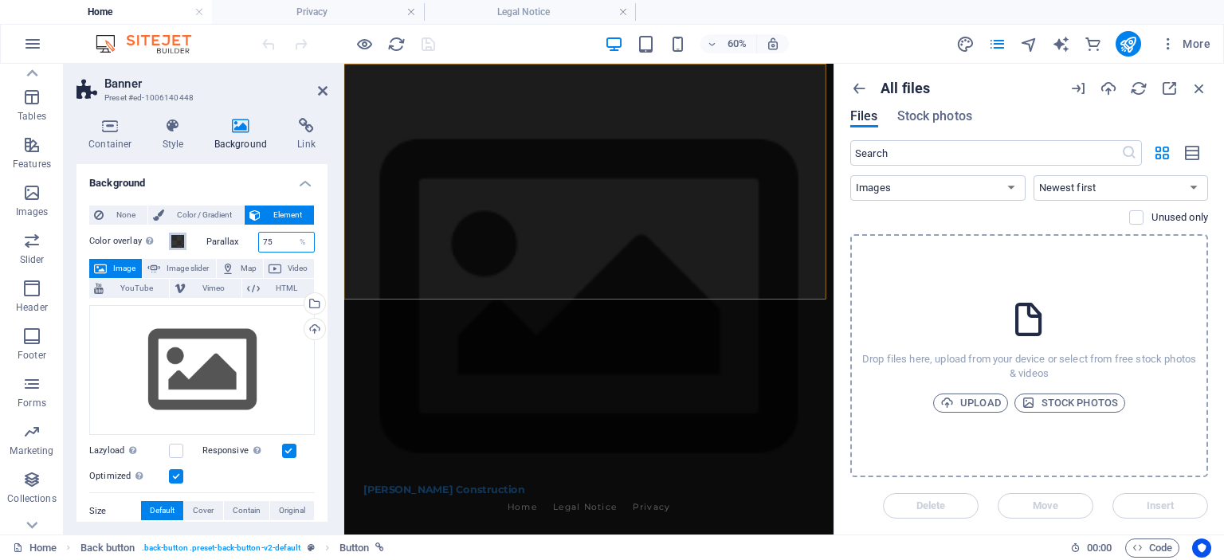
type input "75"
click at [170, 243] on button "Color overlay Places an overlay over the background to colorize it" at bounding box center [178, 242] width 18 height 18
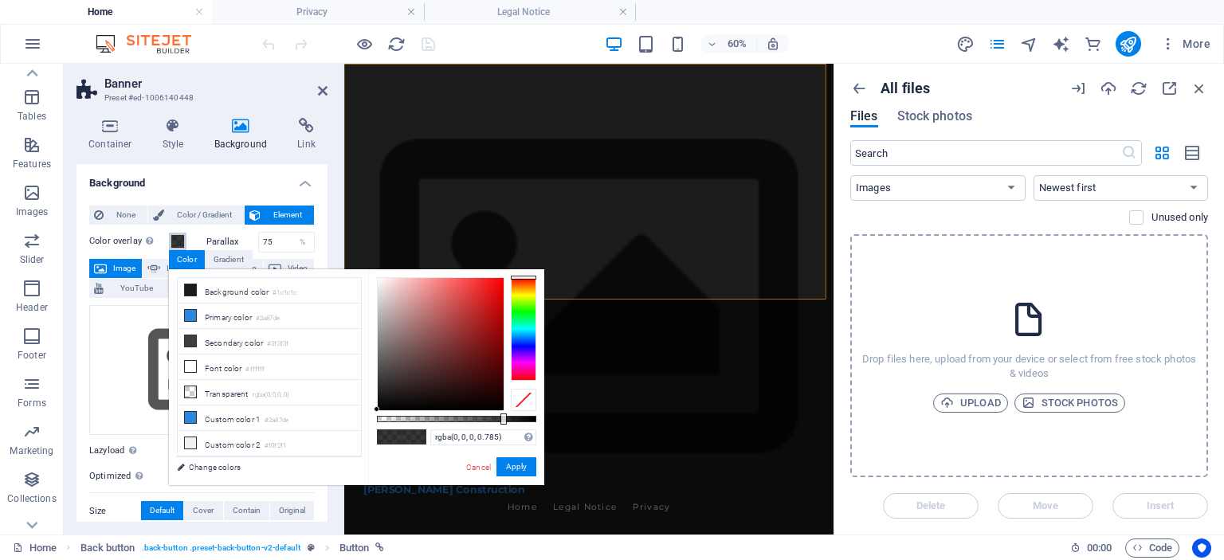
click at [175, 241] on span at bounding box center [177, 241] width 13 height 13
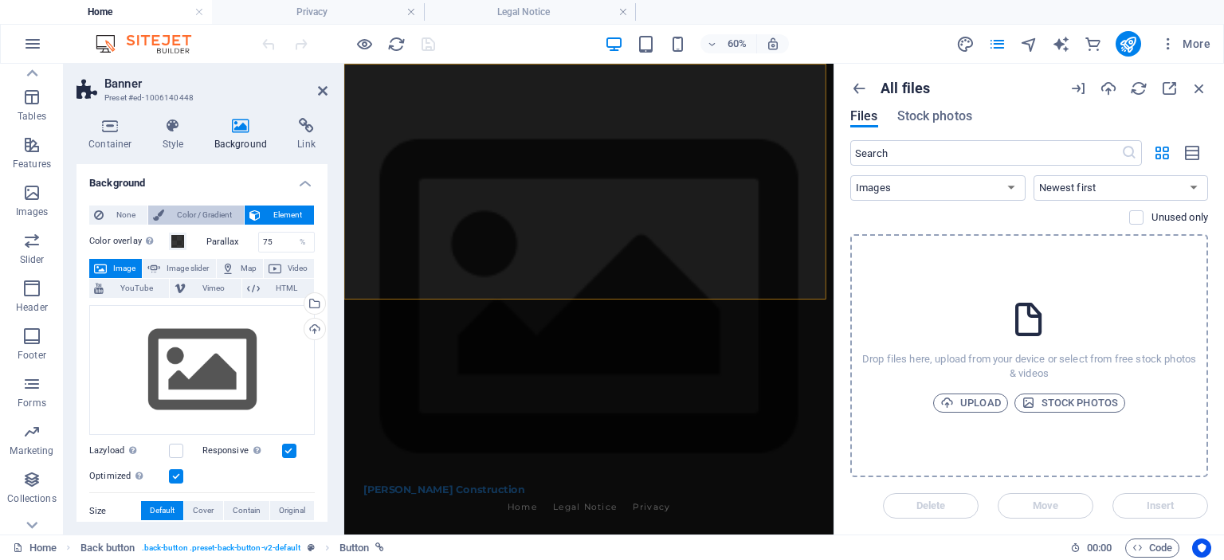
click at [190, 209] on span "Color / Gradient" at bounding box center [204, 215] width 70 height 19
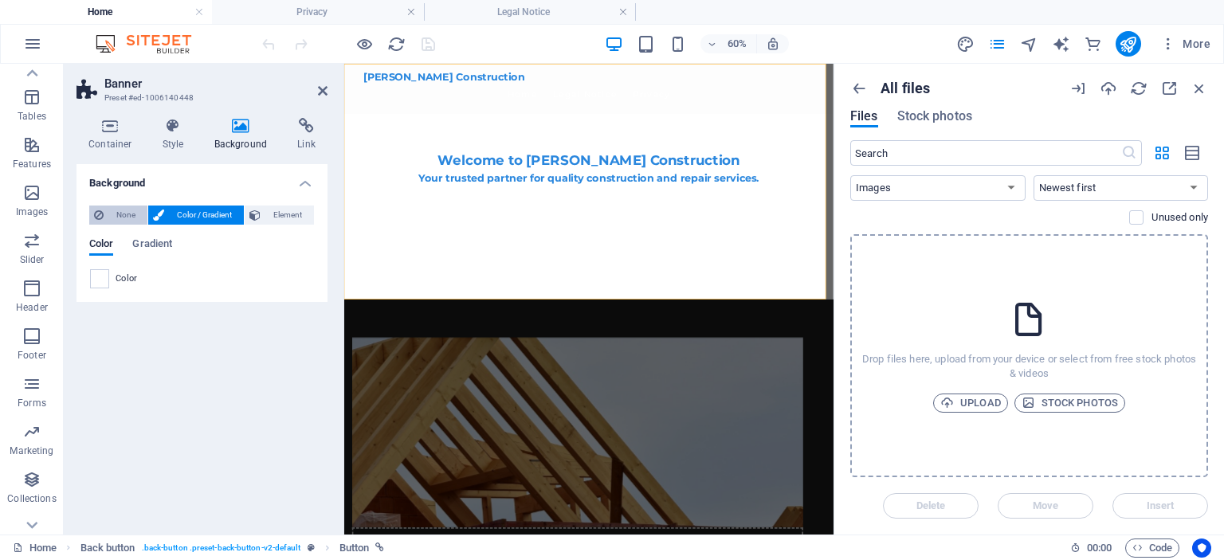
click at [122, 211] on span "None" at bounding box center [125, 215] width 34 height 19
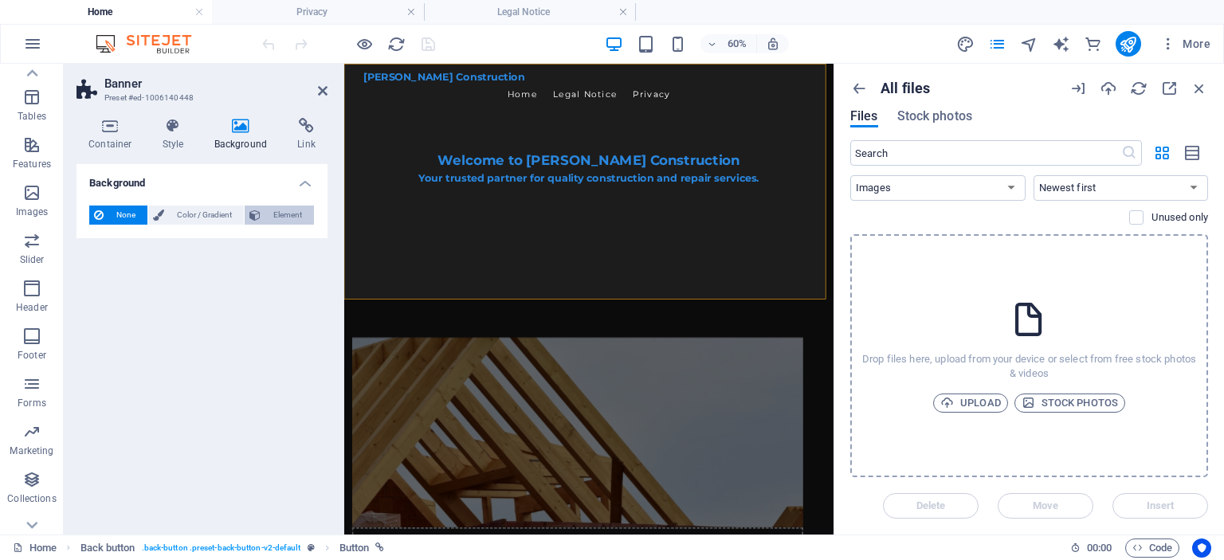
click at [265, 211] on span "Element" at bounding box center [287, 215] width 44 height 19
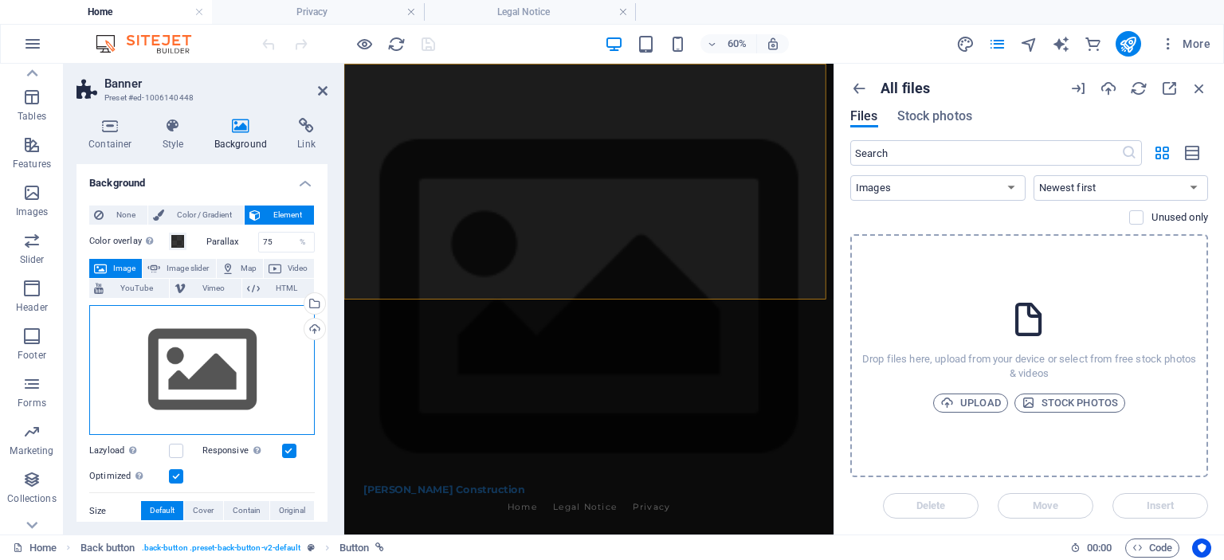
click at [220, 365] on div "Drag files here, click to choose files or select files from Files or our free s…" at bounding box center [202, 370] width 226 height 131
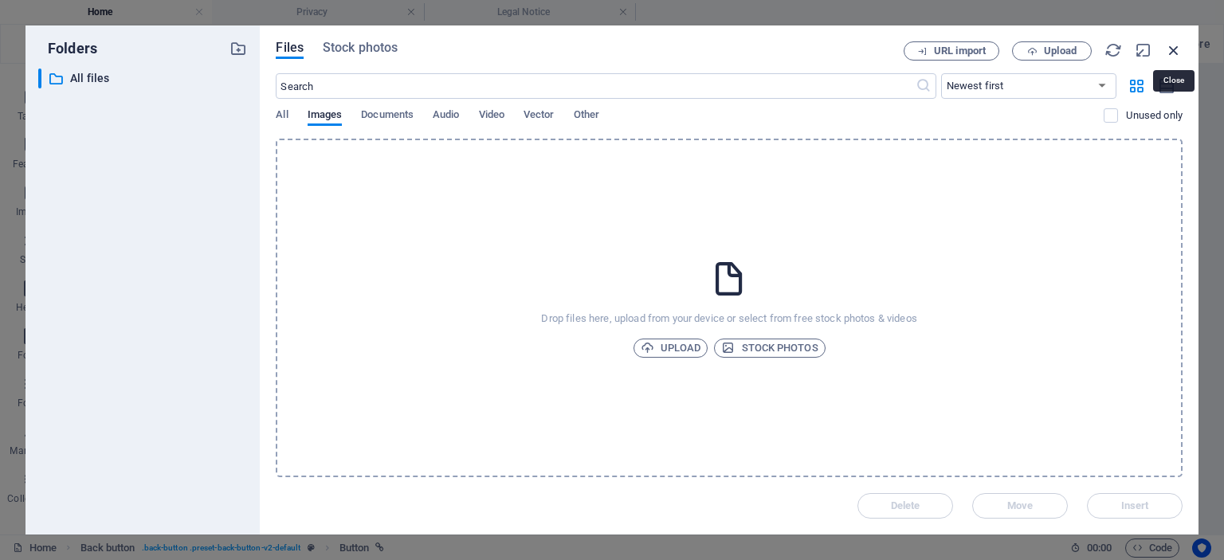
click at [1171, 45] on icon "button" at bounding box center [1174, 50] width 18 height 18
select select "image"
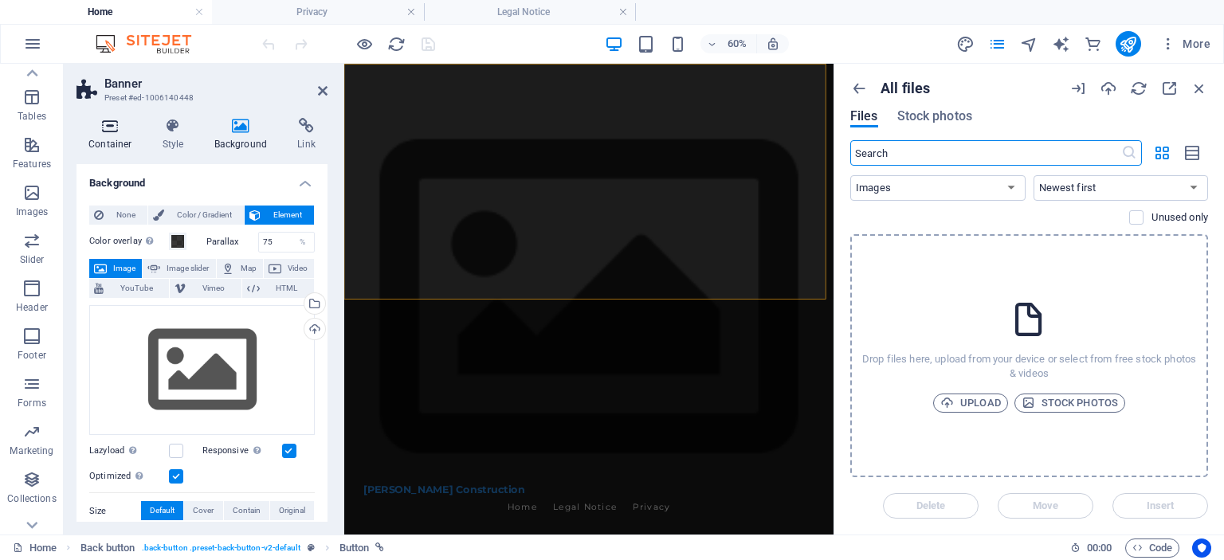
click at [105, 118] on icon at bounding box center [111, 126] width 68 height 16
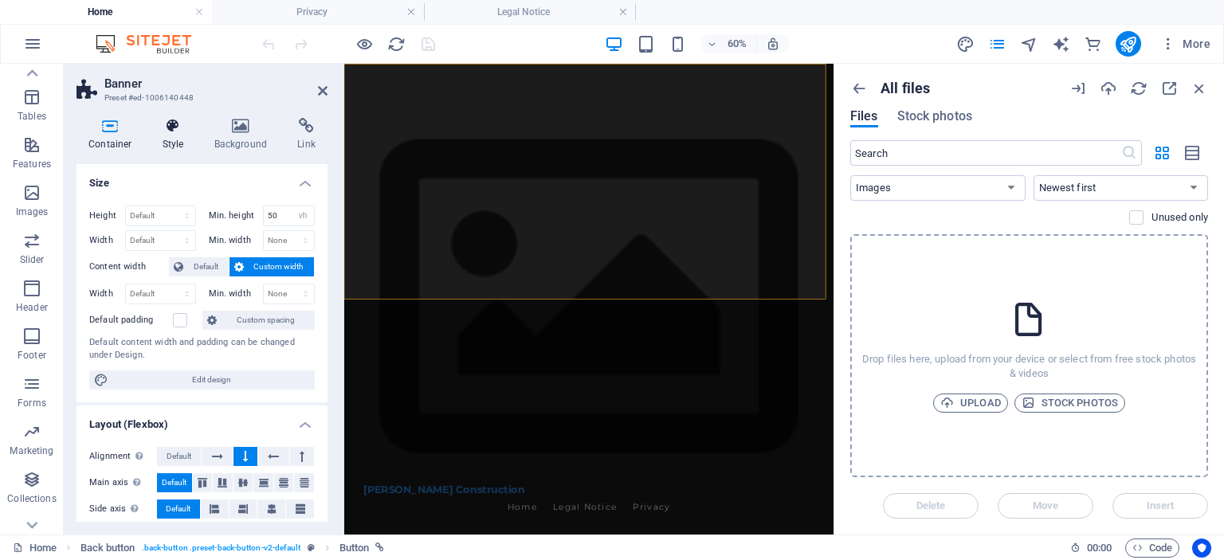
click at [183, 135] on h4 "Style" at bounding box center [177, 134] width 52 height 33
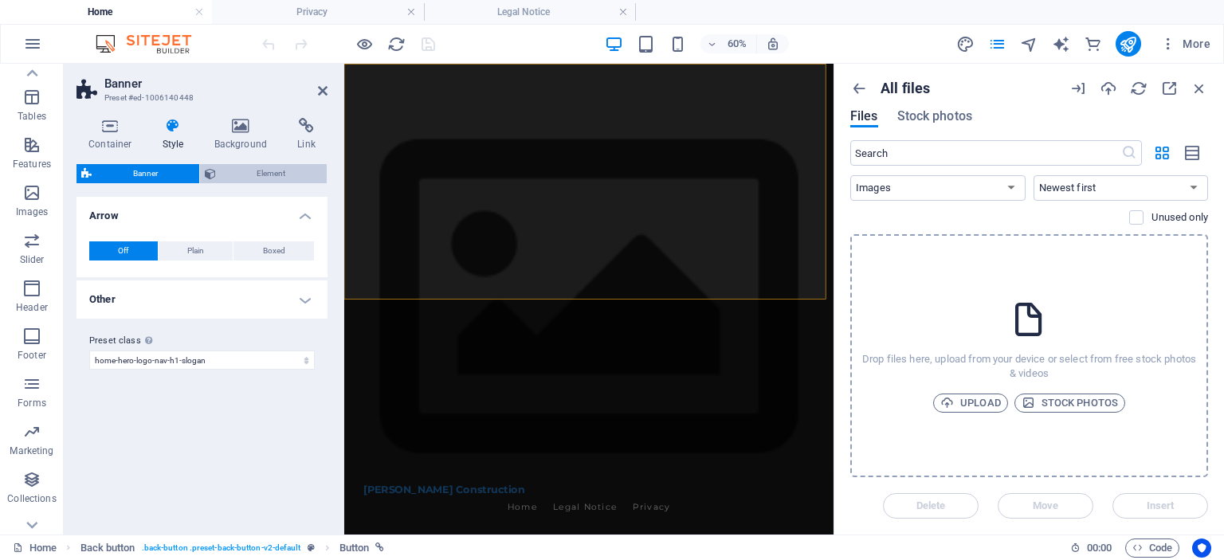
click at [281, 175] on span "Element" at bounding box center [272, 173] width 102 height 19
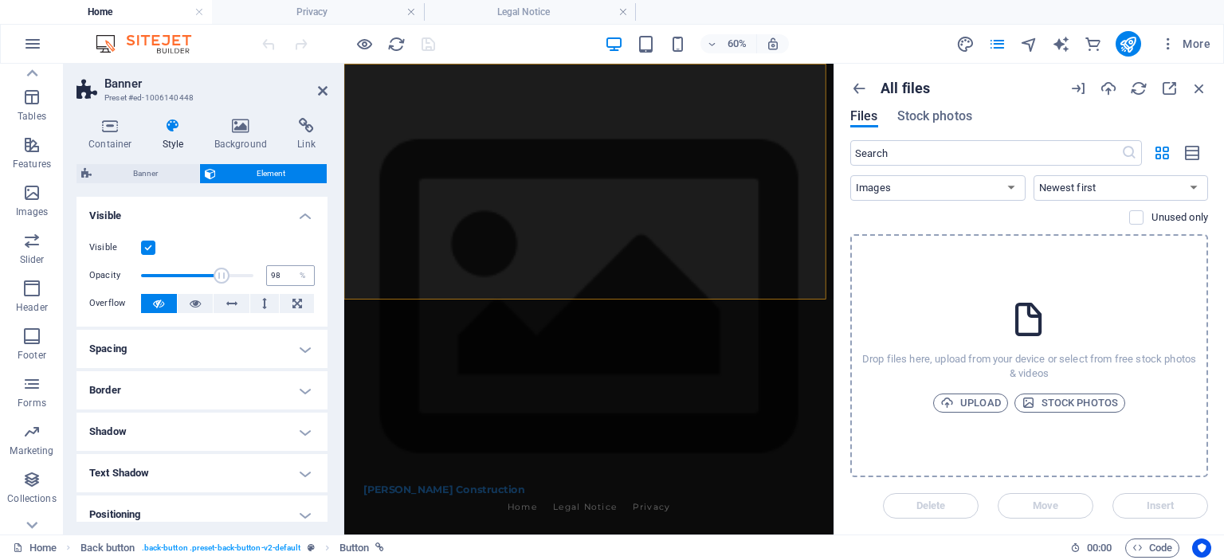
type input "100"
drag, startPoint x: 251, startPoint y: 270, endPoint x: 271, endPoint y: 270, distance: 19.9
click at [271, 270] on div "Opacity 100 %" at bounding box center [202, 276] width 226 height 24
click at [318, 95] on icon at bounding box center [323, 90] width 10 height 13
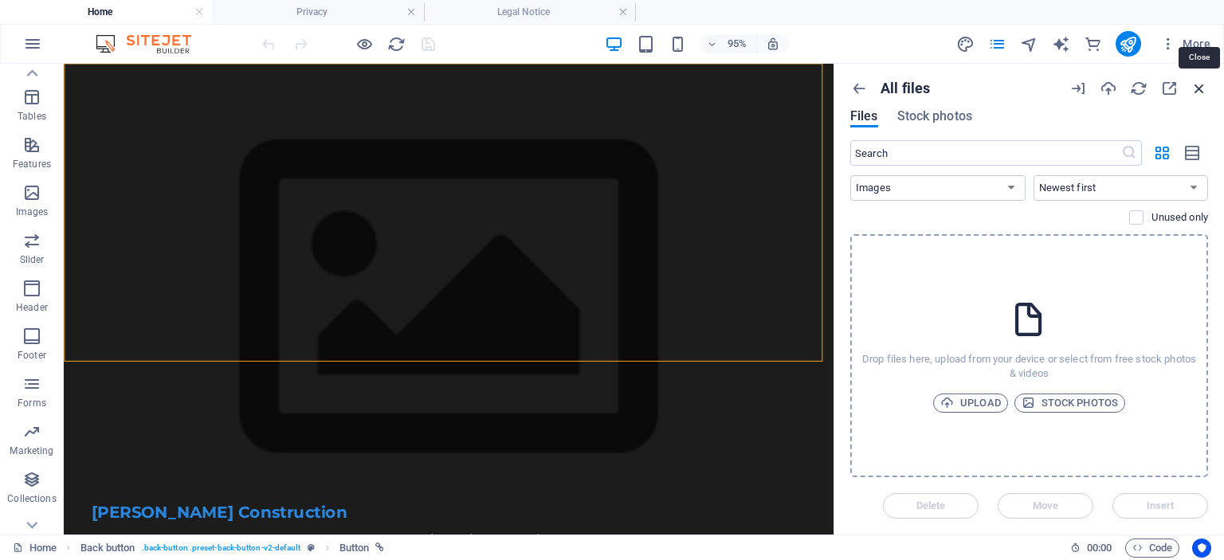
click at [1203, 82] on icon "button" at bounding box center [1200, 89] width 18 height 18
click at [1200, 88] on icon "button" at bounding box center [1200, 89] width 18 height 18
click at [1204, 87] on icon "button" at bounding box center [1200, 89] width 18 height 18
click at [905, 82] on p "All files" at bounding box center [905, 89] width 49 height 18
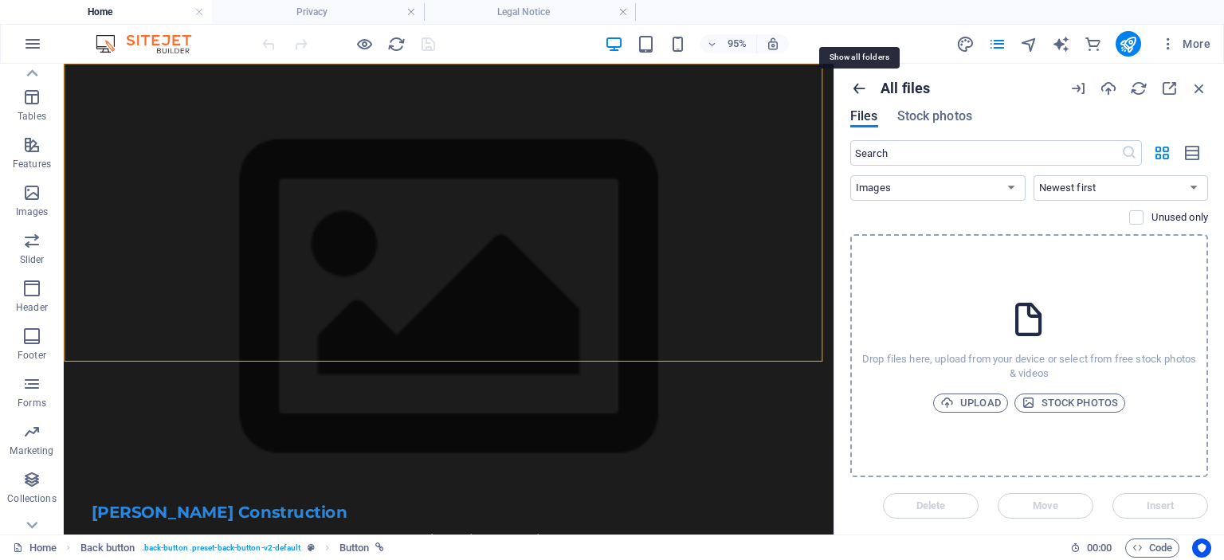
click at [860, 92] on icon "button" at bounding box center [859, 89] width 18 height 18
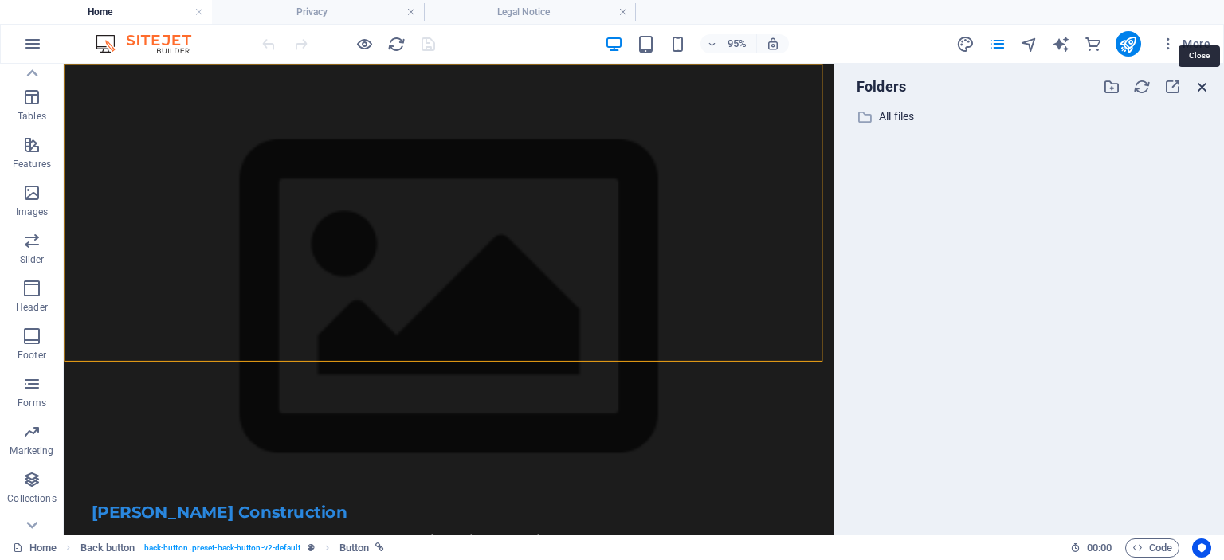
click at [1197, 87] on icon "button" at bounding box center [1203, 87] width 18 height 18
click at [392, 39] on icon "reload" at bounding box center [396, 44] width 18 height 18
click at [1202, 84] on icon "button" at bounding box center [1203, 87] width 18 height 18
click at [1205, 82] on icon "button" at bounding box center [1203, 87] width 18 height 18
click at [1210, 84] on icon "button" at bounding box center [1203, 87] width 18 height 18
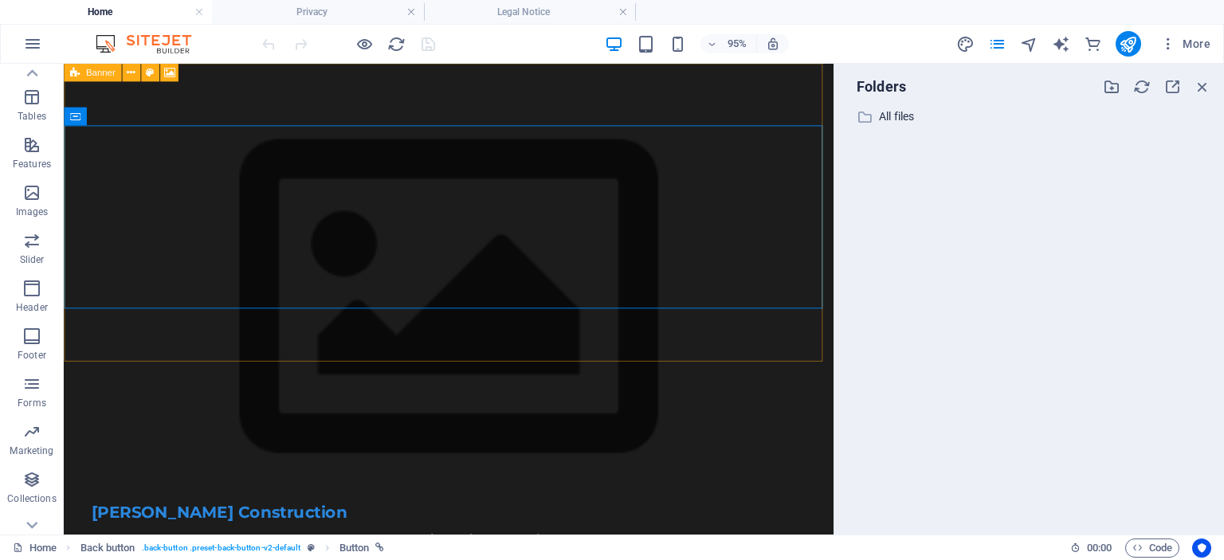
click at [80, 74] on div "Banner" at bounding box center [92, 73] width 57 height 18
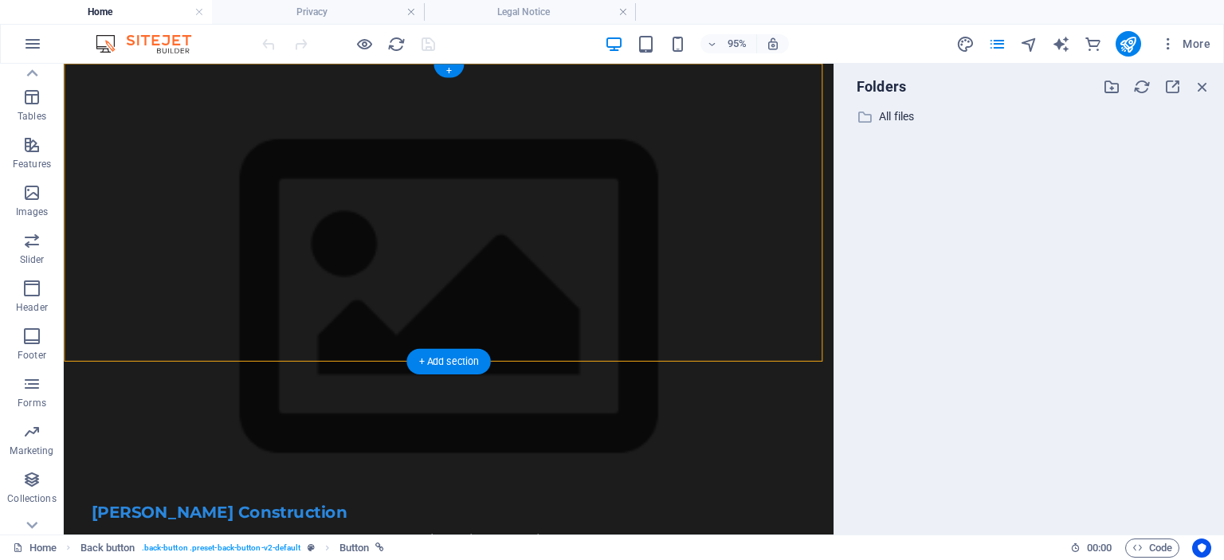
click at [139, 352] on figure at bounding box center [469, 312] width 811 height 496
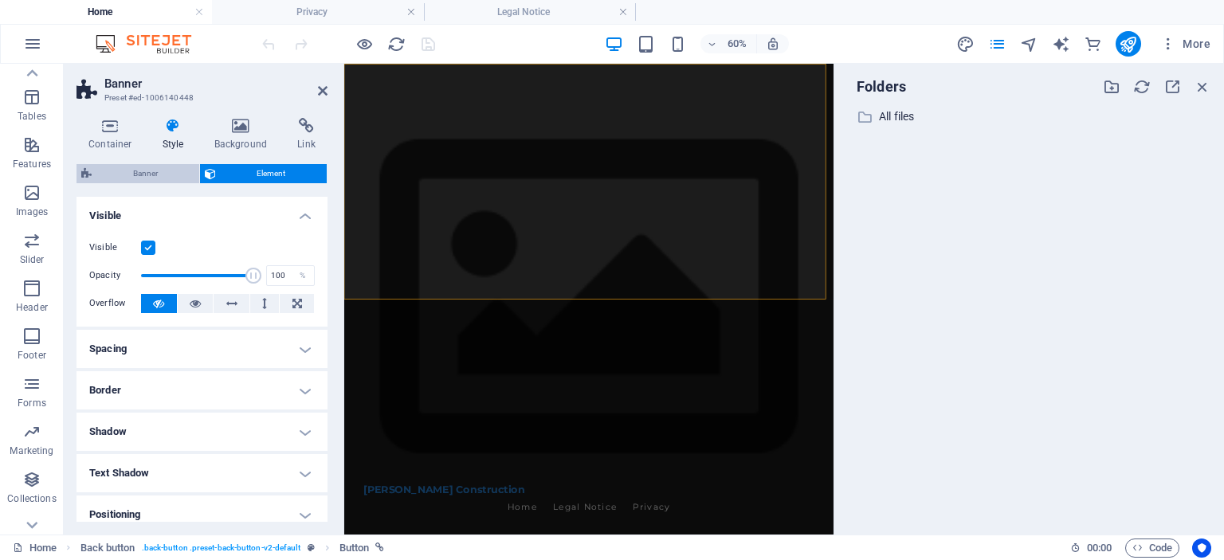
click at [147, 178] on span "Banner" at bounding box center [145, 173] width 98 height 19
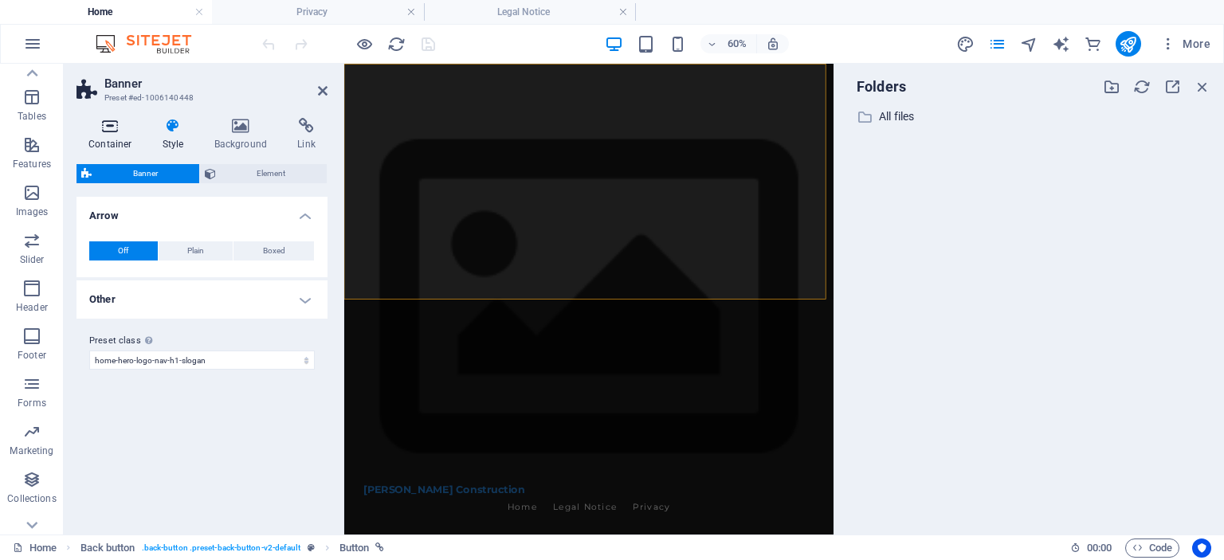
click at [98, 128] on icon at bounding box center [111, 126] width 68 height 16
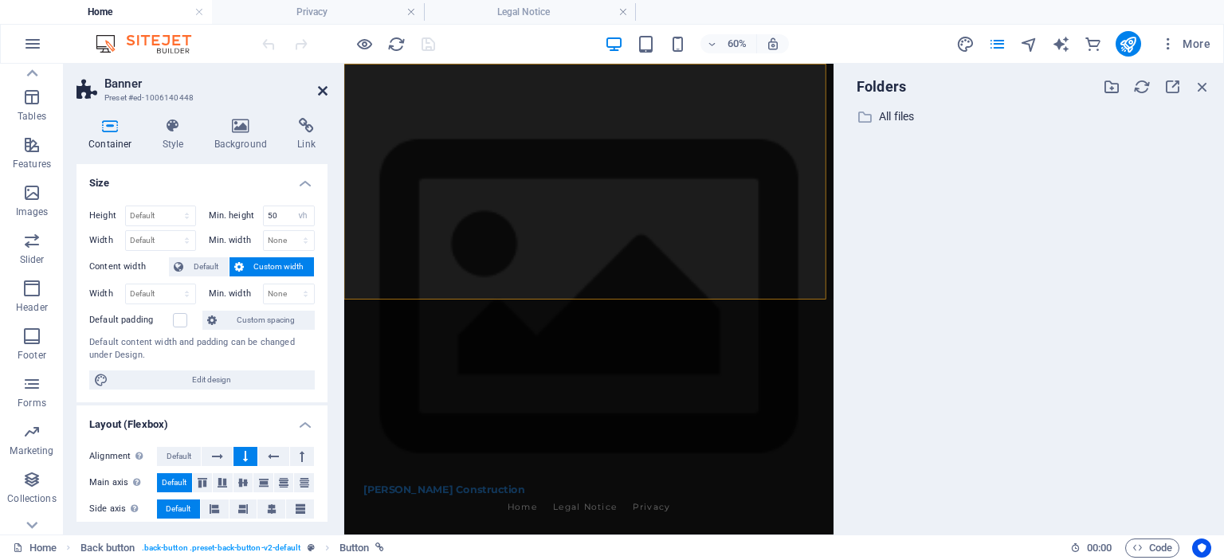
drag, startPoint x: 321, startPoint y: 84, endPoint x: 271, endPoint y: 22, distance: 79.9
click at [321, 84] on icon at bounding box center [323, 90] width 10 height 13
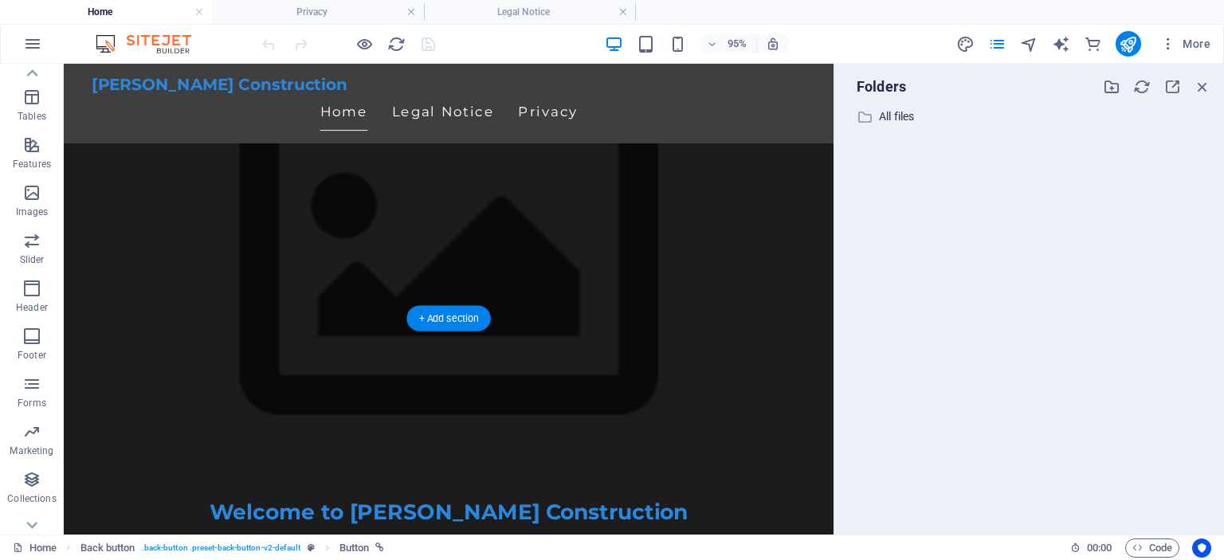
scroll to position [159, 0]
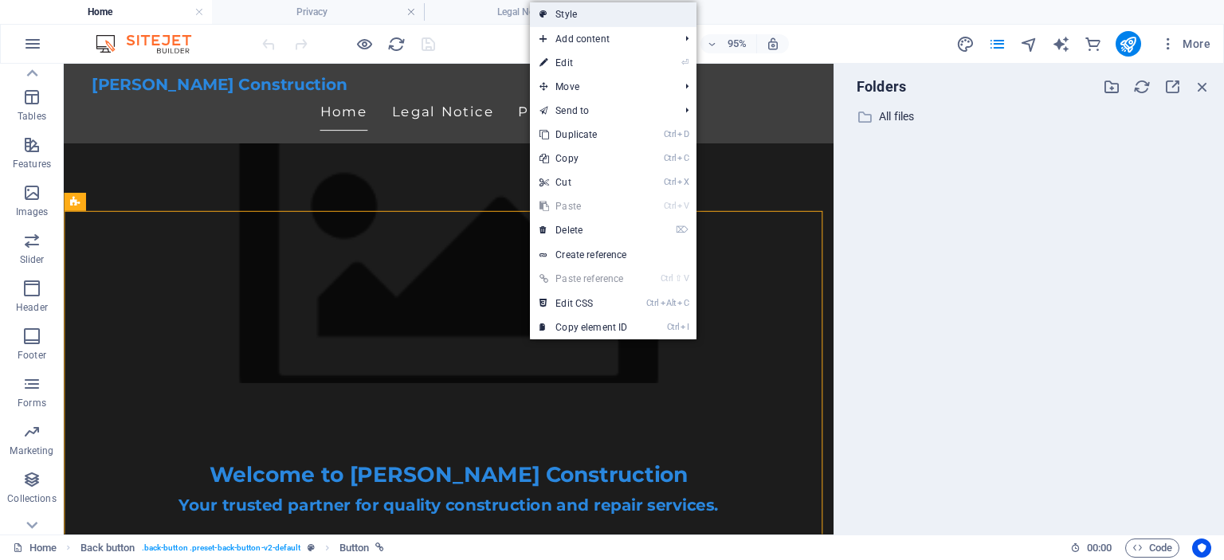
click at [580, 12] on link "Style" at bounding box center [613, 14] width 167 height 24
select select "rem"
select select "px"
select select "preset-text-with-image-v4-about-image-text"
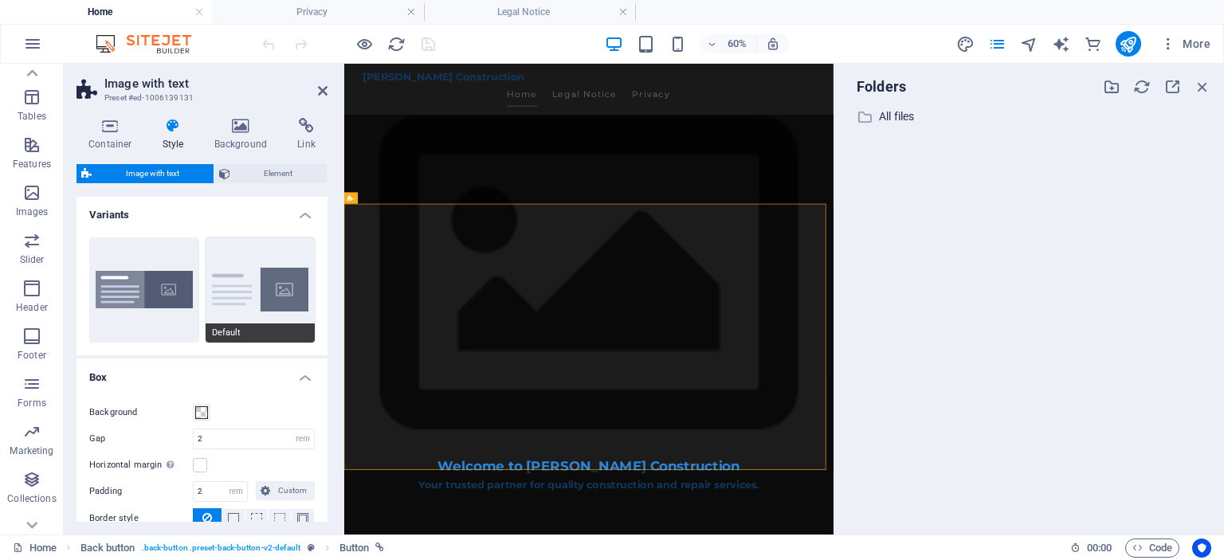
scroll to position [0, 0]
click at [275, 170] on span "Element" at bounding box center [279, 173] width 88 height 19
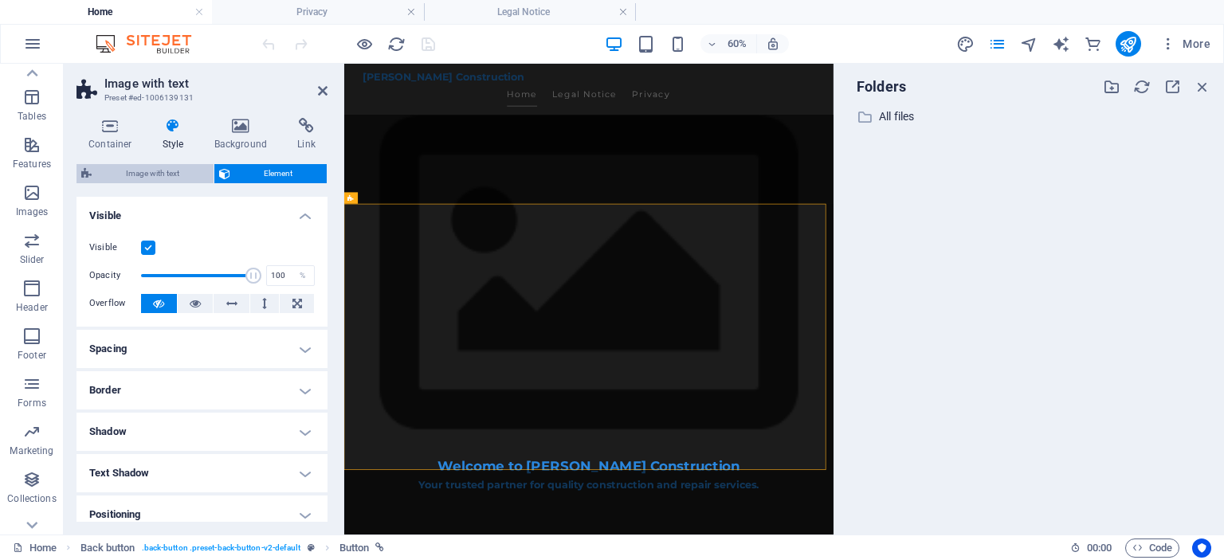
click at [145, 174] on span "Image with text" at bounding box center [152, 173] width 112 height 19
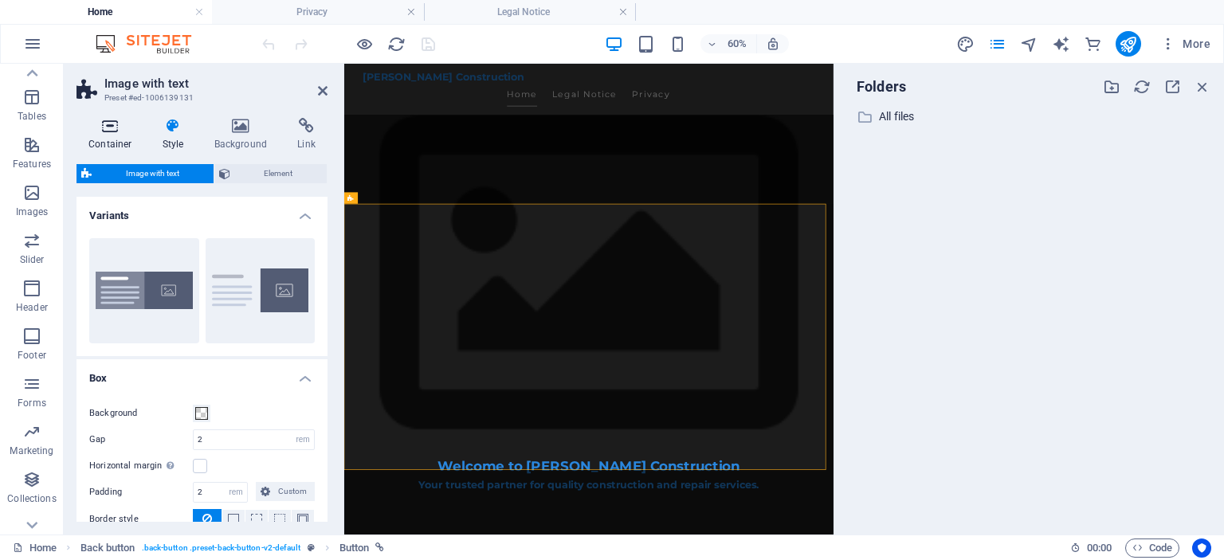
click at [112, 130] on icon at bounding box center [111, 126] width 68 height 16
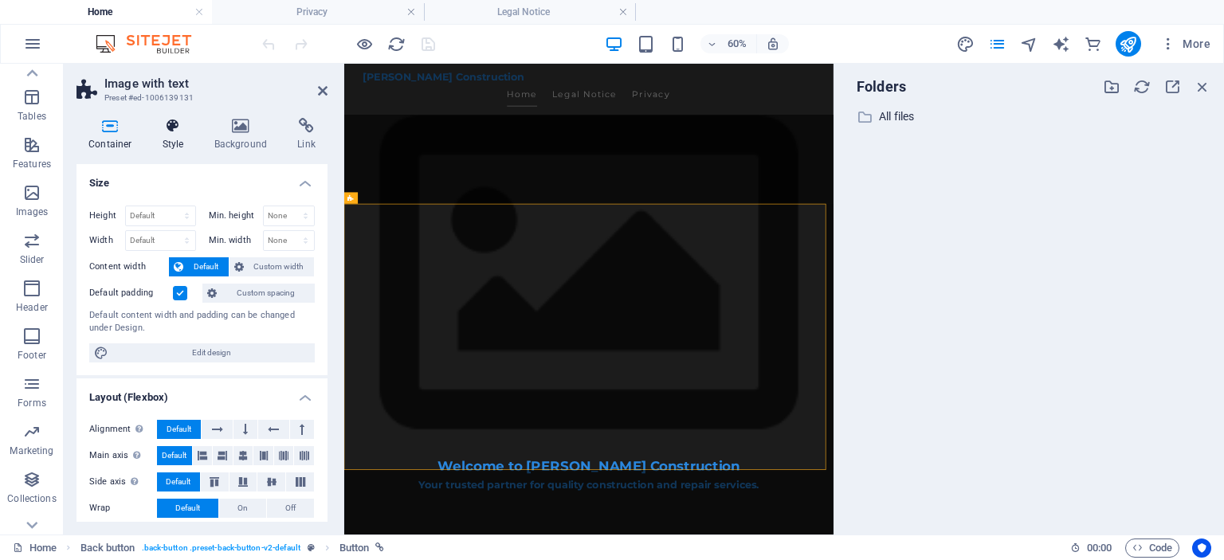
click at [164, 135] on h4 "Style" at bounding box center [177, 134] width 52 height 33
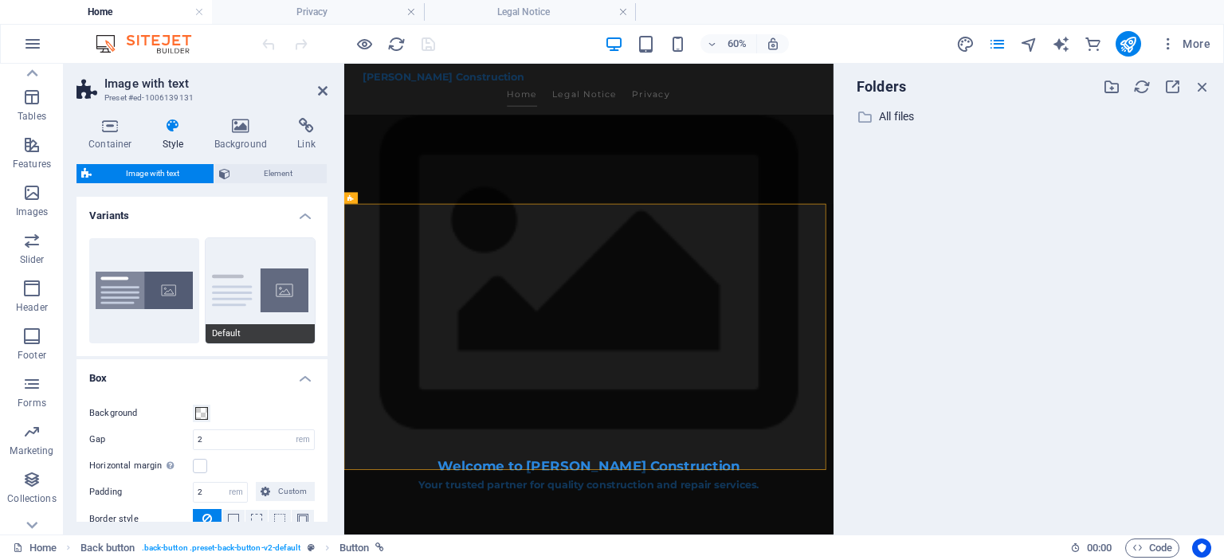
click at [260, 280] on button "Default" at bounding box center [261, 290] width 110 height 105
type input "0"
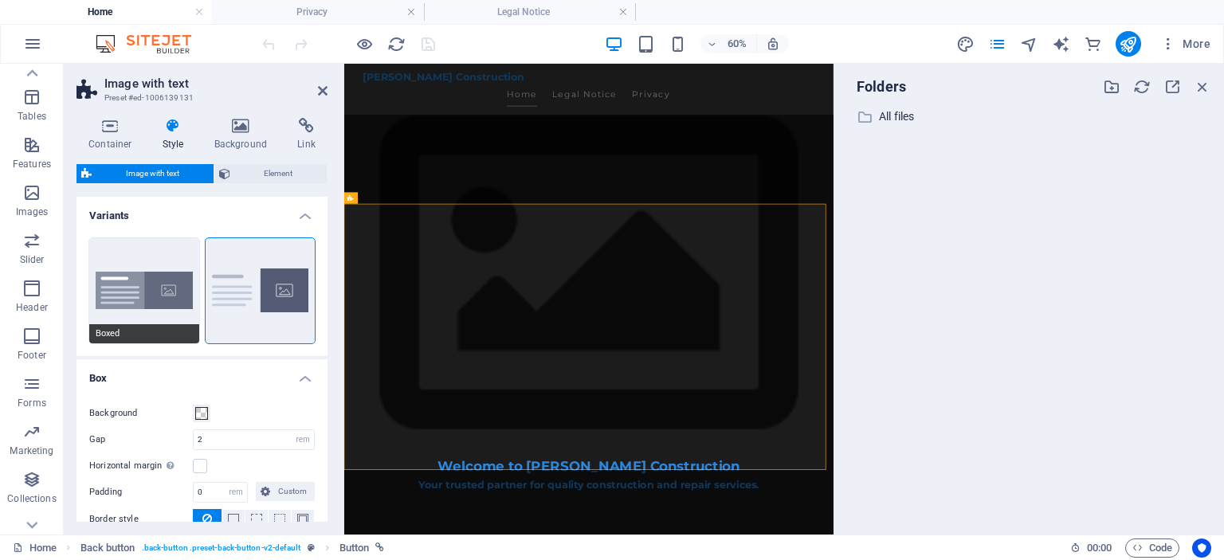
click at [149, 287] on button "Boxed" at bounding box center [144, 290] width 110 height 105
type input "0"
type input "2.5"
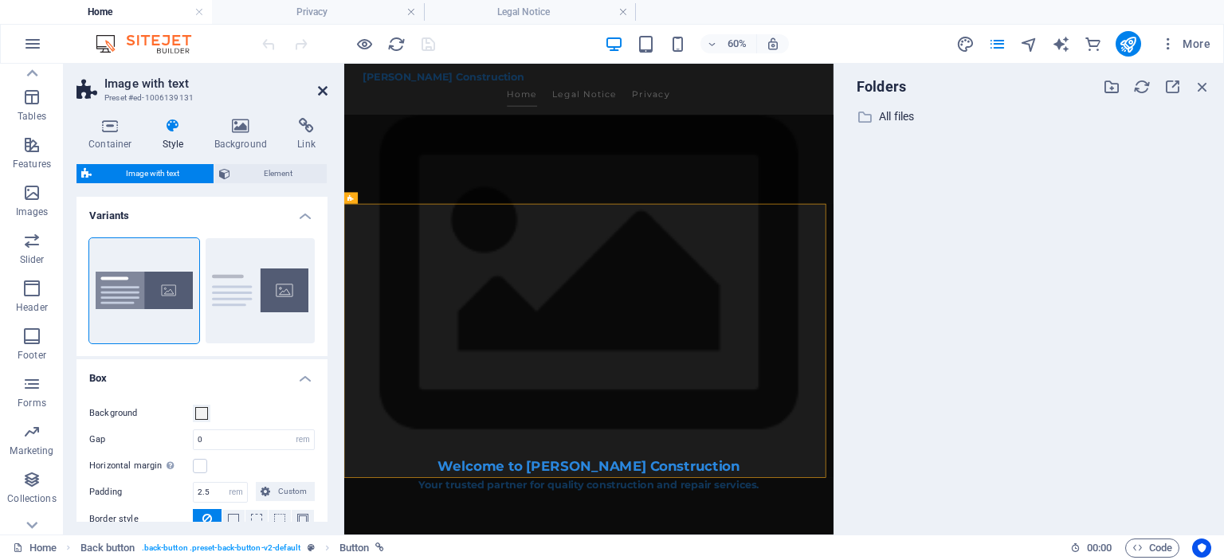
click at [324, 90] on icon at bounding box center [323, 90] width 10 height 13
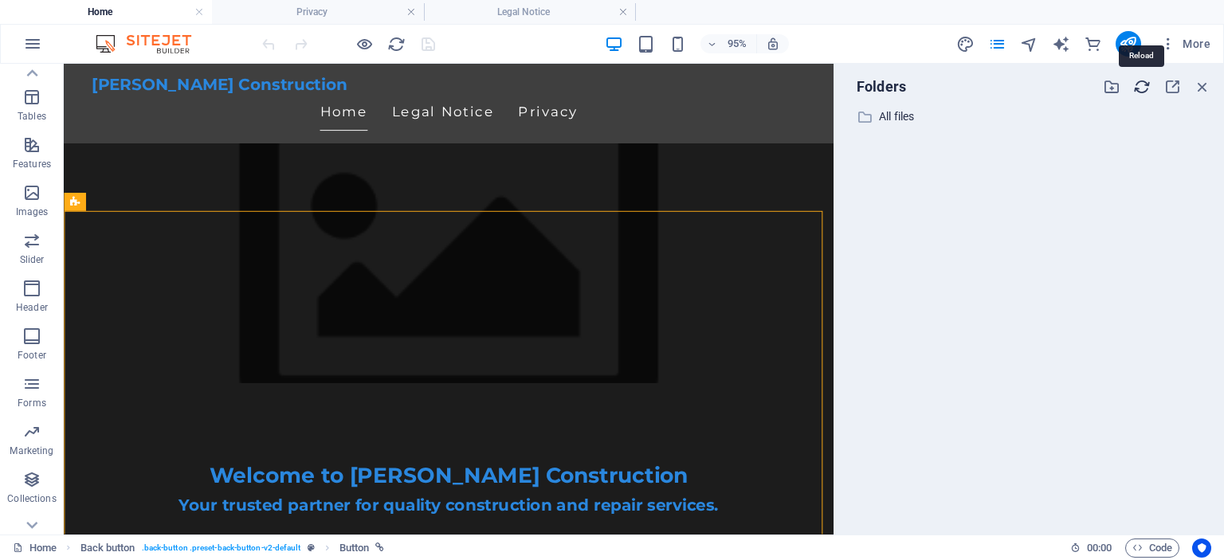
click at [1138, 83] on icon "button" at bounding box center [1142, 87] width 18 height 18
click at [889, 120] on p "All files" at bounding box center [1030, 117] width 303 height 18
select select "image"
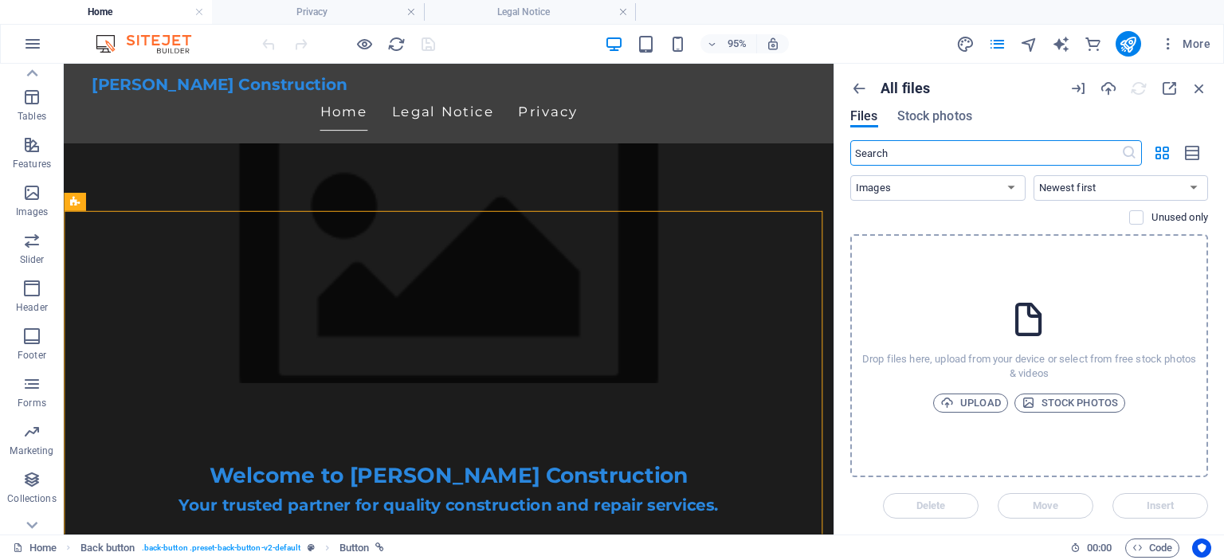
click at [889, 120] on div "Files Stock photos" at bounding box center [911, 119] width 122 height 18
click at [1038, 106] on div "All files Files Stock photos" at bounding box center [1029, 110] width 358 height 61
click at [1203, 89] on icon "button" at bounding box center [1200, 89] width 18 height 18
click at [1200, 81] on icon "button" at bounding box center [1200, 89] width 18 height 18
click at [658, 38] on div "95%" at bounding box center [697, 44] width 184 height 26
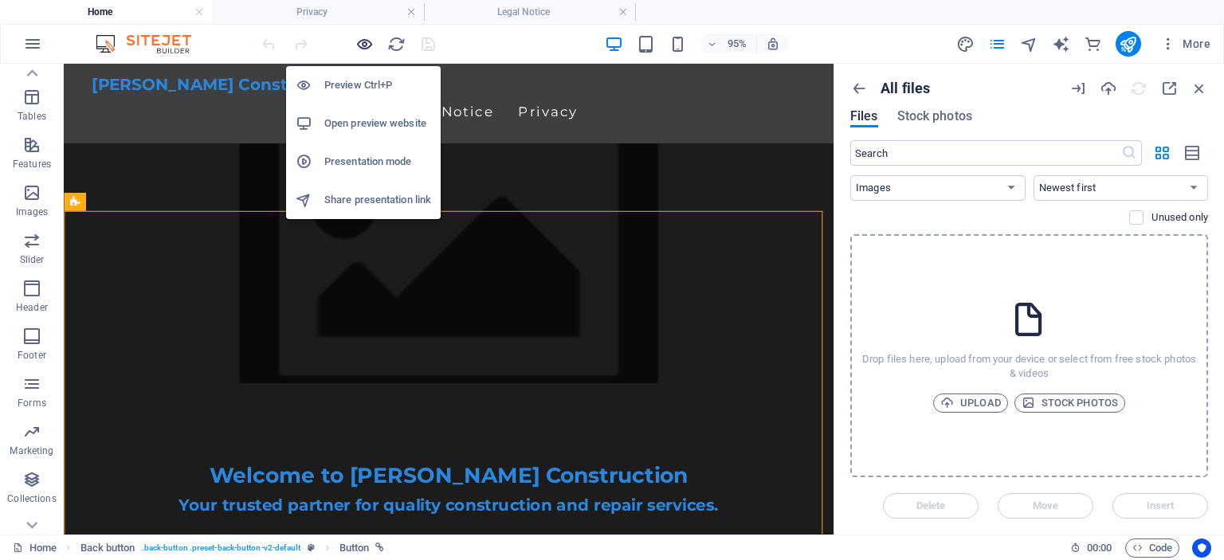
click at [359, 42] on icon "button" at bounding box center [364, 44] width 18 height 18
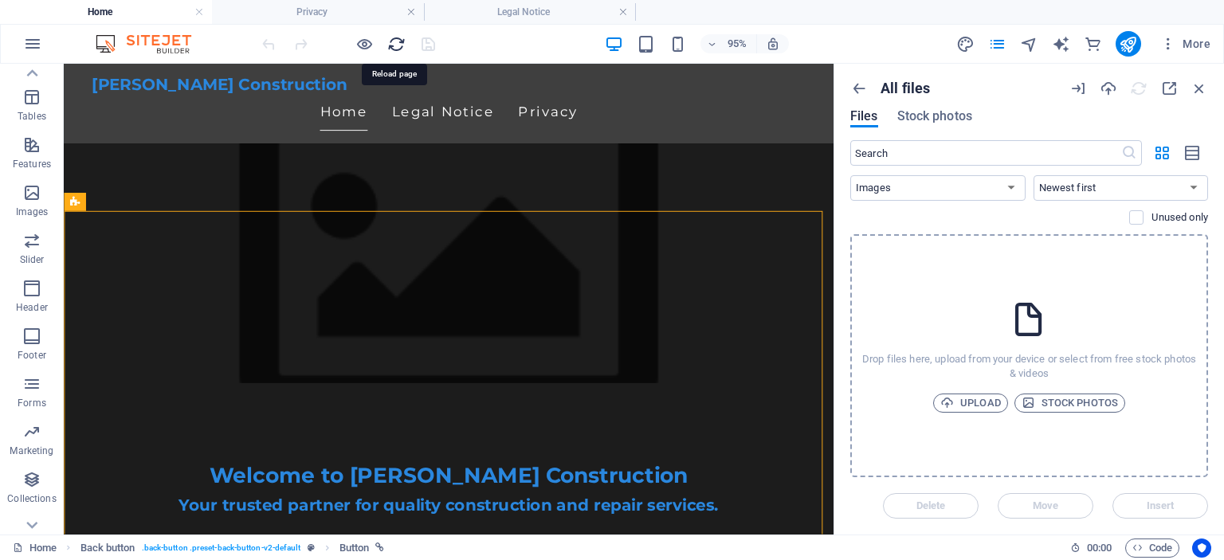
click at [395, 43] on icon "reload" at bounding box center [396, 44] width 18 height 18
click at [35, 44] on icon "button" at bounding box center [32, 43] width 19 height 19
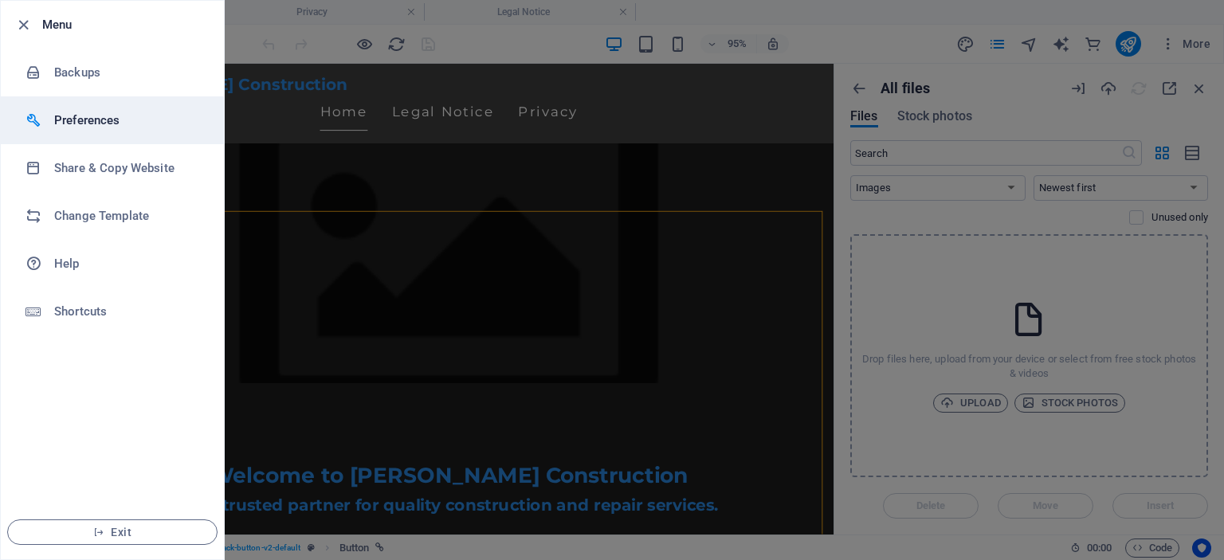
click at [75, 116] on h6 "Preferences" at bounding box center [127, 120] width 147 height 19
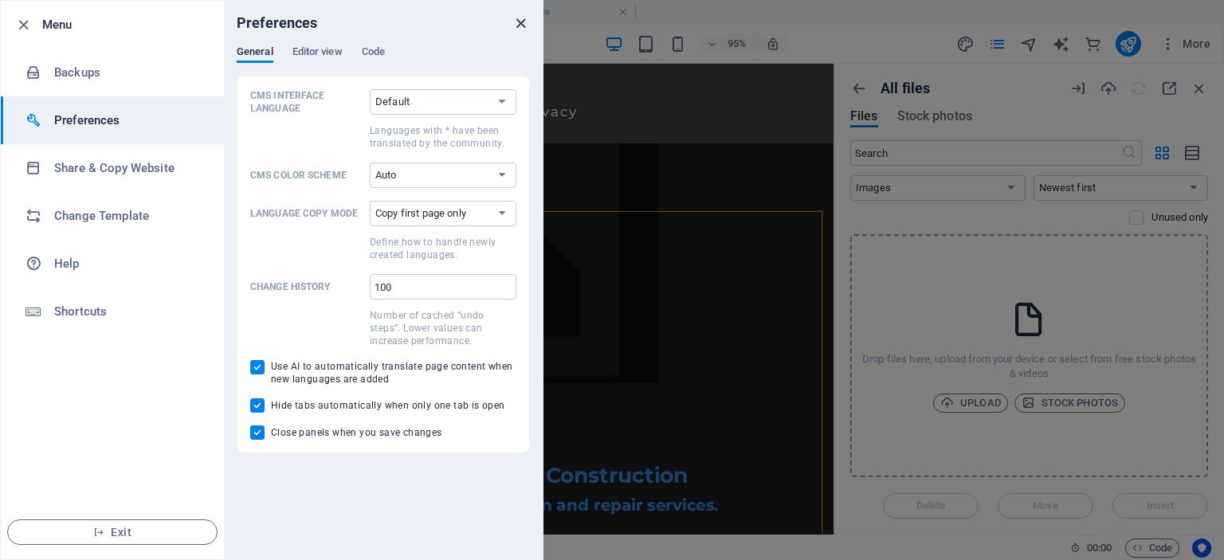
click at [513, 22] on icon "close" at bounding box center [521, 23] width 18 height 18
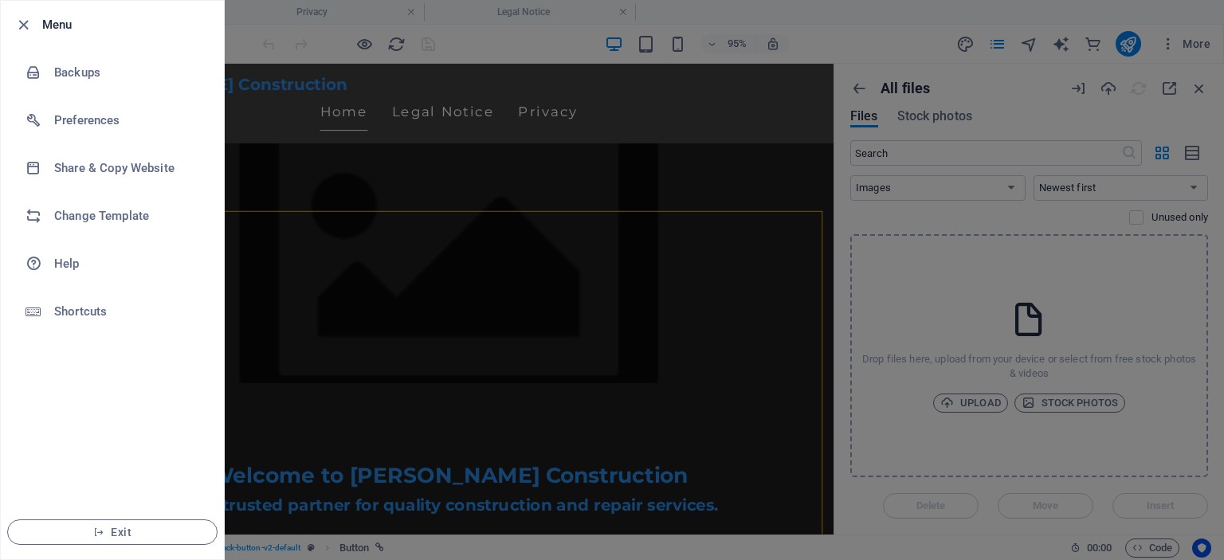
click at [1196, 45] on div at bounding box center [612, 280] width 1224 height 560
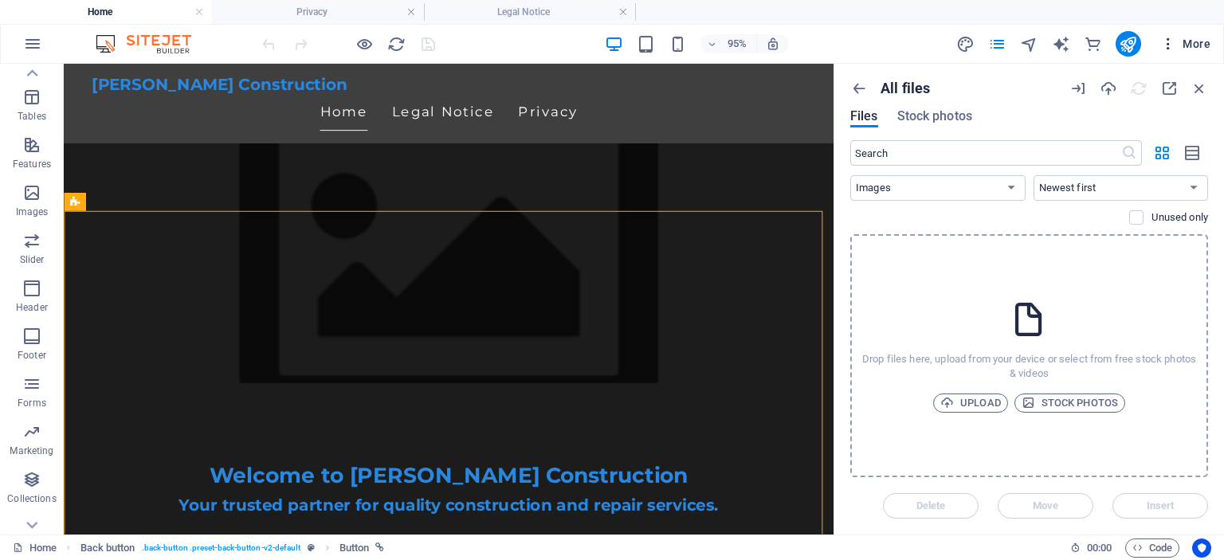
click at [1183, 44] on span "More" at bounding box center [1185, 44] width 50 height 16
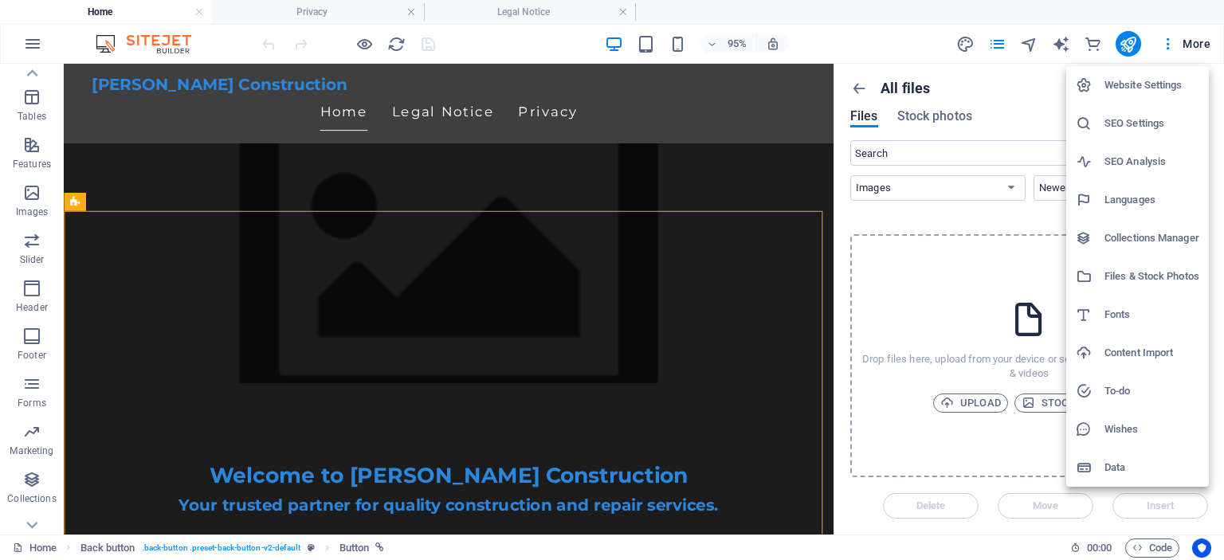
click at [1137, 128] on h6 "SEO Settings" at bounding box center [1152, 123] width 95 height 19
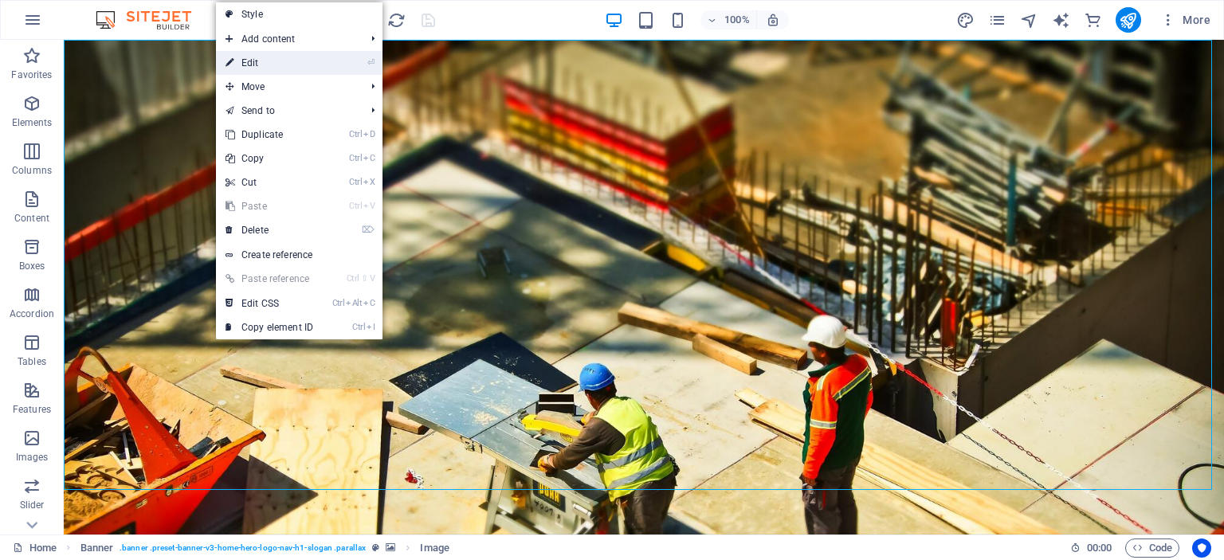
click at [289, 61] on link "⏎ Edit" at bounding box center [269, 63] width 107 height 24
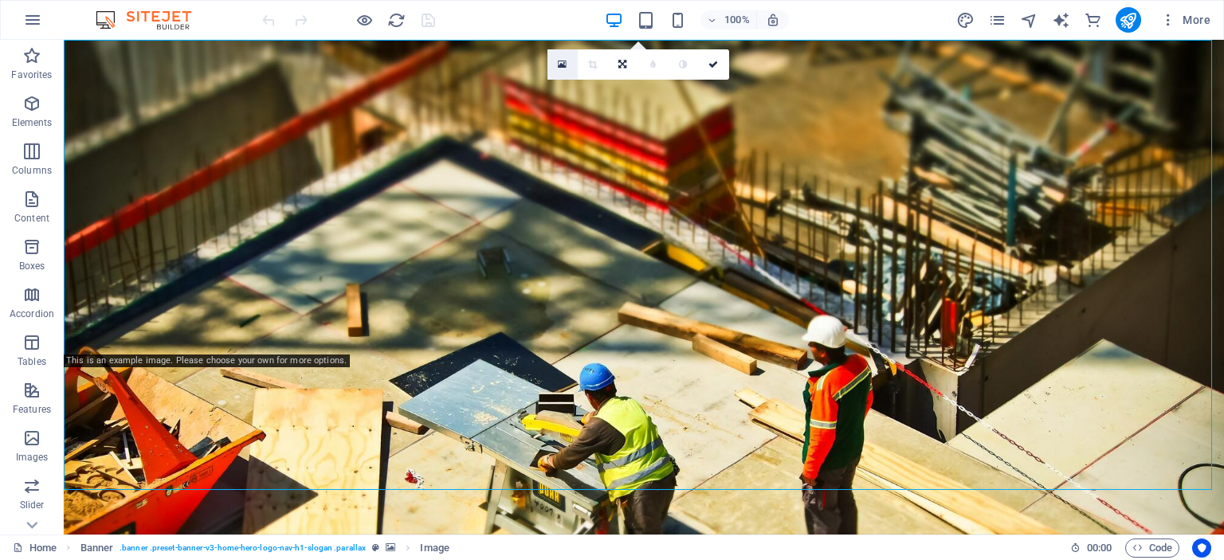
click at [559, 65] on icon at bounding box center [562, 64] width 9 height 11
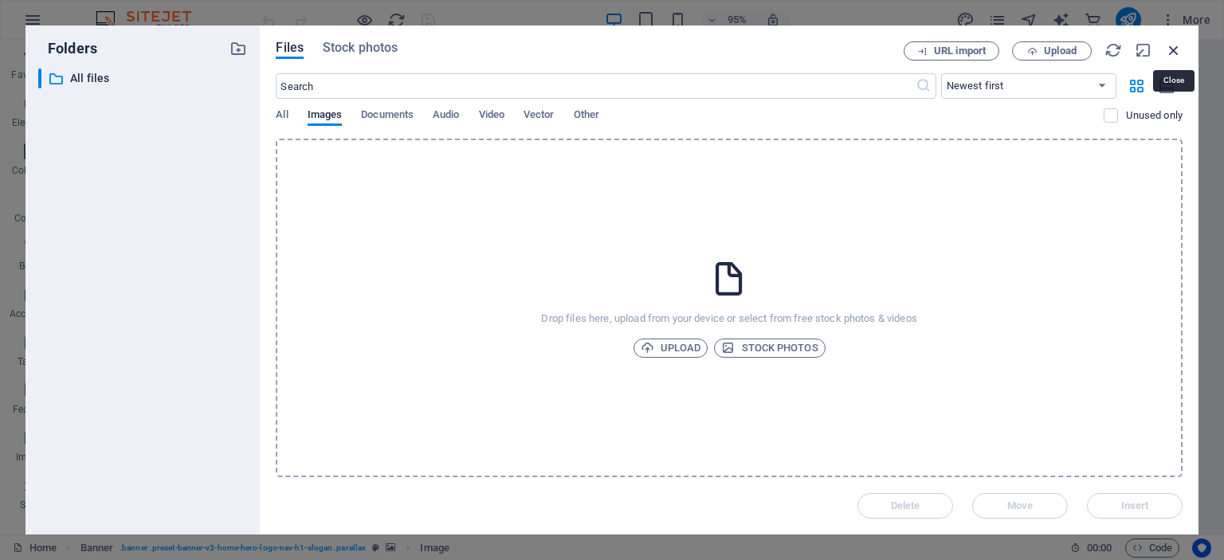
click at [1166, 49] on icon "button" at bounding box center [1174, 50] width 18 height 18
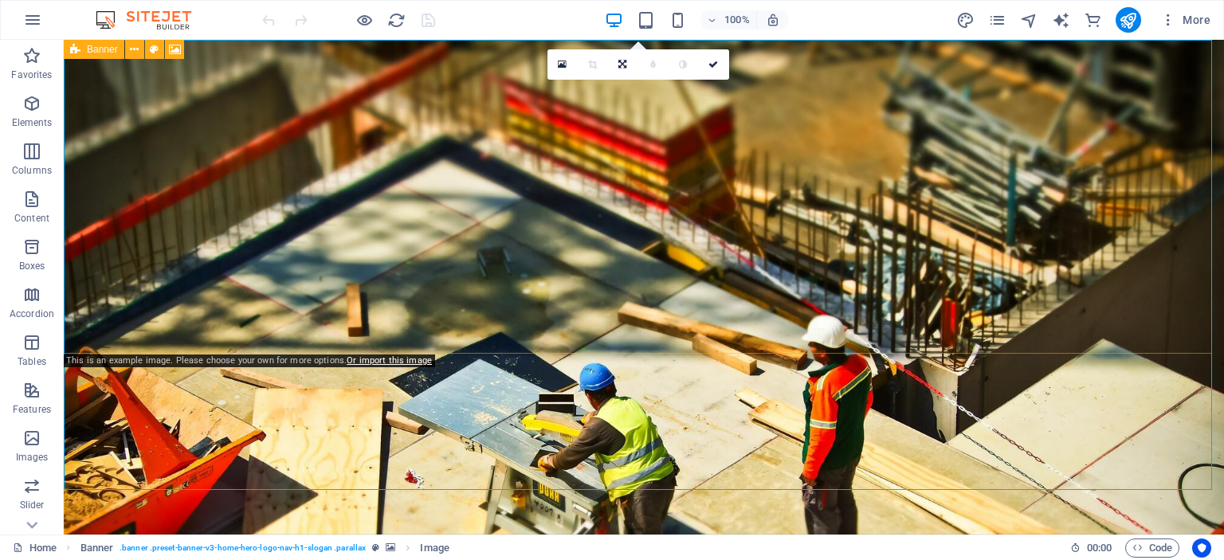
click at [441, 318] on figure at bounding box center [644, 287] width 1160 height 495
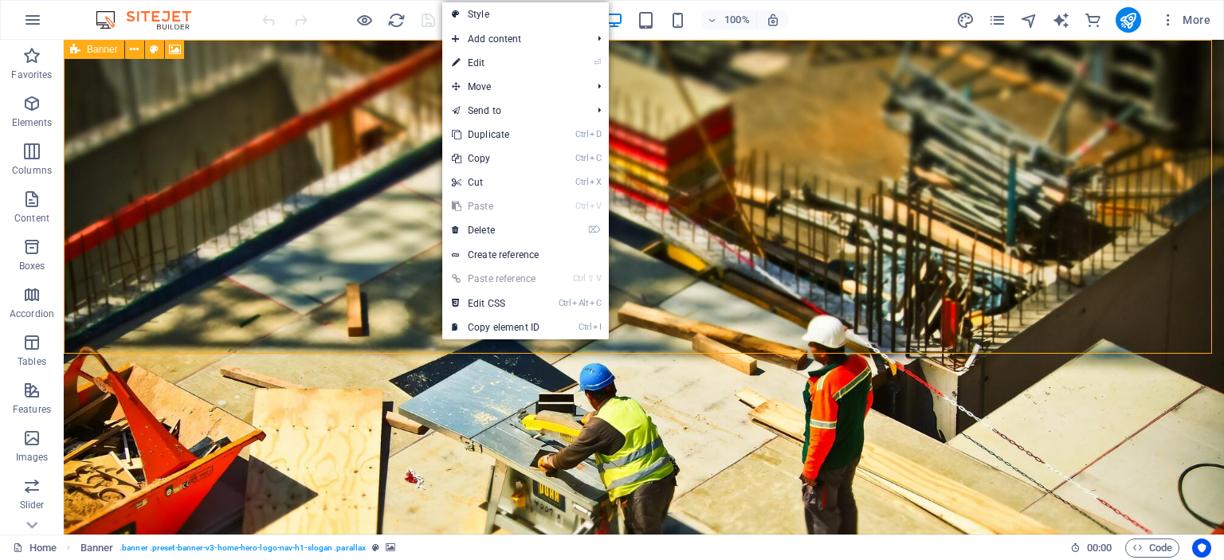
click at [88, 50] on span "Banner" at bounding box center [102, 50] width 31 height 10
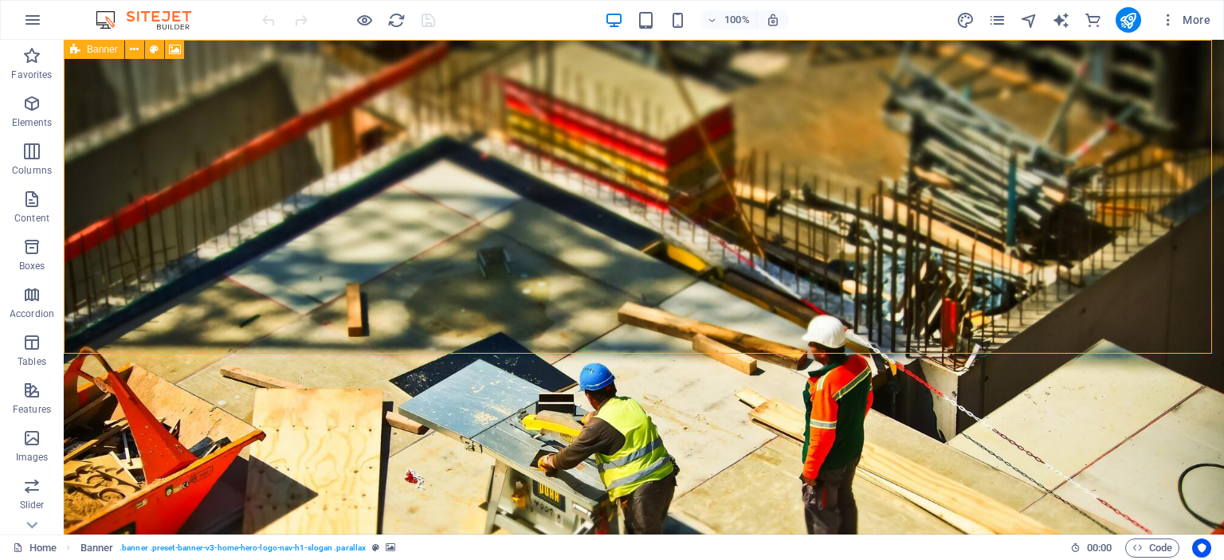
click at [88, 50] on span "Banner" at bounding box center [102, 50] width 31 height 10
click at [139, 50] on button at bounding box center [134, 49] width 19 height 19
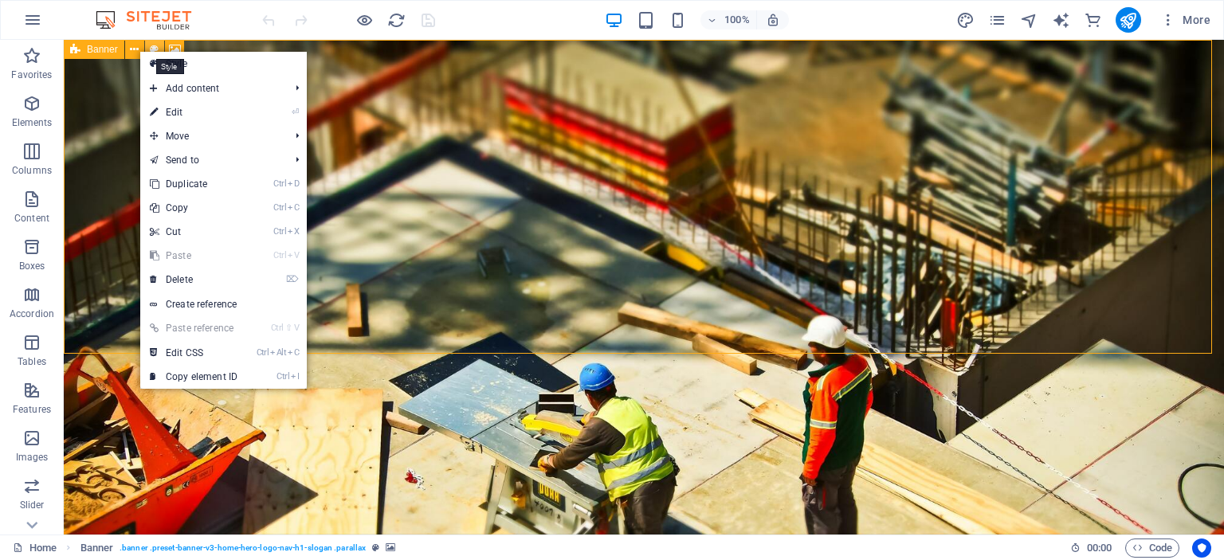
click at [153, 43] on icon at bounding box center [154, 49] width 9 height 17
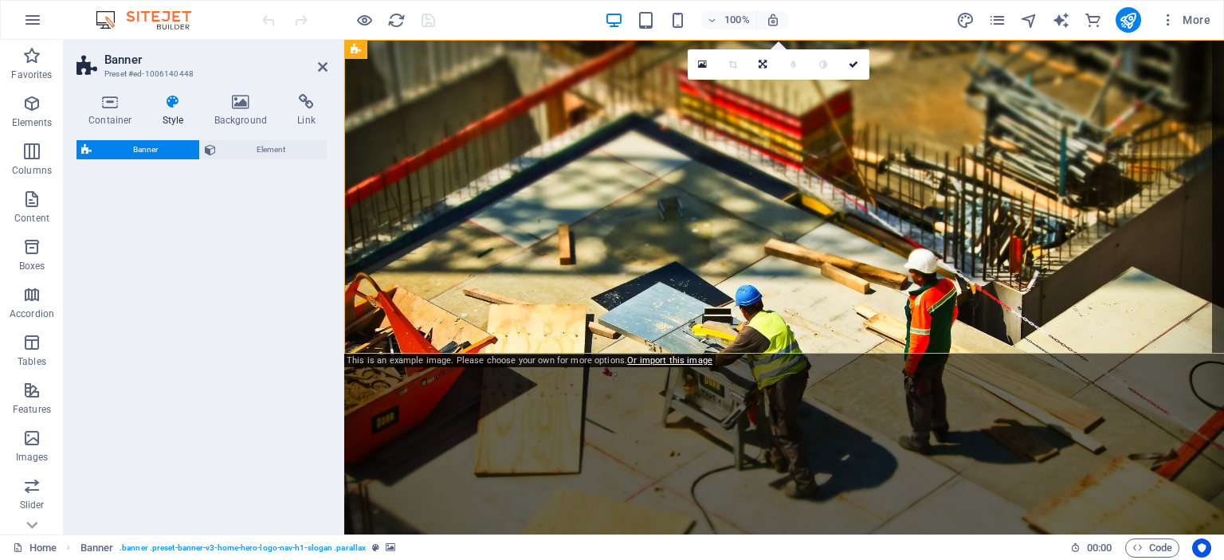
select select "preset-banner-v3-home-hero-logo-nav-h1-slogan"
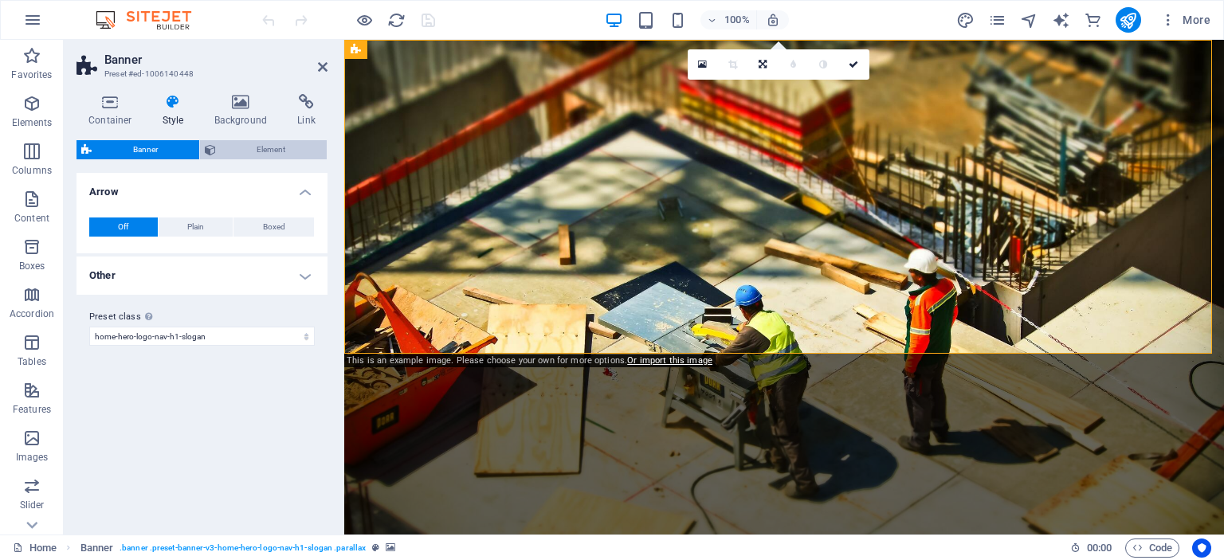
click at [249, 153] on span "Element" at bounding box center [272, 149] width 102 height 19
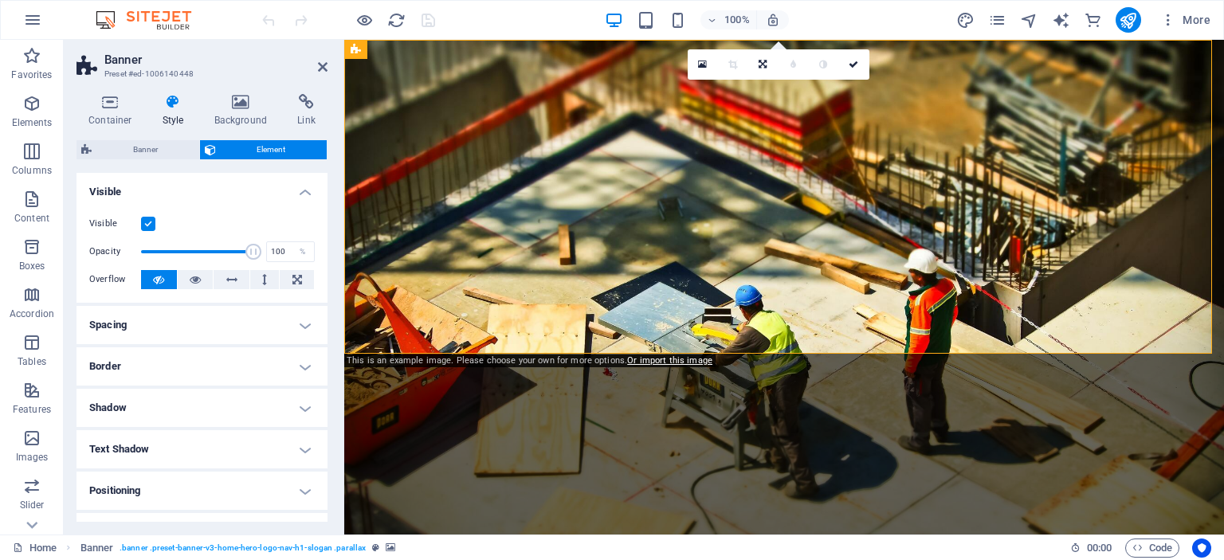
click at [144, 230] on label at bounding box center [148, 224] width 14 height 14
click at [0, 0] on input "Visible" at bounding box center [0, 0] width 0 height 0
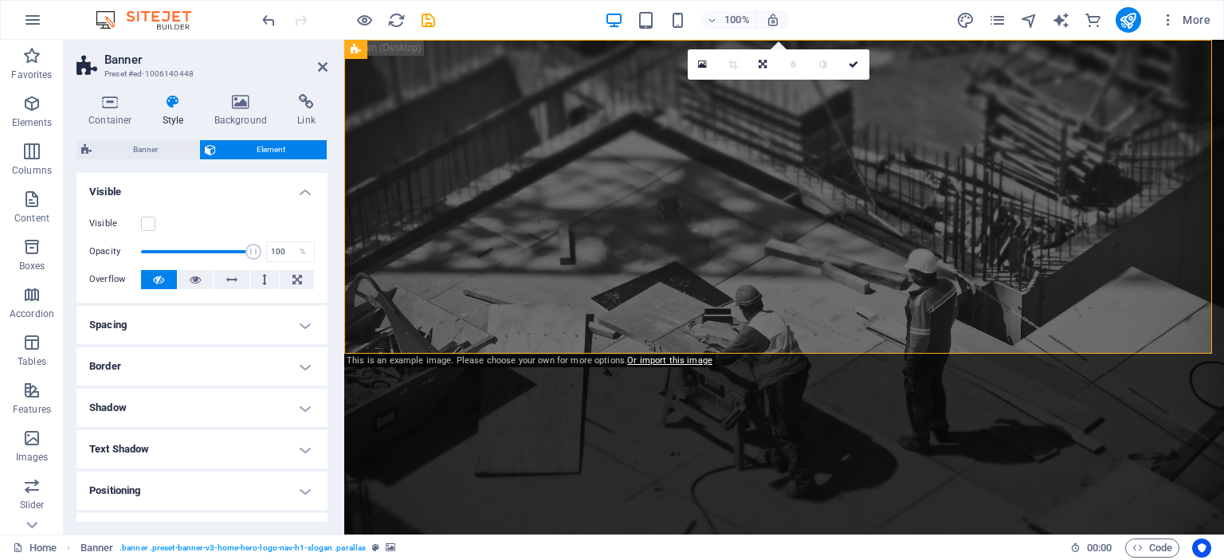
click at [152, 212] on div "Visible Opacity 100 % Overflow" at bounding box center [202, 252] width 251 height 101
click at [143, 218] on label at bounding box center [148, 224] width 14 height 14
click at [0, 0] on input "Visible" at bounding box center [0, 0] width 0 height 0
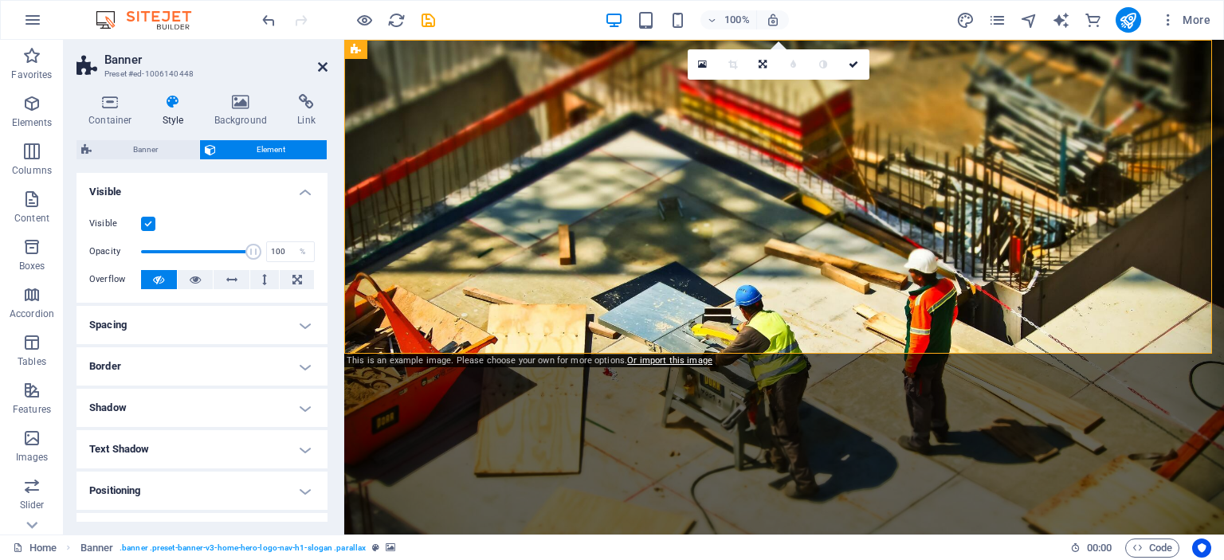
click at [322, 70] on icon at bounding box center [323, 67] width 10 height 13
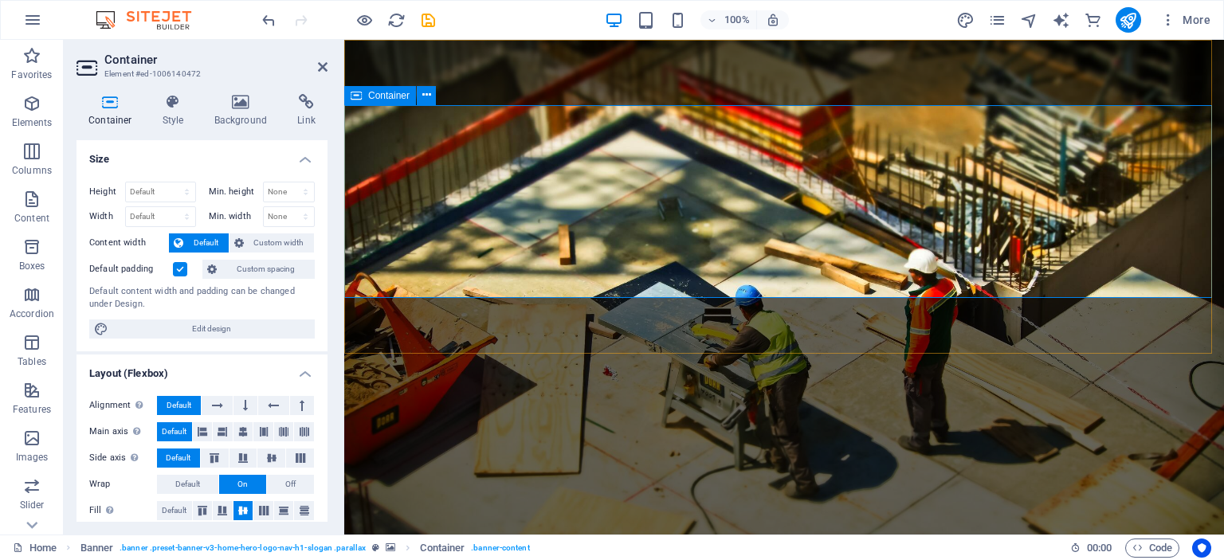
click at [320, 67] on icon at bounding box center [323, 67] width 10 height 13
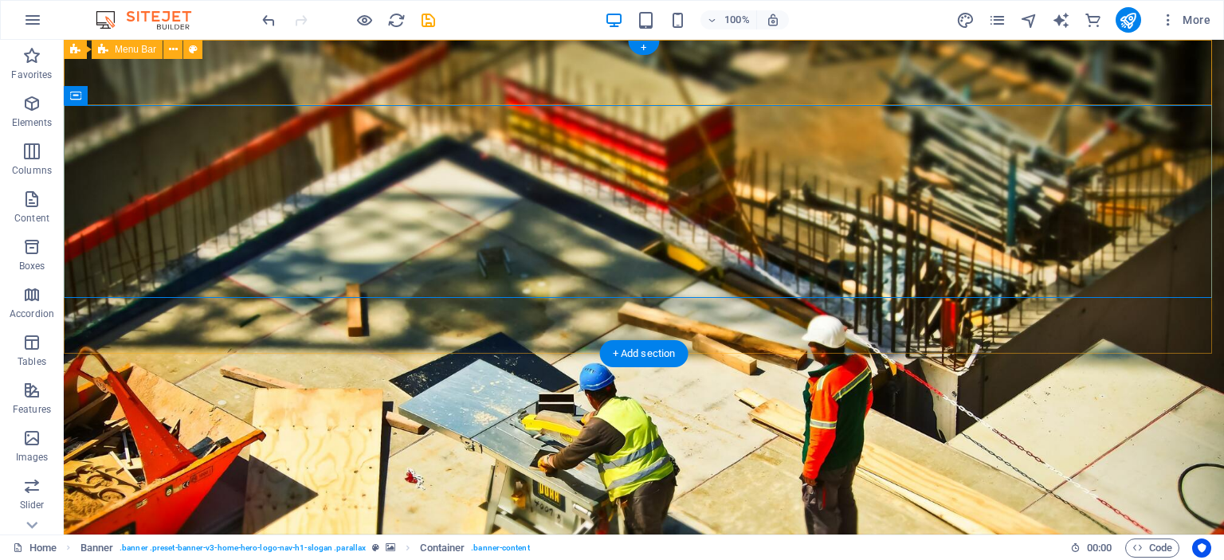
click at [1070, 490] on div "Lessard Construction Home About Us Services Get a Quote Contact" at bounding box center [644, 532] width 1160 height 84
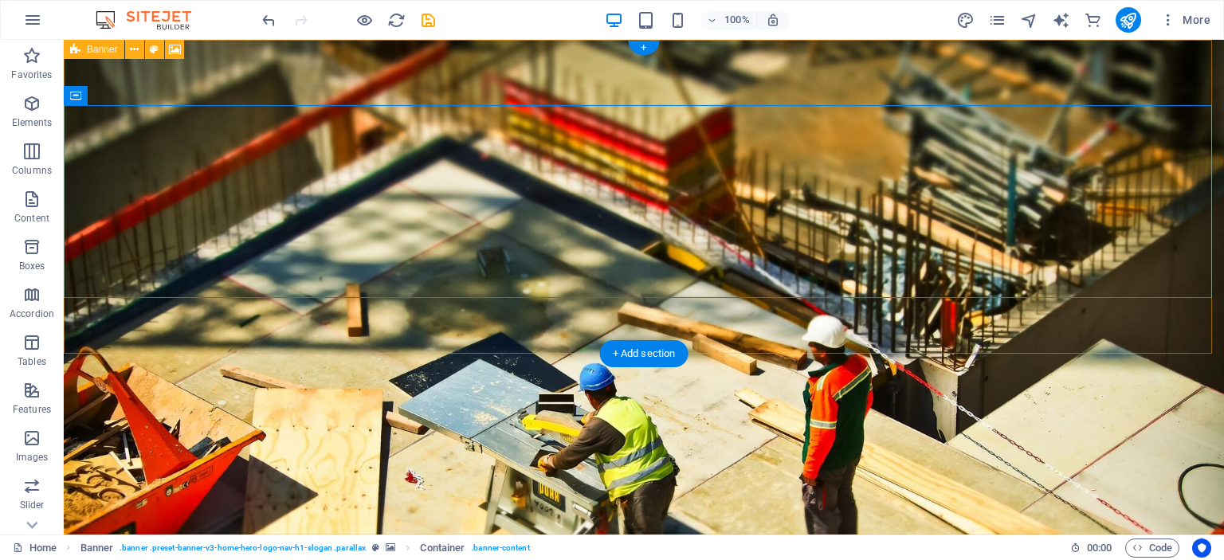
click at [1032, 330] on figure at bounding box center [644, 287] width 1160 height 495
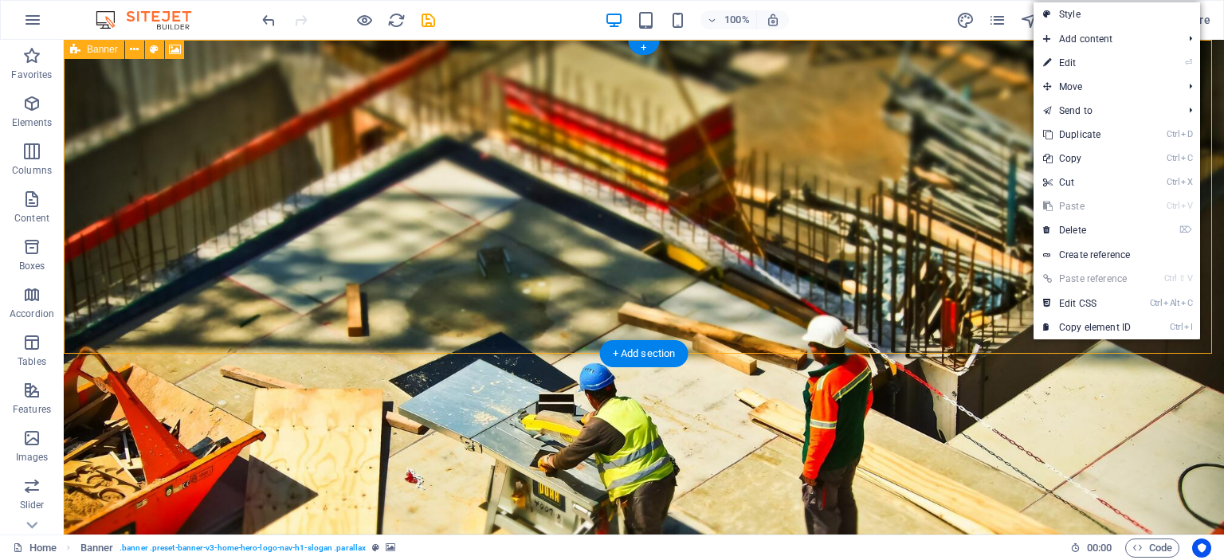
click at [940, 336] on figure at bounding box center [644, 287] width 1160 height 495
click at [937, 336] on figure at bounding box center [644, 287] width 1160 height 495
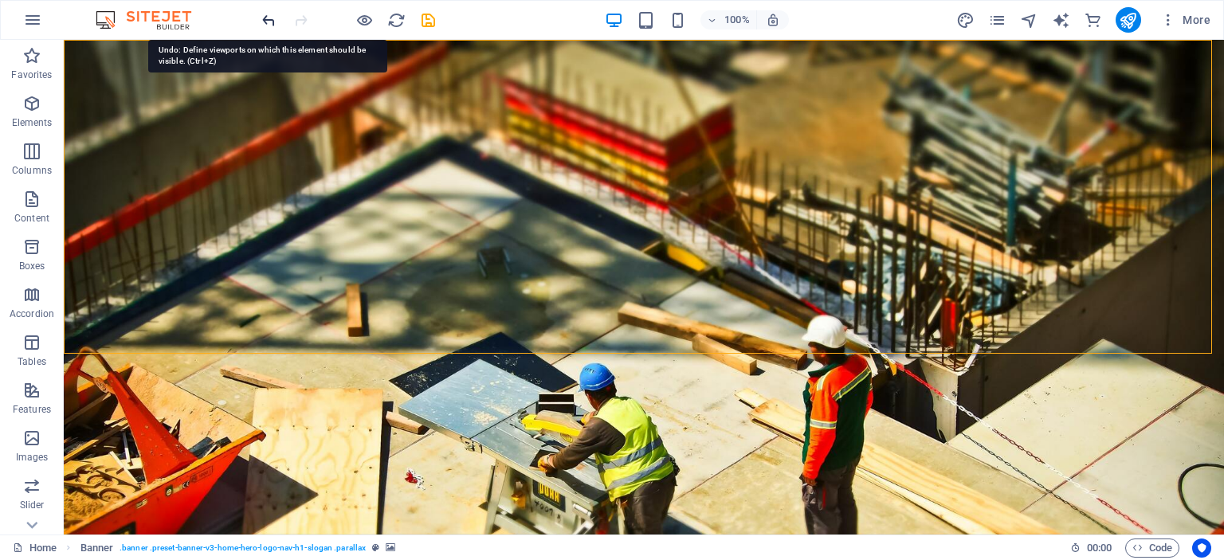
click at [268, 18] on icon "undo" at bounding box center [269, 20] width 18 height 18
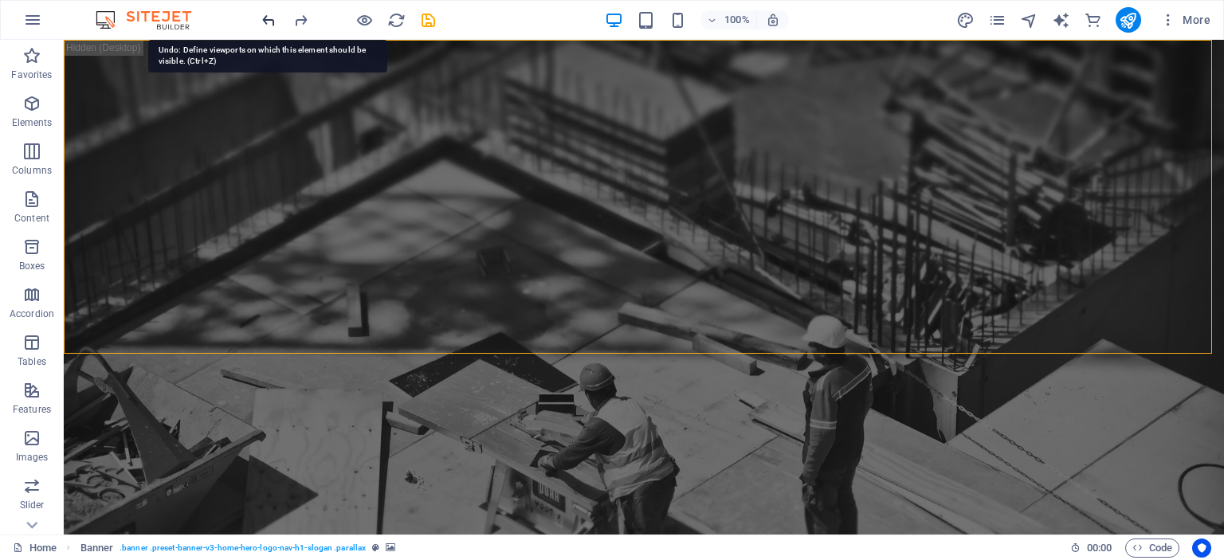
click at [268, 18] on icon "undo" at bounding box center [269, 20] width 18 height 18
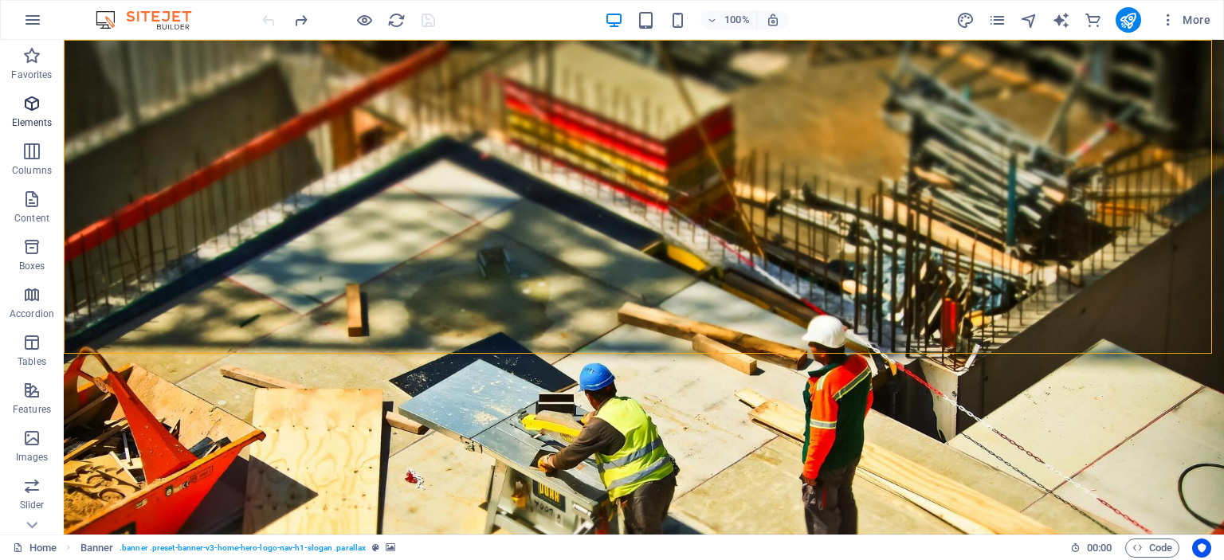
click at [26, 102] on icon "button" at bounding box center [31, 103] width 19 height 19
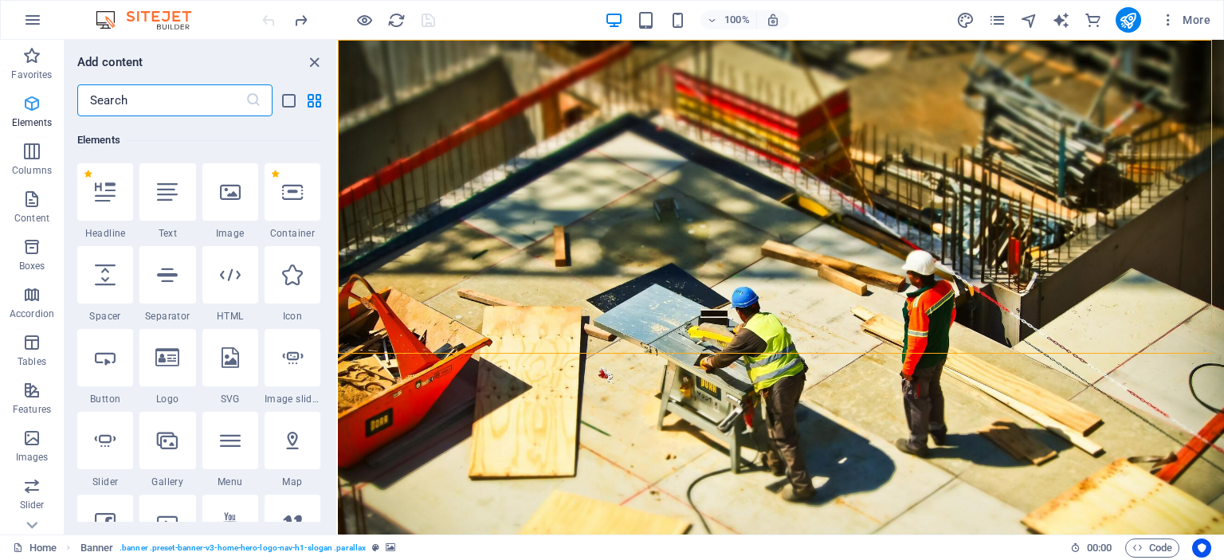
scroll to position [169, 0]
click at [28, 60] on icon "button" at bounding box center [31, 55] width 19 height 19
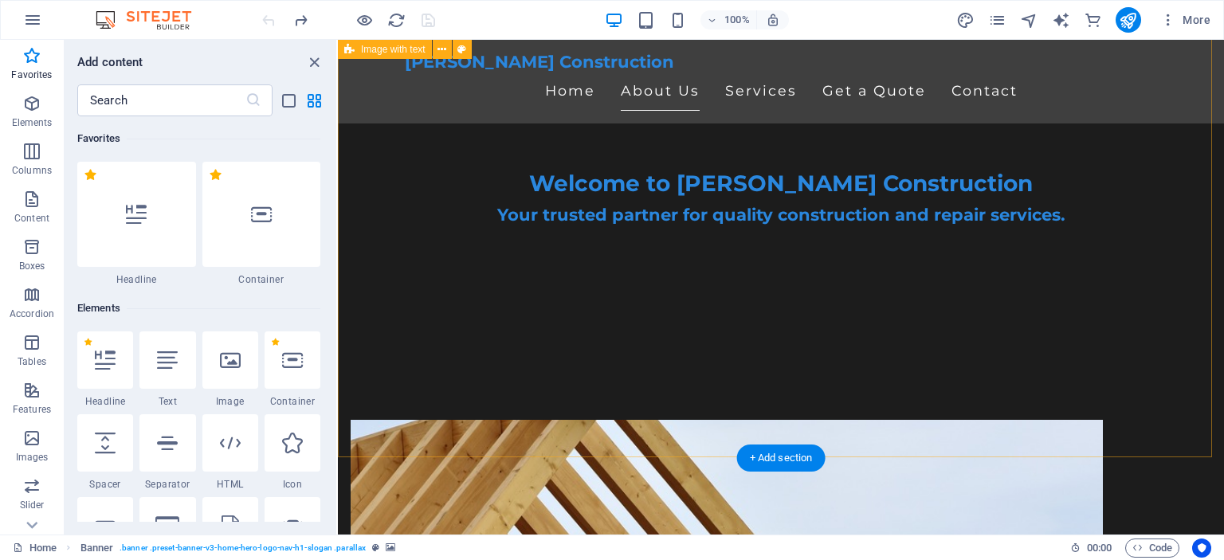
scroll to position [558, 0]
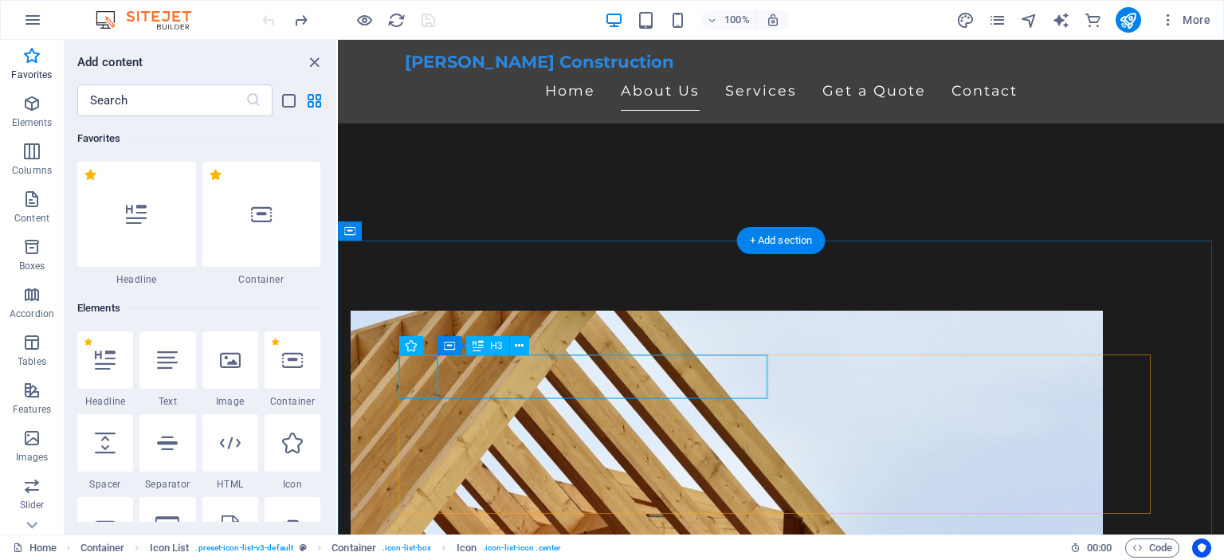
click at [516, 346] on icon at bounding box center [519, 346] width 9 height 17
click at [523, 344] on icon at bounding box center [519, 346] width 9 height 17
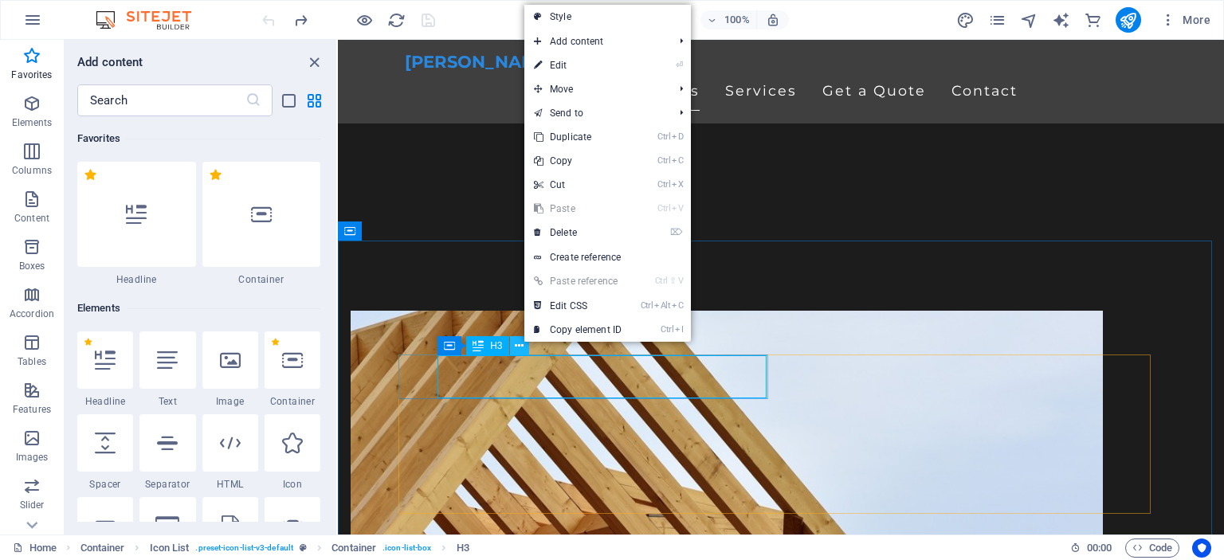
click at [523, 344] on icon at bounding box center [519, 346] width 9 height 17
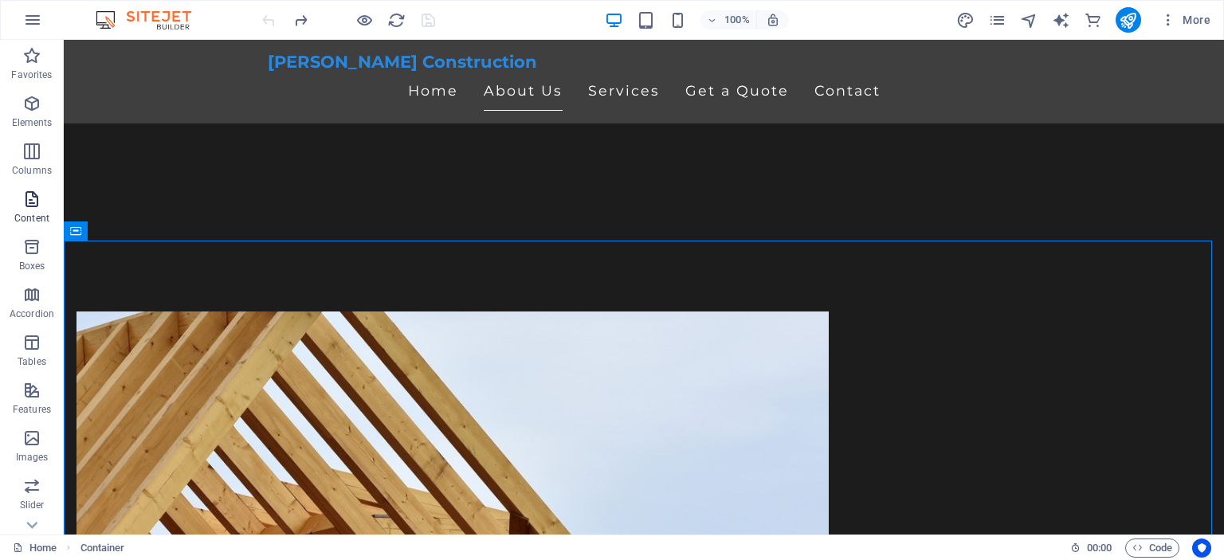
click at [29, 195] on icon "button" at bounding box center [31, 199] width 19 height 19
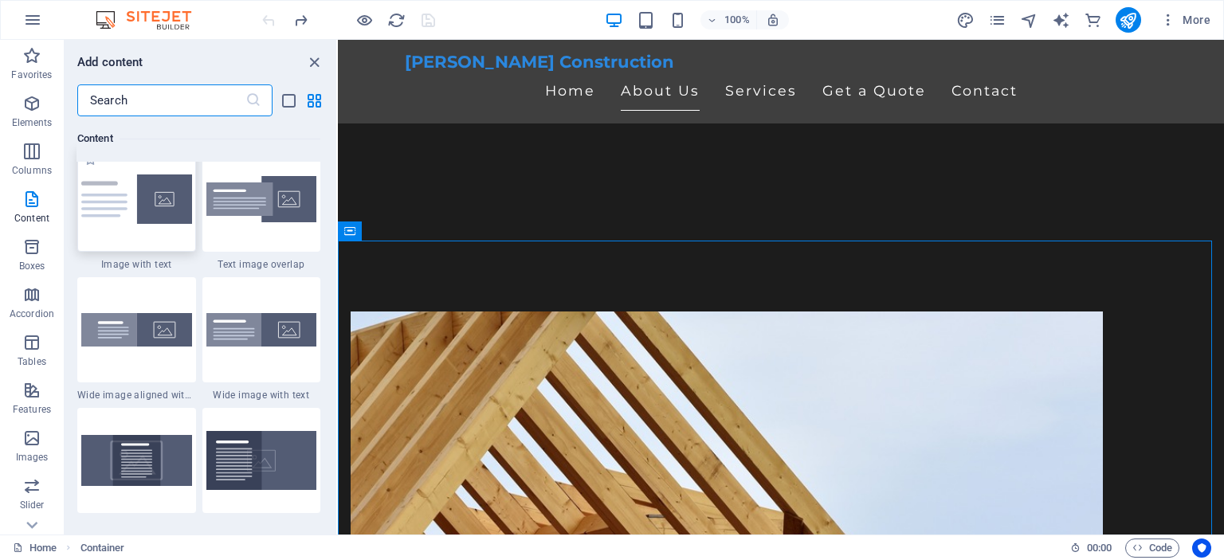
scroll to position [3108, 0]
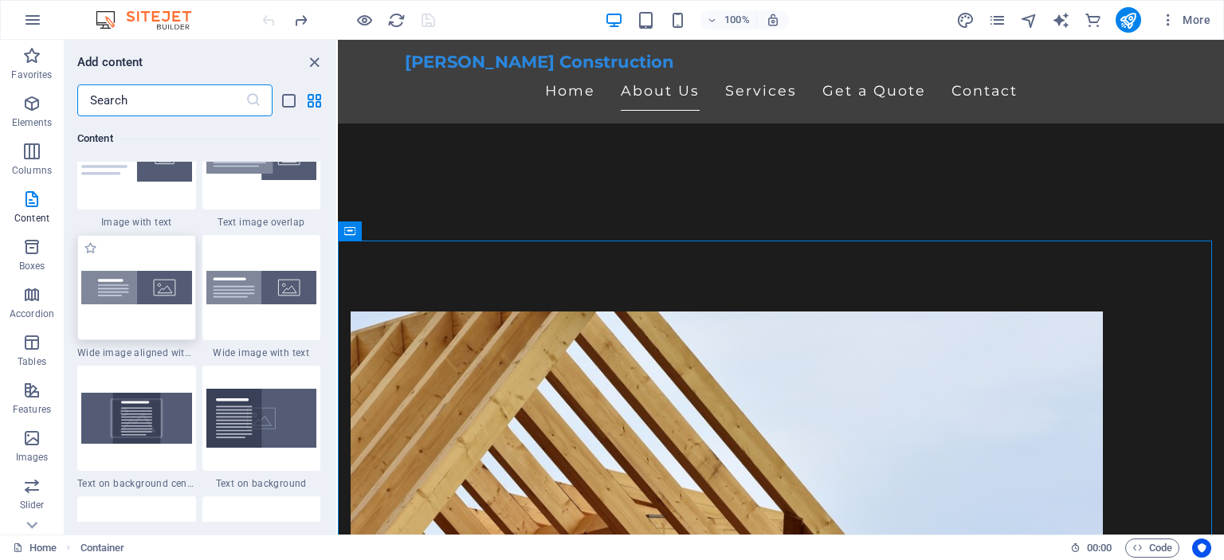
click at [117, 289] on img at bounding box center [136, 287] width 111 height 33
click at [338, 289] on div "H2 Banner Container Menu Bar Menu Logo Image Spacer Spacer H1 Image with text C…" at bounding box center [781, 287] width 886 height 495
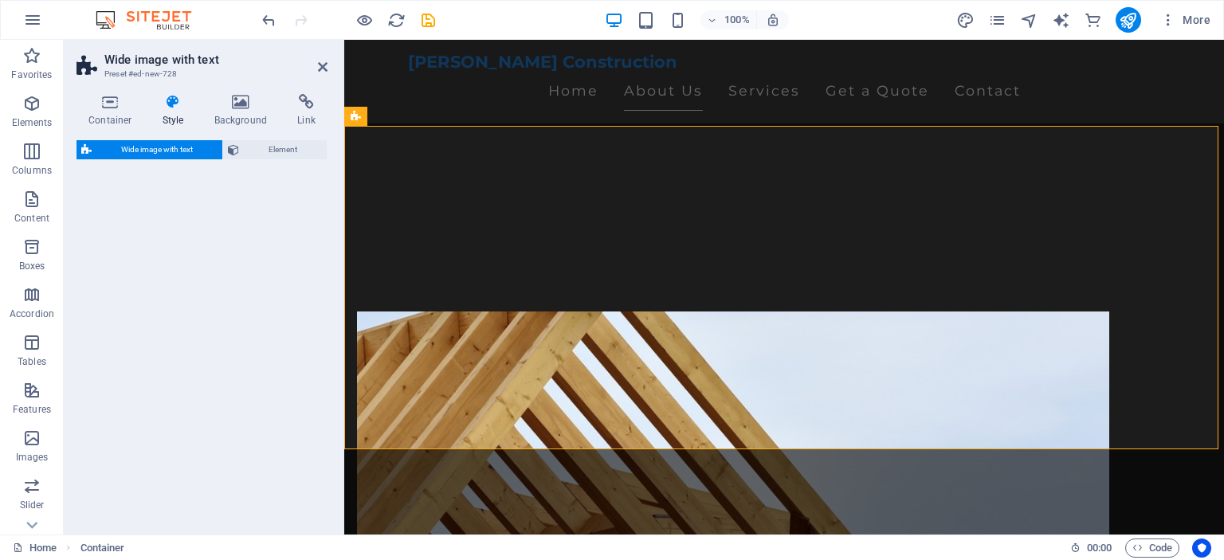
select select "%"
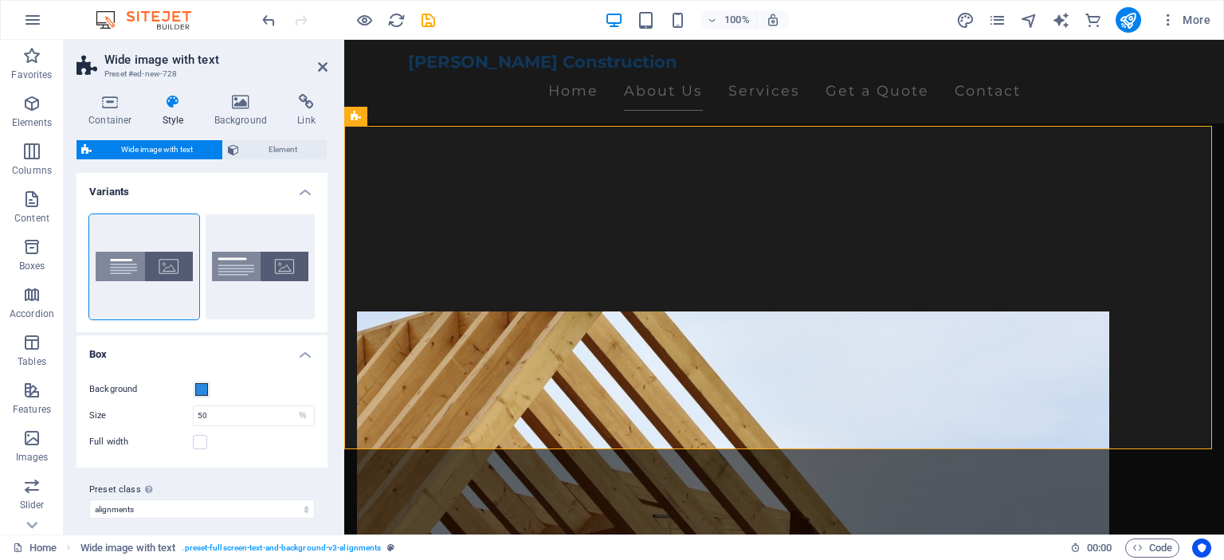
scroll to position [1010, 0]
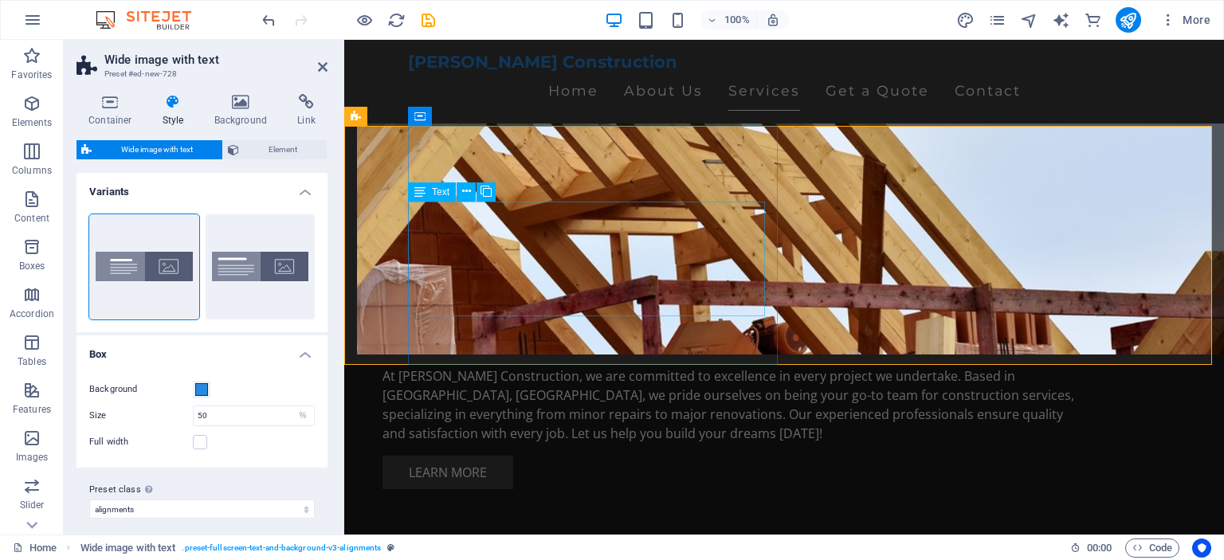
click at [437, 192] on span "Text" at bounding box center [441, 192] width 18 height 10
click at [468, 190] on icon at bounding box center [466, 191] width 9 height 17
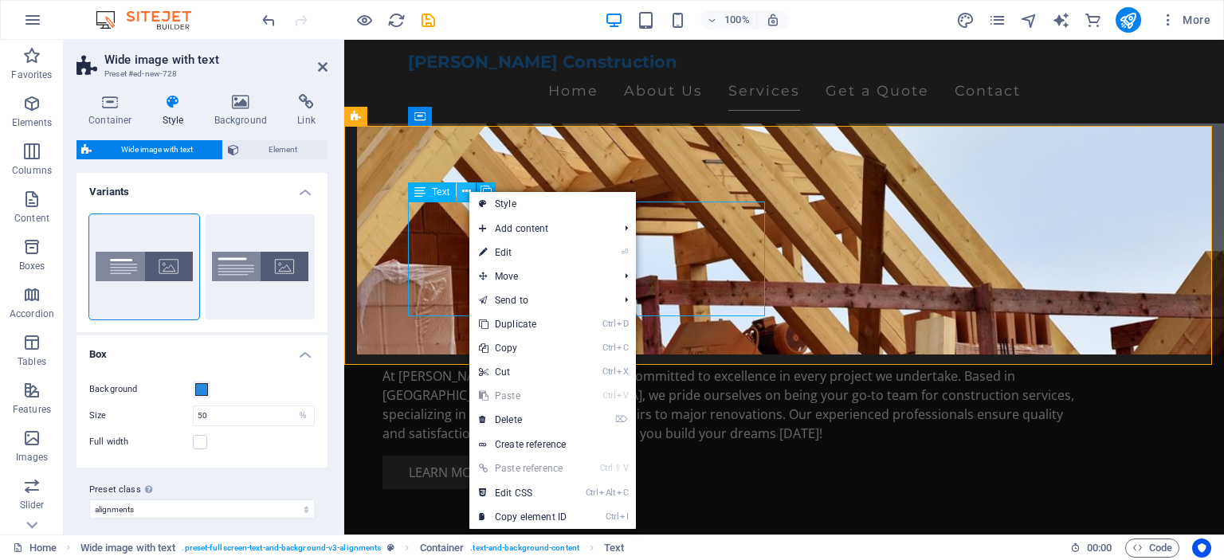
click at [468, 190] on icon at bounding box center [466, 191] width 9 height 17
click at [485, 188] on icon at bounding box center [486, 191] width 11 height 17
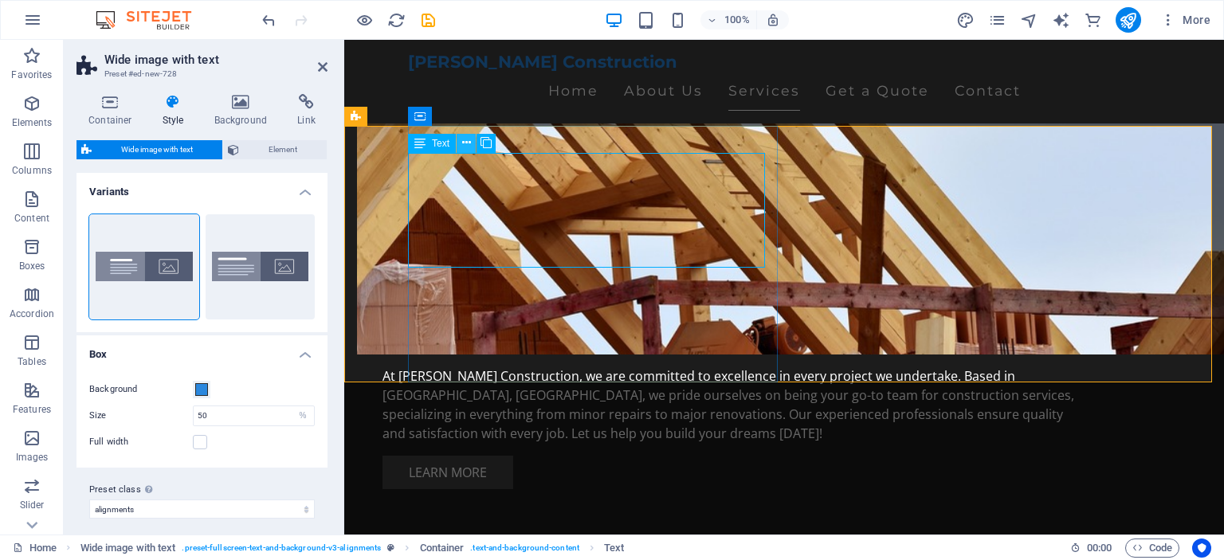
click at [457, 143] on button at bounding box center [466, 143] width 19 height 19
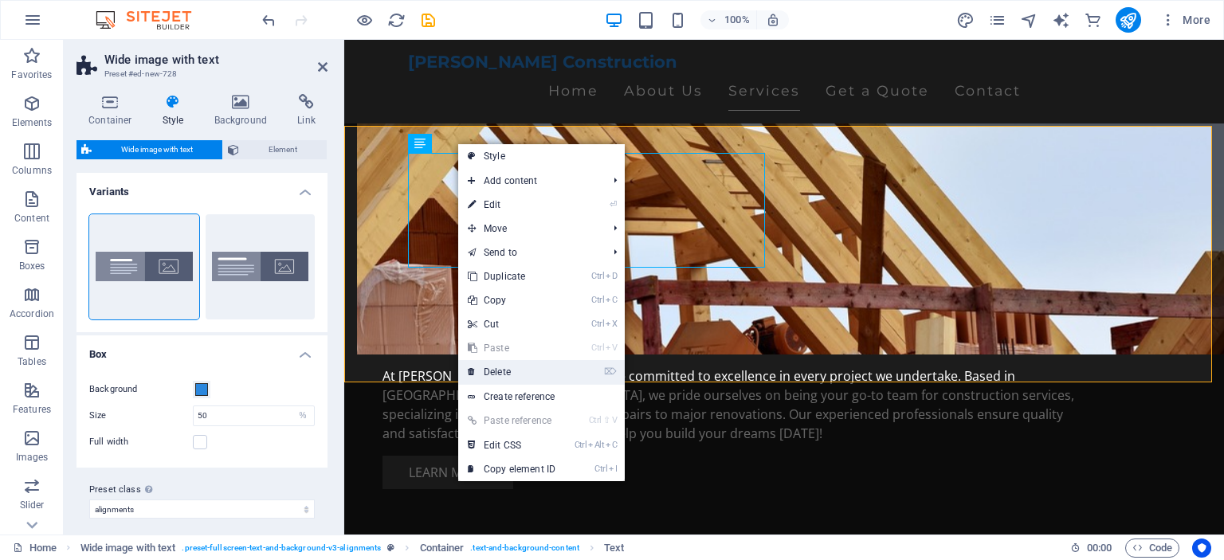
click at [512, 372] on link "⌦ Delete" at bounding box center [511, 372] width 107 height 24
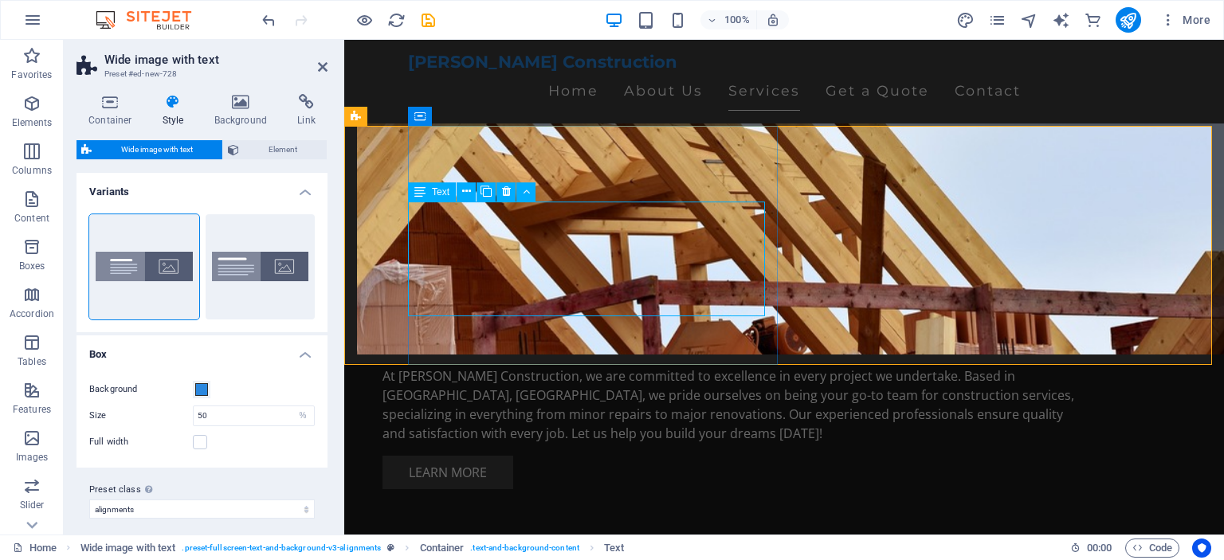
click at [414, 194] on icon at bounding box center [419, 192] width 11 height 19
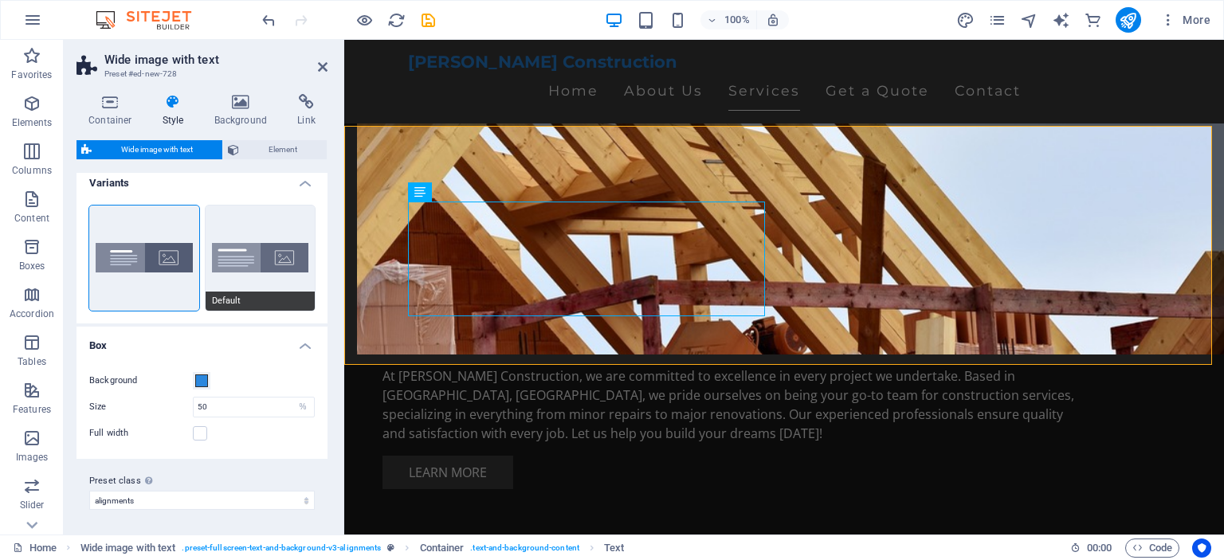
scroll to position [0, 0]
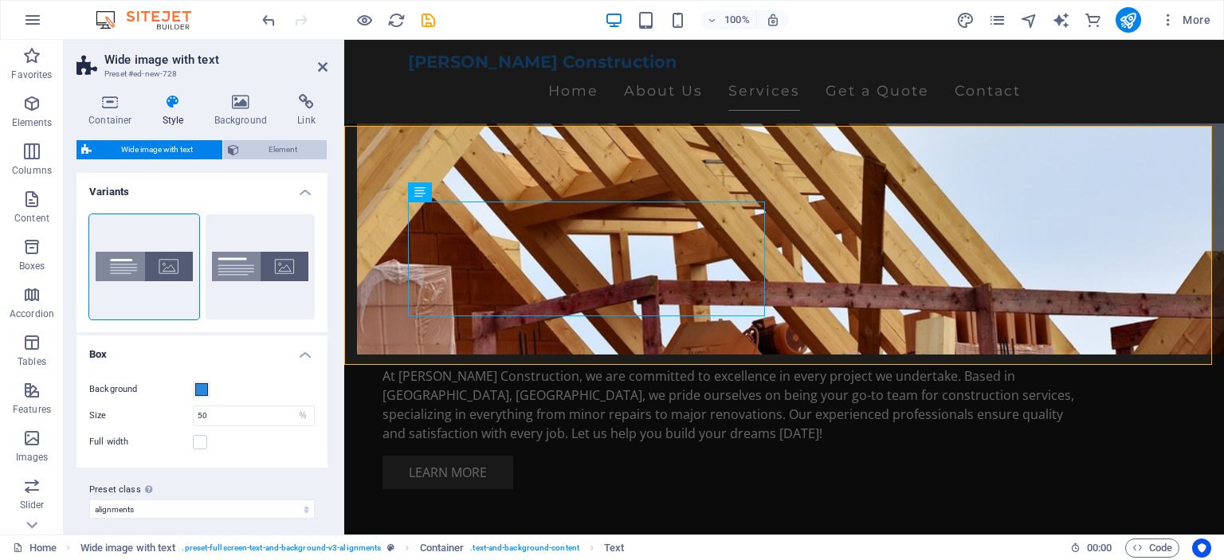
click at [265, 147] on span "Element" at bounding box center [283, 149] width 78 height 19
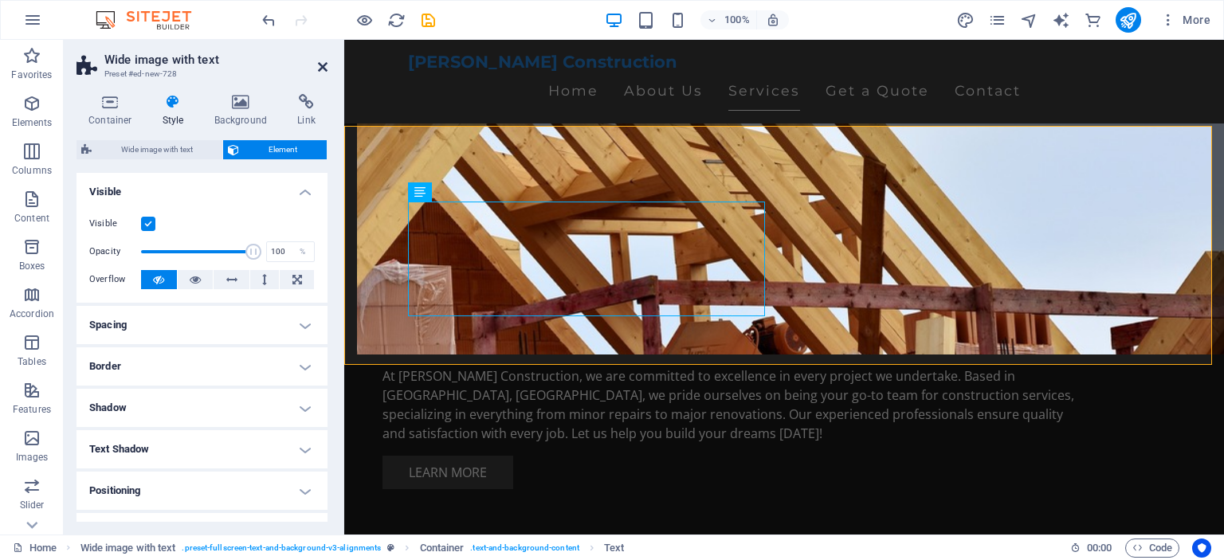
click at [318, 62] on icon at bounding box center [323, 67] width 10 height 13
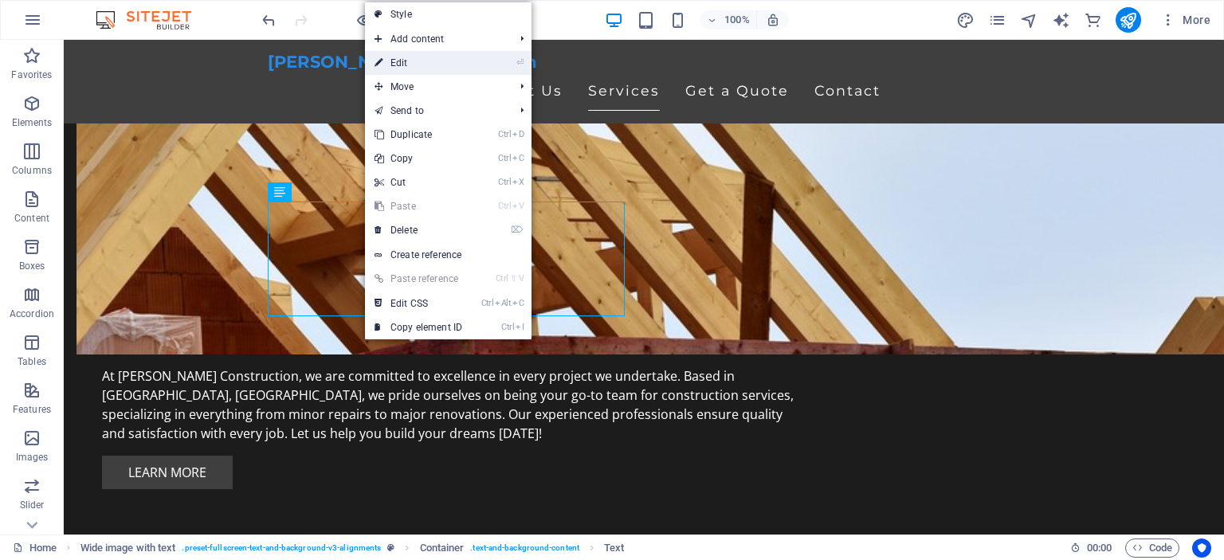
click at [402, 57] on link "⏎ Edit" at bounding box center [418, 63] width 107 height 24
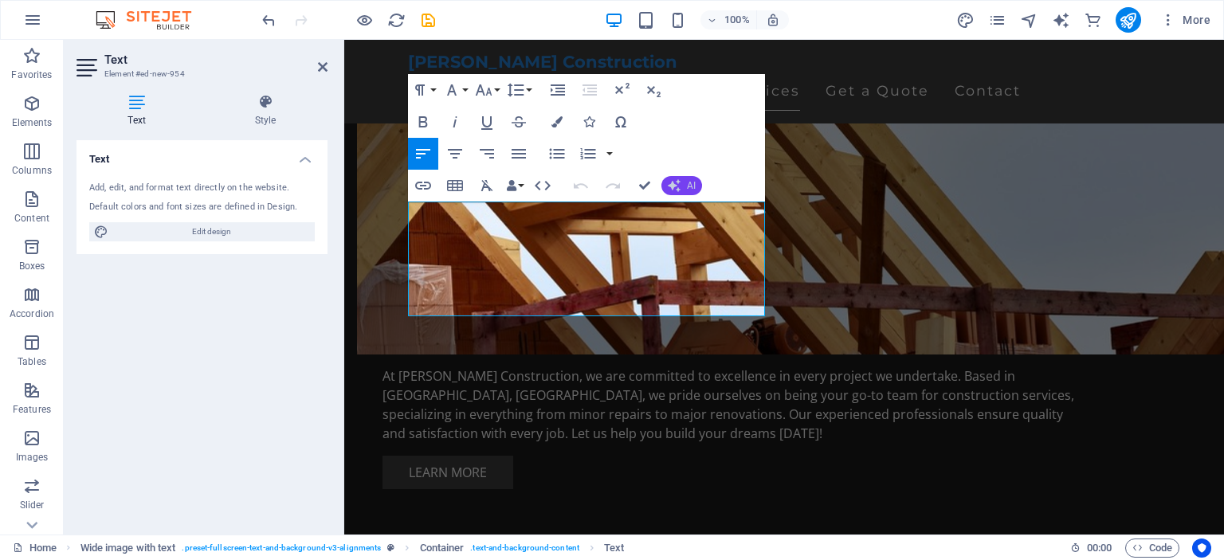
click at [685, 178] on button "AI" at bounding box center [682, 185] width 41 height 19
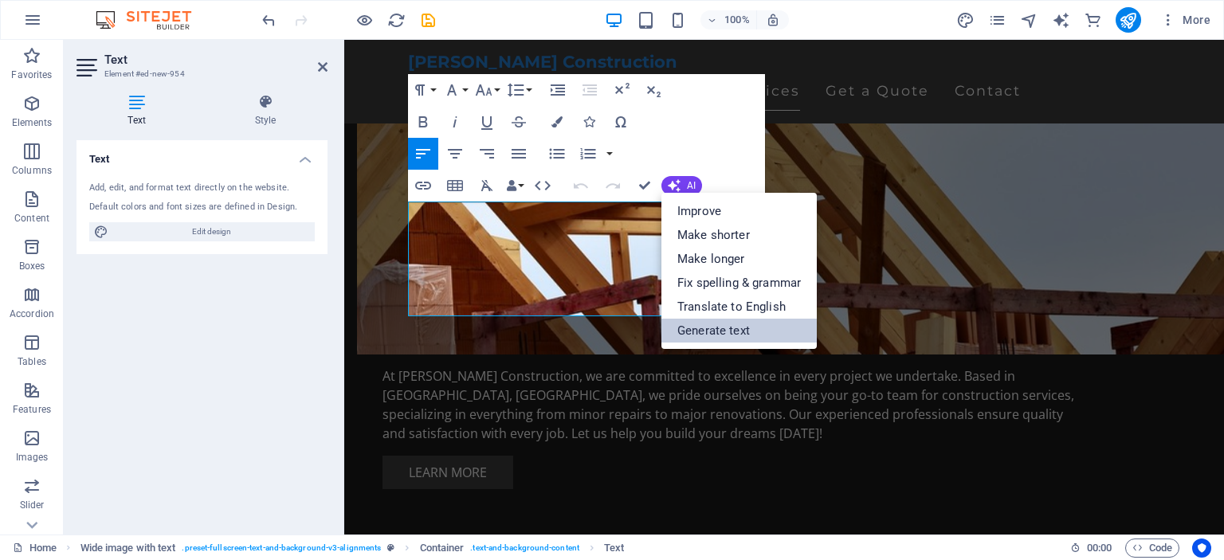
click at [755, 330] on link "Generate text" at bounding box center [739, 331] width 155 height 24
select select "English"
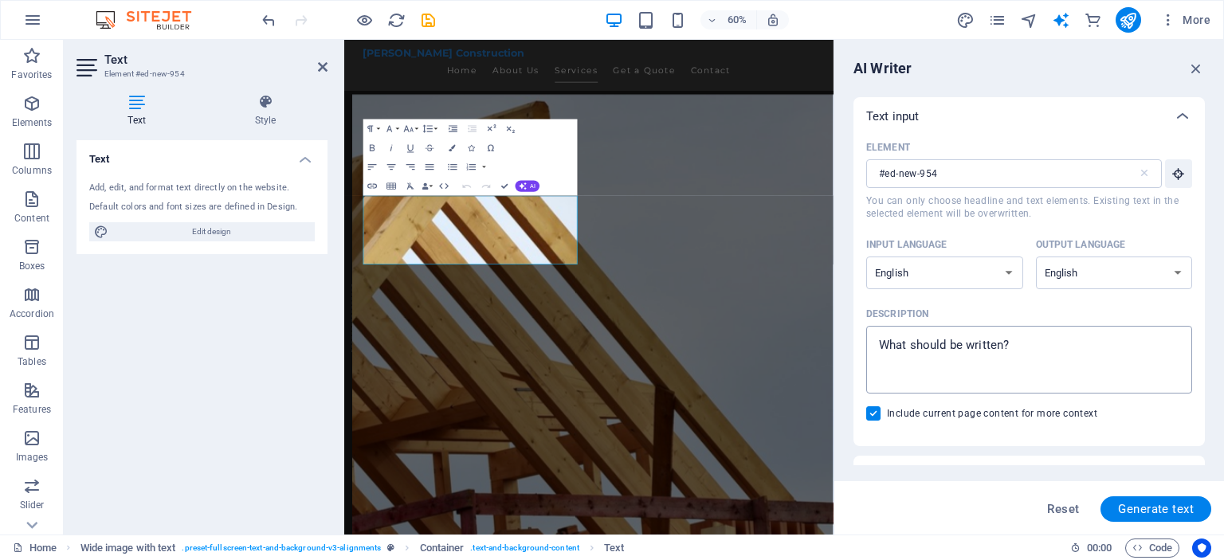
type textarea "x"
click at [944, 347] on textarea "Description x ​" at bounding box center [1029, 360] width 310 height 52
click at [947, 345] on textarea "Description x ​" at bounding box center [1029, 360] width 310 height 52
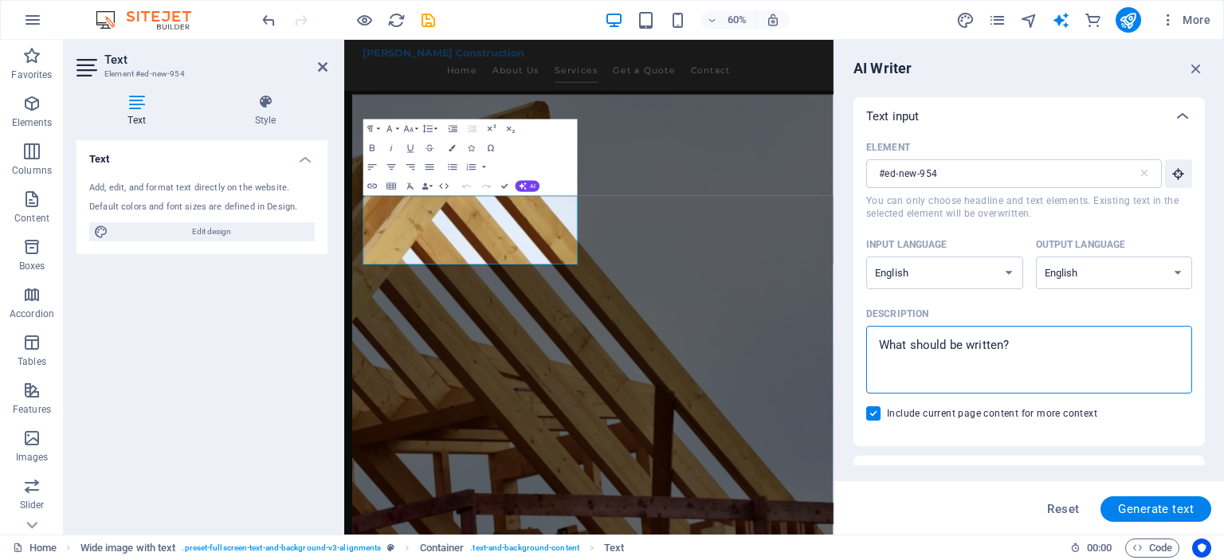
click at [947, 345] on textarea "Description x ​" at bounding box center [1029, 360] width 310 height 52
drag, startPoint x: 1017, startPoint y: 342, endPoint x: 918, endPoint y: 344, distance: 98.8
click at [917, 344] on textarea "Description x ​" at bounding box center [1029, 360] width 310 height 52
click at [918, 344] on textarea "Description x ​" at bounding box center [1029, 360] width 310 height 52
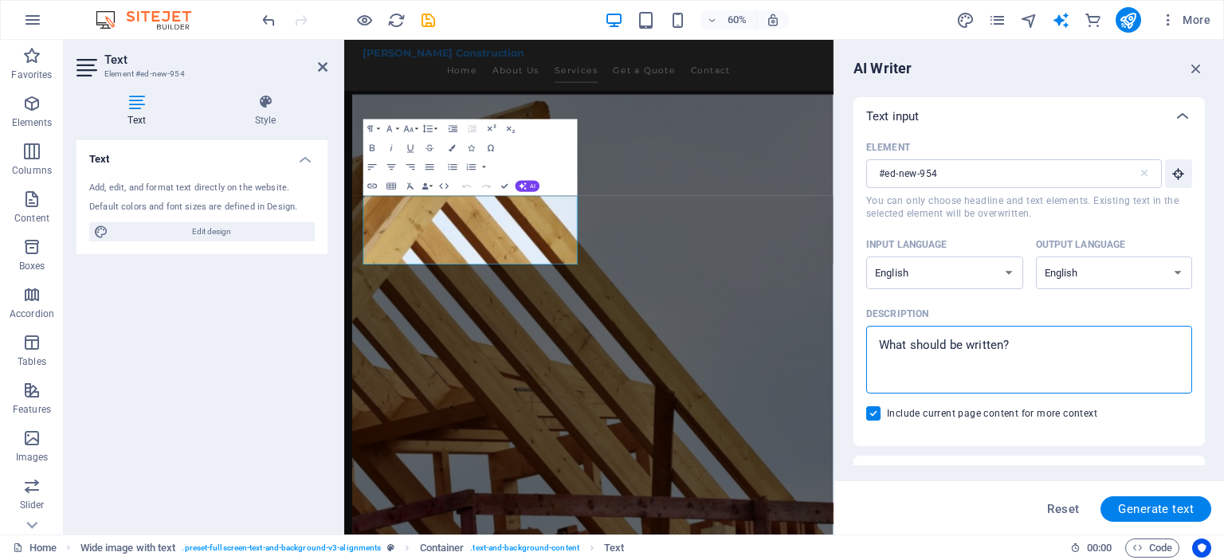
click at [920, 344] on textarea "Description x ​" at bounding box center [1029, 360] width 310 height 52
paste textarea "Residential Construction"
type textarea "Residential Construction"
type textarea "x"
type textarea "Residential Construction"
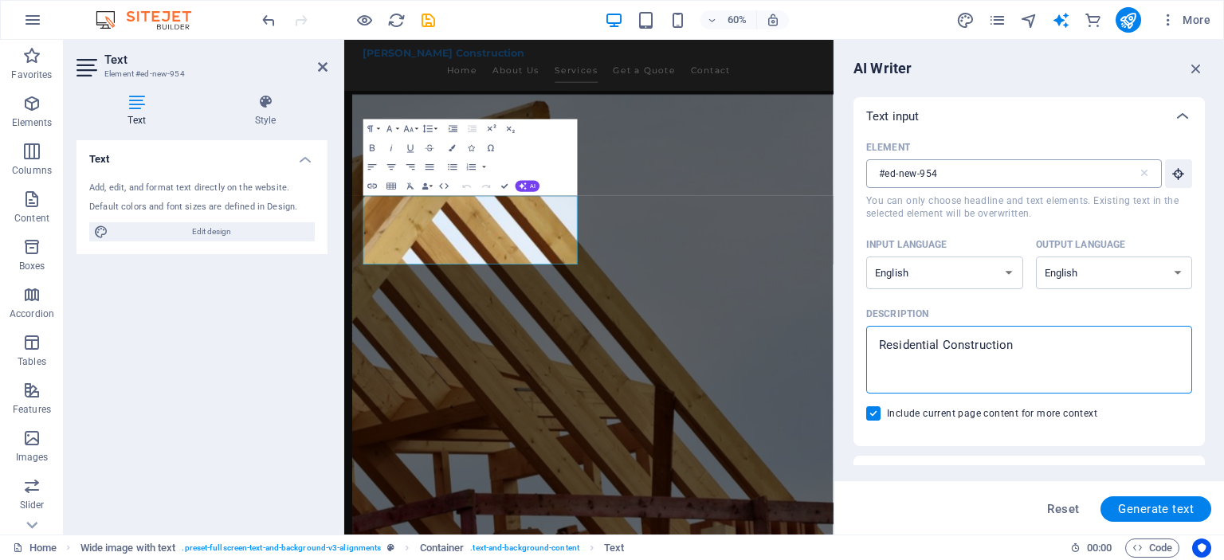
type textarea "x"
type textarea "Residential Construction S"
type textarea "x"
type textarea "Residential Construction Su"
type textarea "x"
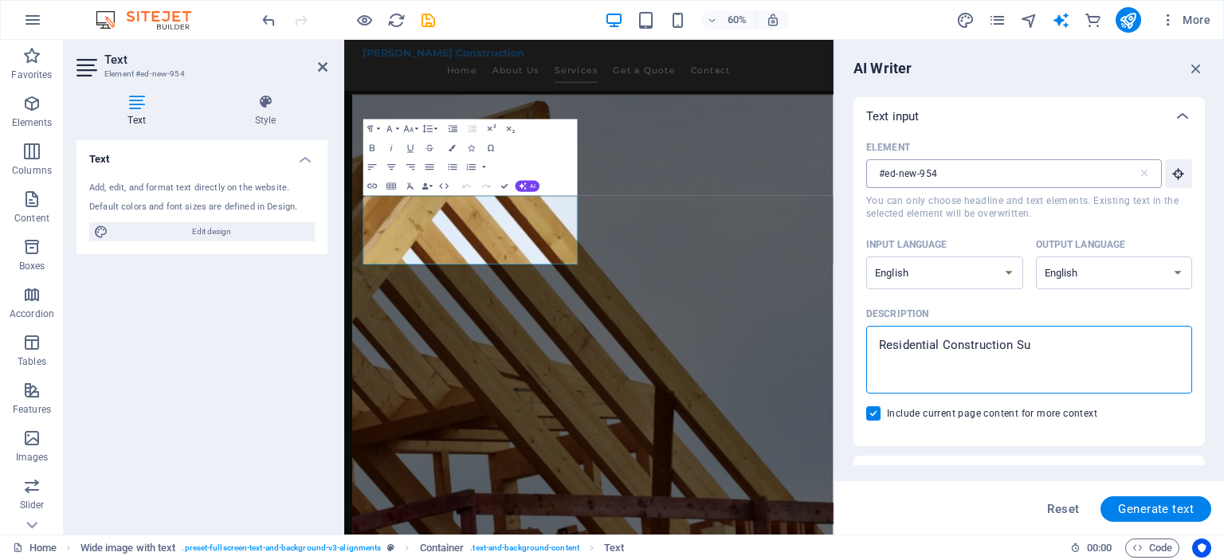
type textarea "Residential Construction Sub"
type textarea "x"
type textarea "Residential Construction Sub"
type textarea "x"
type textarea "Residential Construction Sub C"
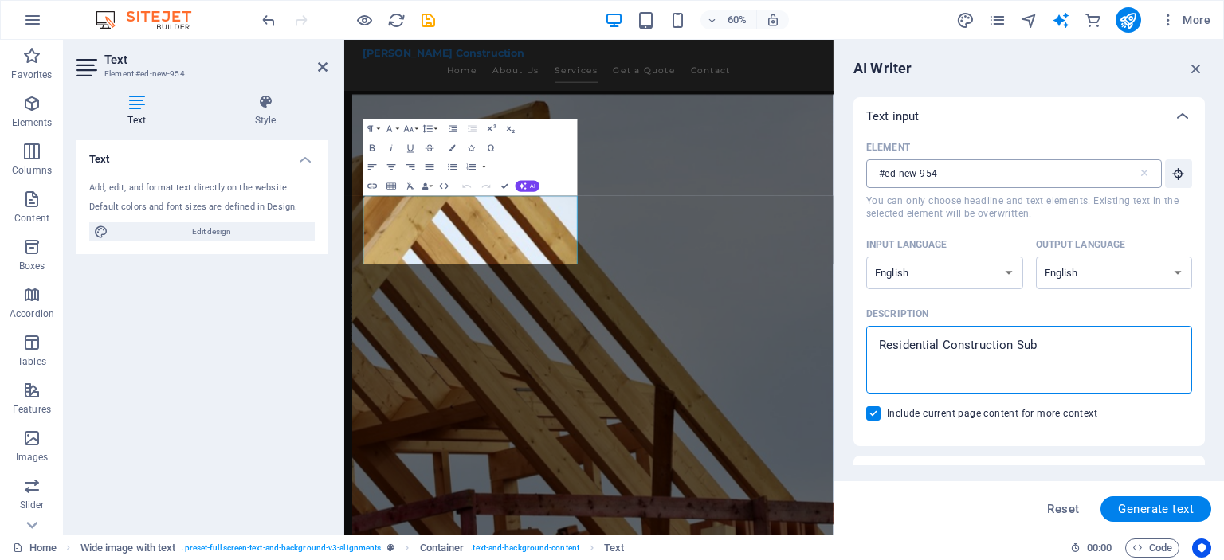
type textarea "x"
type textarea "Residential Construction Sub Co"
type textarea "x"
type textarea "Residential Construction Sub Con"
type textarea "x"
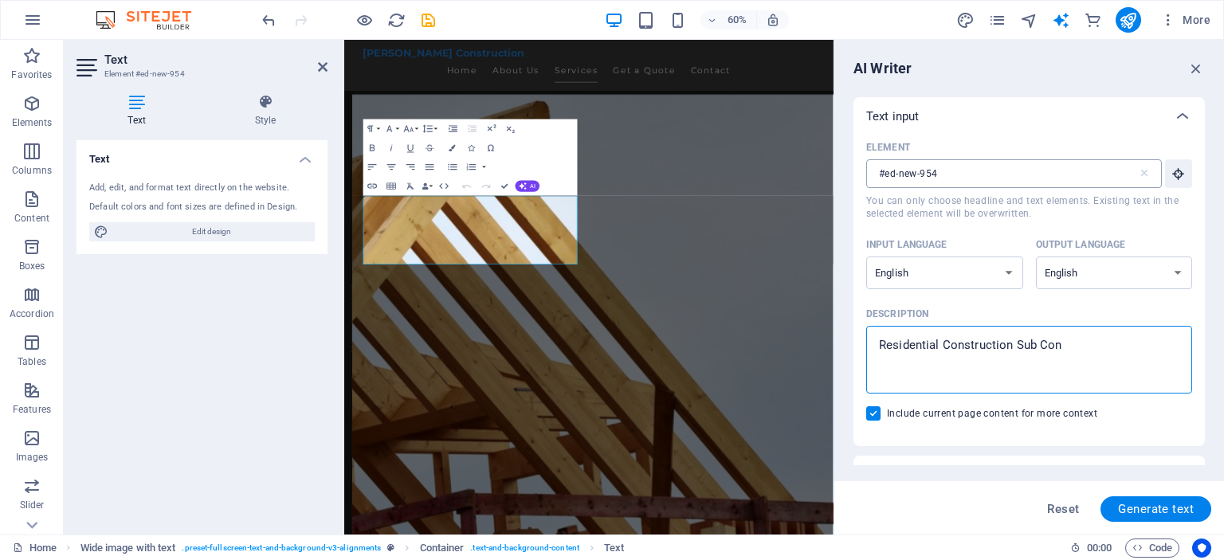
type textarea "Residential Construction Sub Cont"
type textarea "x"
type textarea "Residential Construction Sub Contr"
type textarea "x"
type textarea "Residential Construction Sub Contra"
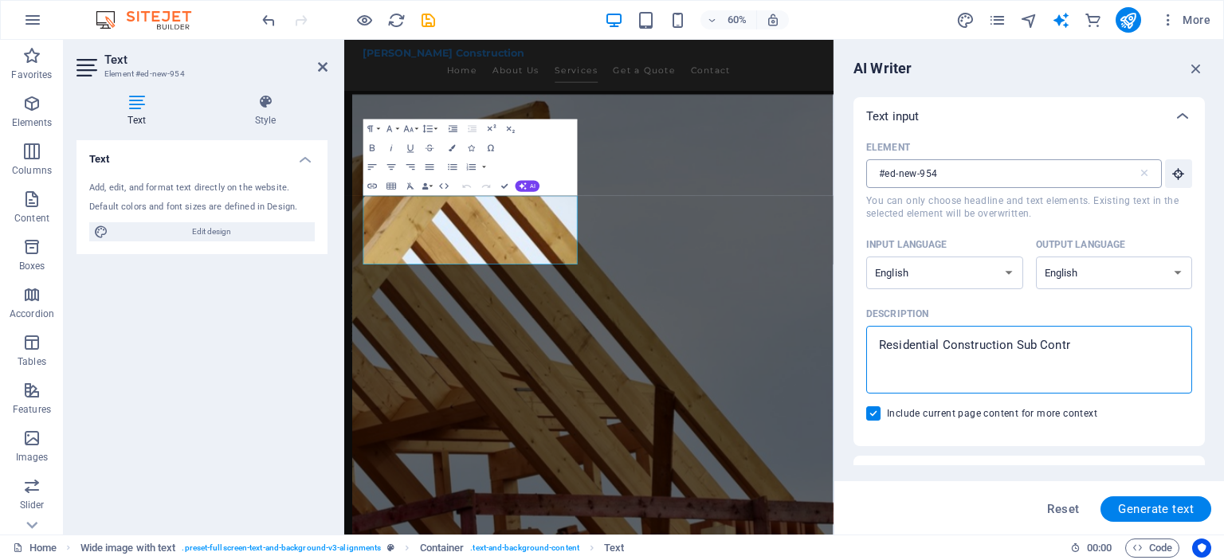
type textarea "x"
type textarea "Residential Construction Sub Contrac"
type textarea "x"
type textarea "Residential Construction Sub Contract"
type textarea "x"
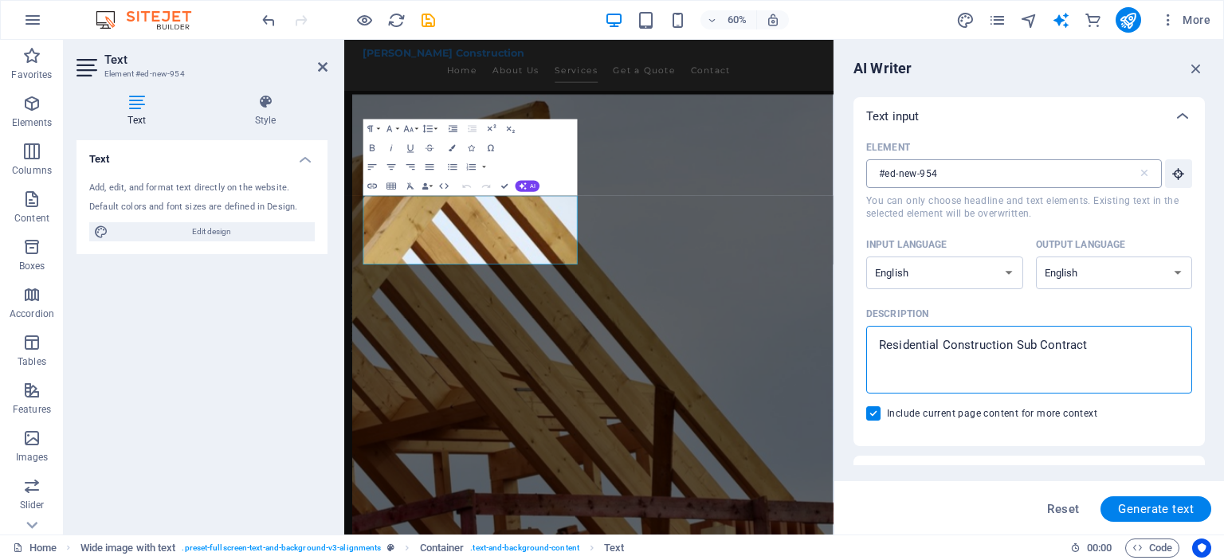
type textarea "Residential Construction Sub Contracti"
type textarea "x"
type textarea "Residential Construction Sub Contractin"
type textarea "x"
type textarea "Residential Construction Sub Contracting"
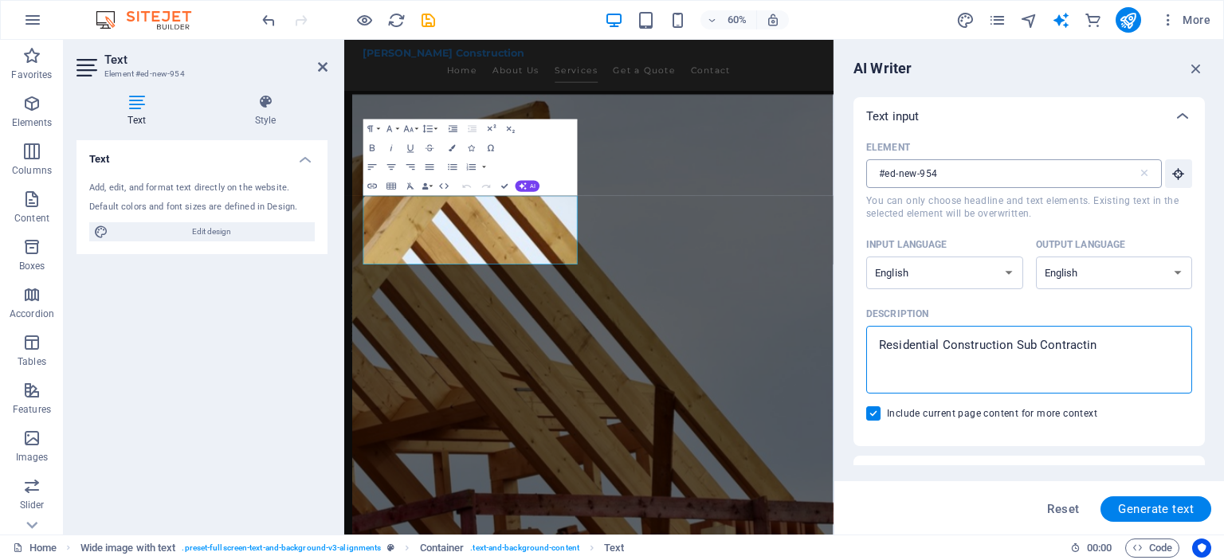
type textarea "x"
type textarea "Residential Construction Sub Contracting"
type textarea "x"
click at [874, 412] on input "Include current page content for more context" at bounding box center [876, 413] width 21 height 14
checkbox input "false"
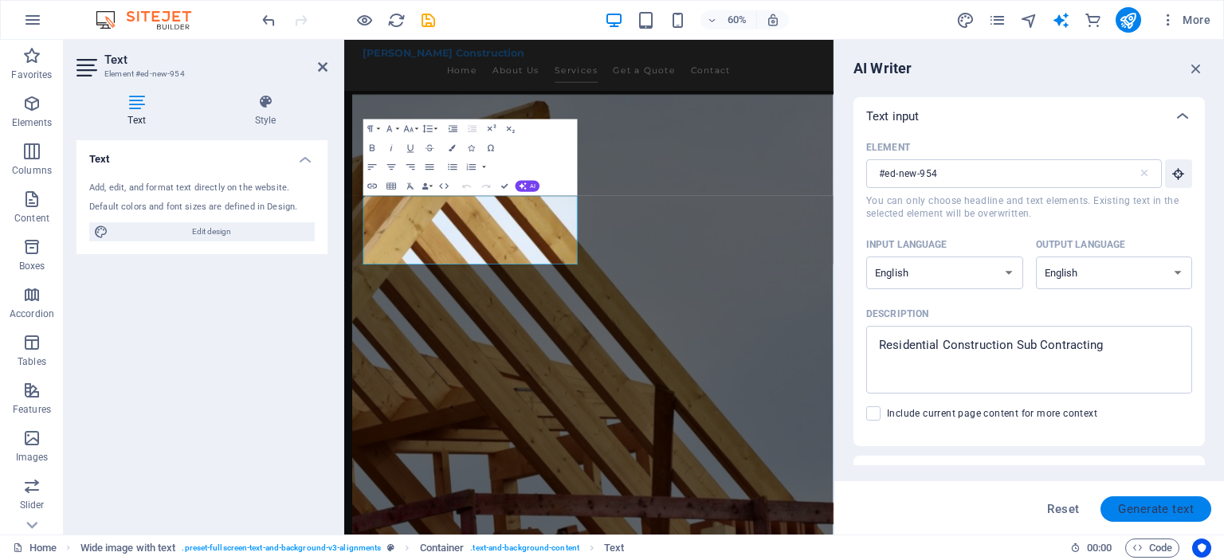
click at [1156, 501] on button "Generate text" at bounding box center [1156, 510] width 111 height 26
type textarea "x"
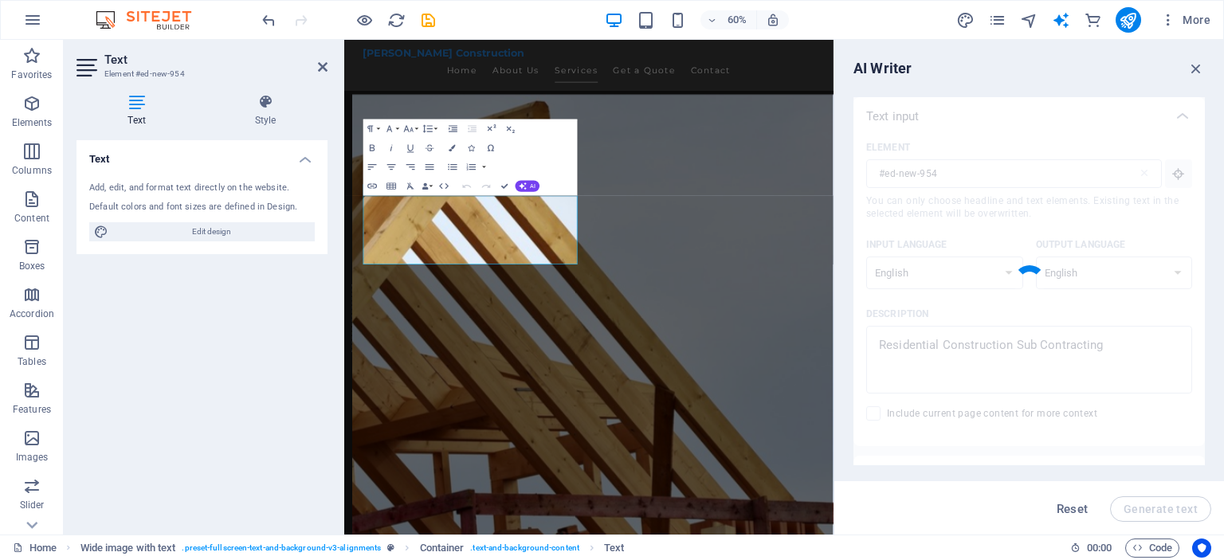
type textarea "x"
type textarea "Discover reliable residential subcontracting services that ensure high-quality …"
type textarea "x"
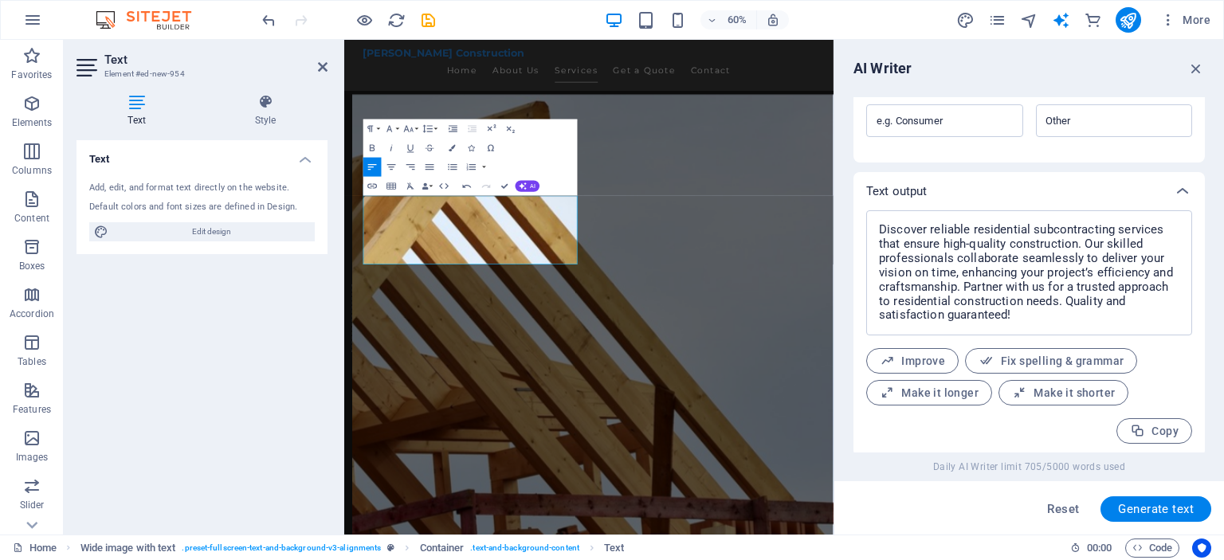
scroll to position [556, 0]
click at [430, 20] on icon "save" at bounding box center [428, 20] width 18 height 18
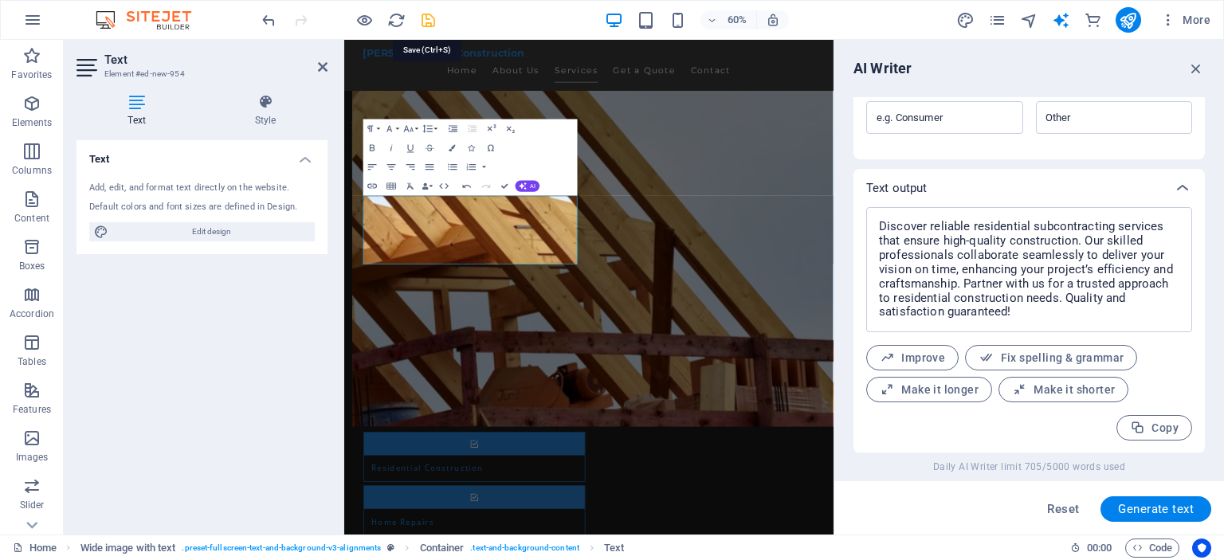
scroll to position [912, 0]
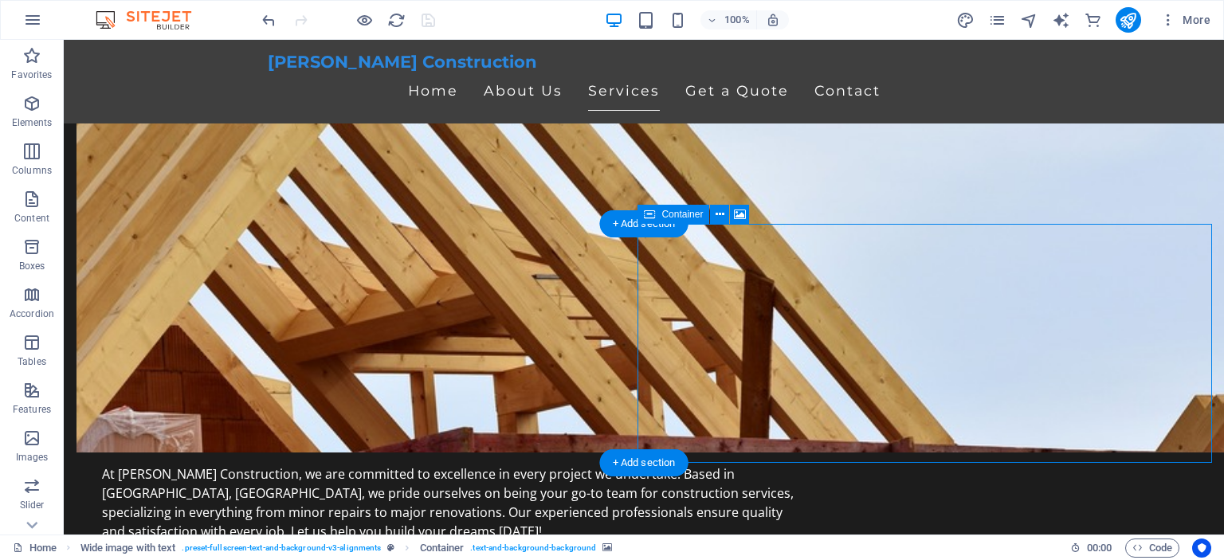
click at [738, 211] on icon at bounding box center [740, 214] width 12 height 17
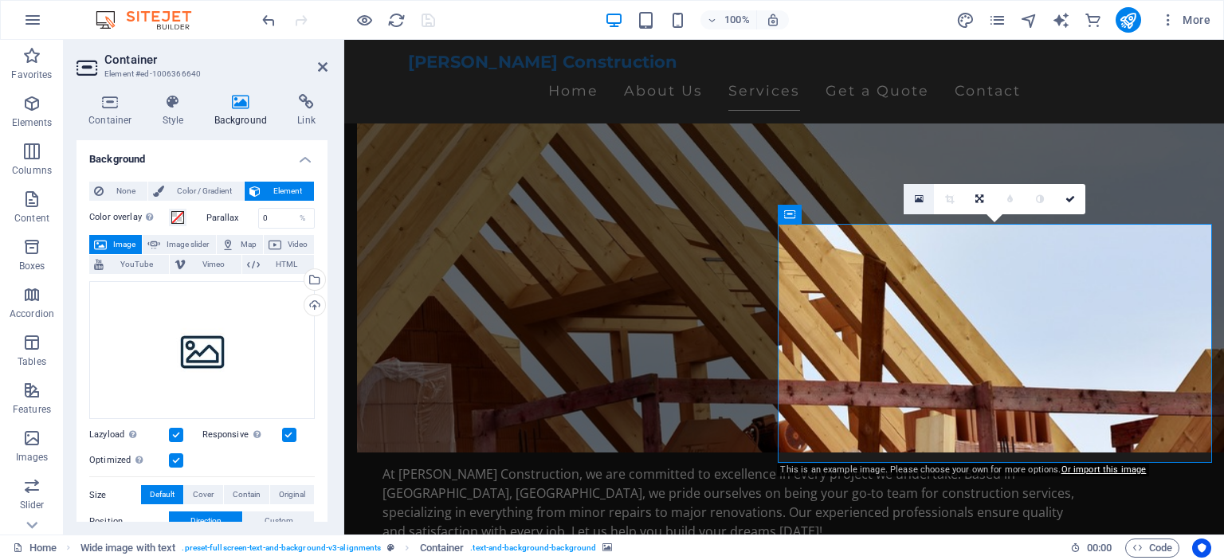
click at [917, 190] on link at bounding box center [919, 199] width 30 height 30
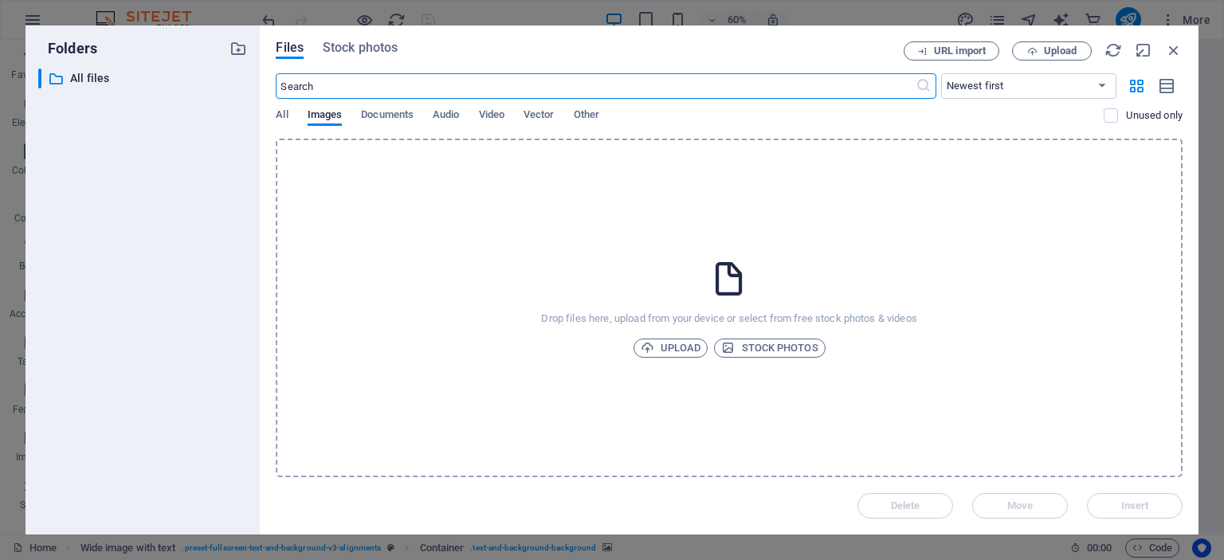
scroll to position [1010, 0]
click at [360, 53] on span "Stock photos" at bounding box center [360, 47] width 75 height 19
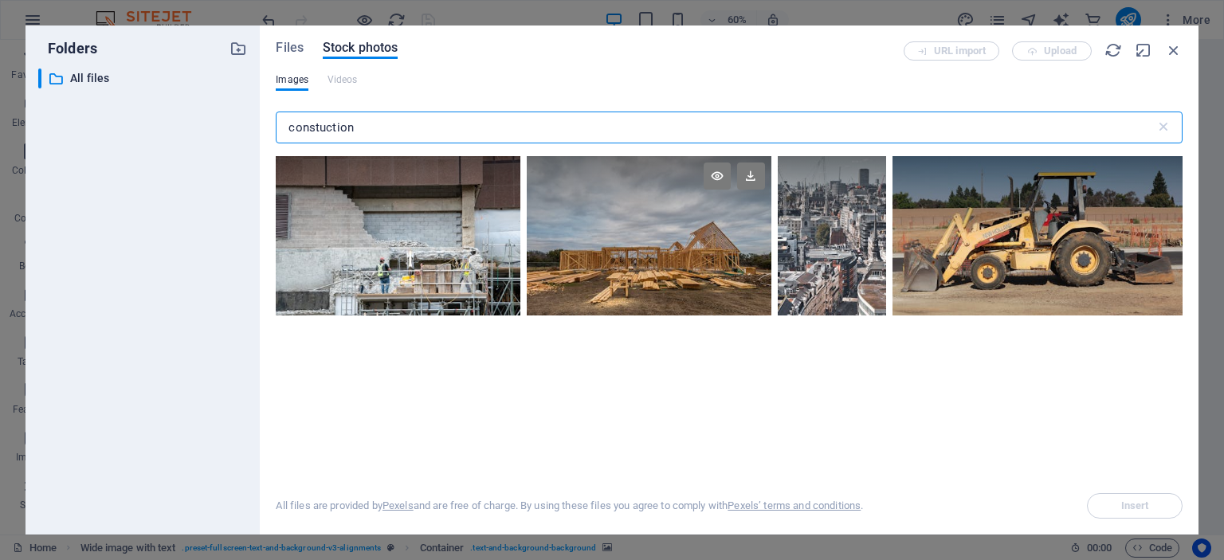
type input "constuction"
click at [621, 228] on div at bounding box center [649, 196] width 245 height 80
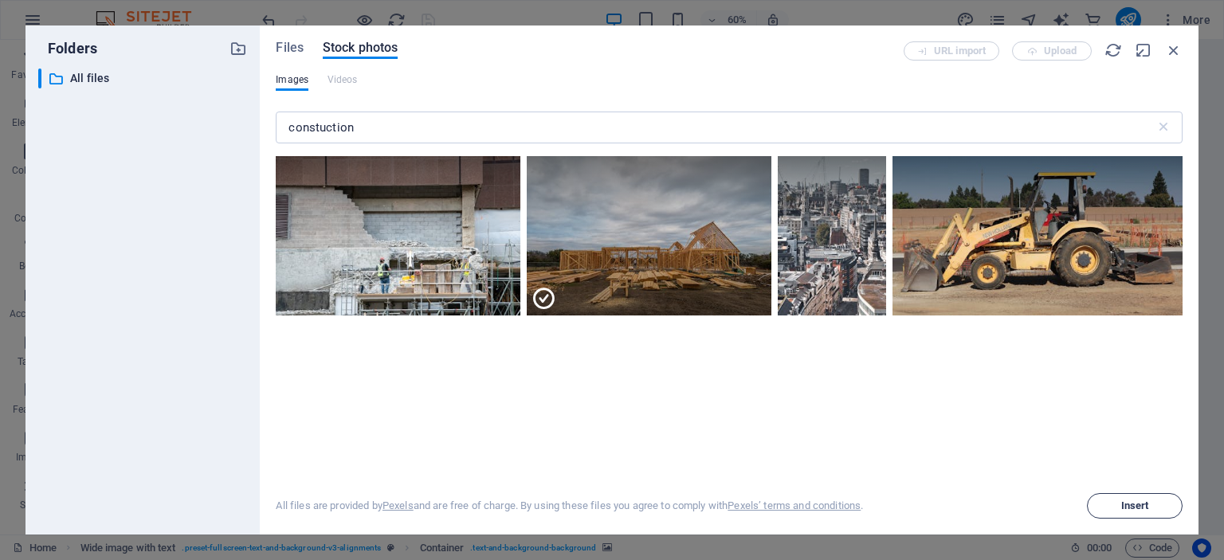
click at [1132, 503] on span "Insert" at bounding box center [1135, 506] width 28 height 10
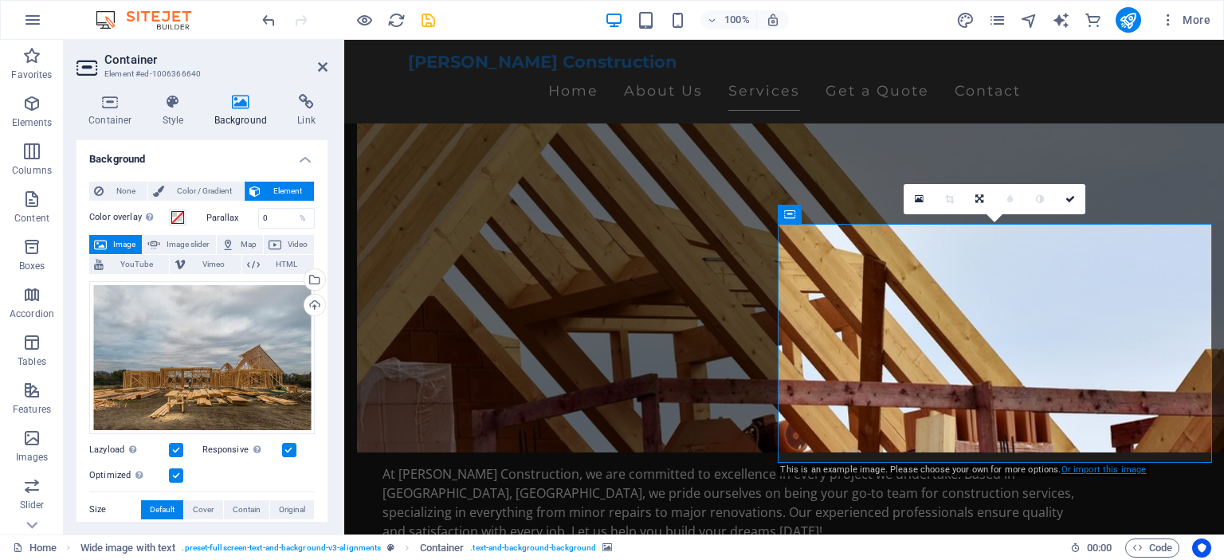
click at [1106, 471] on link "Or import this image" at bounding box center [1104, 470] width 85 height 10
click at [1103, 192] on link at bounding box center [1101, 199] width 30 height 30
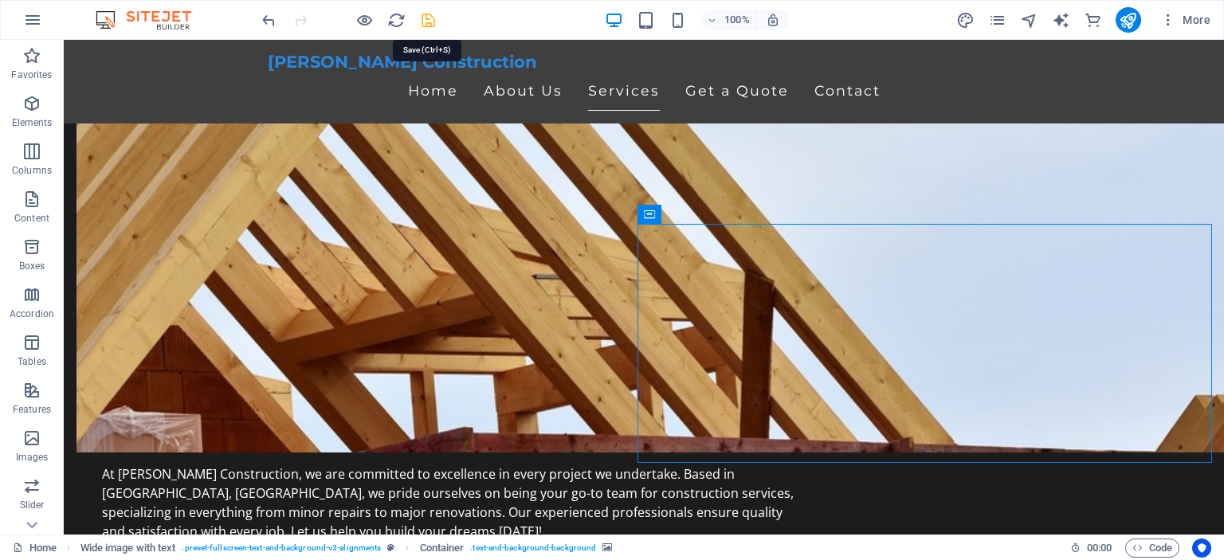
click at [429, 21] on icon "save" at bounding box center [428, 20] width 18 height 18
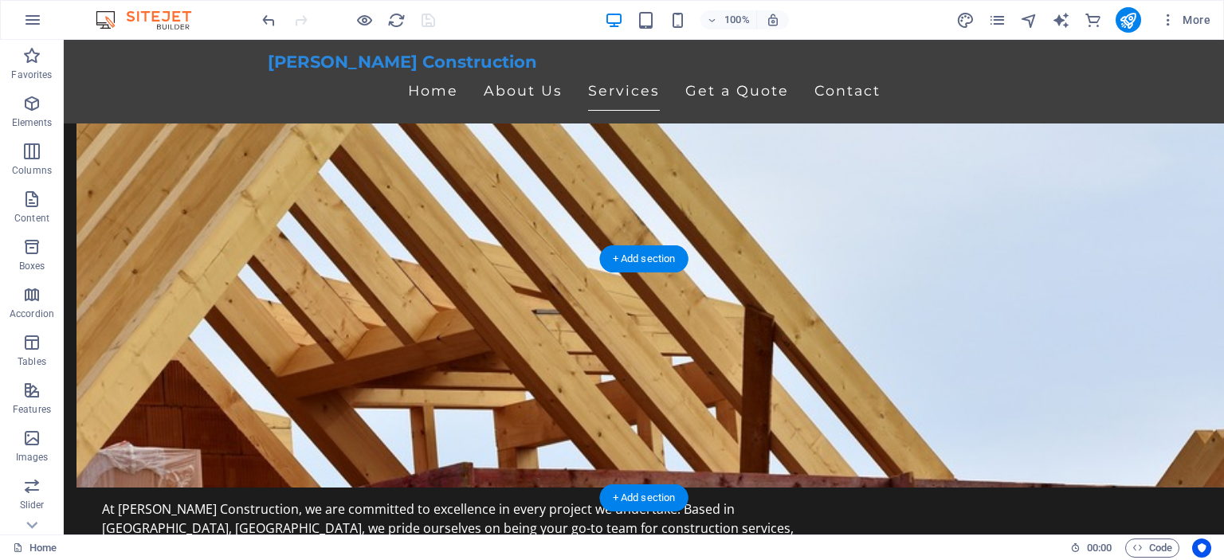
scroll to position [956, 0]
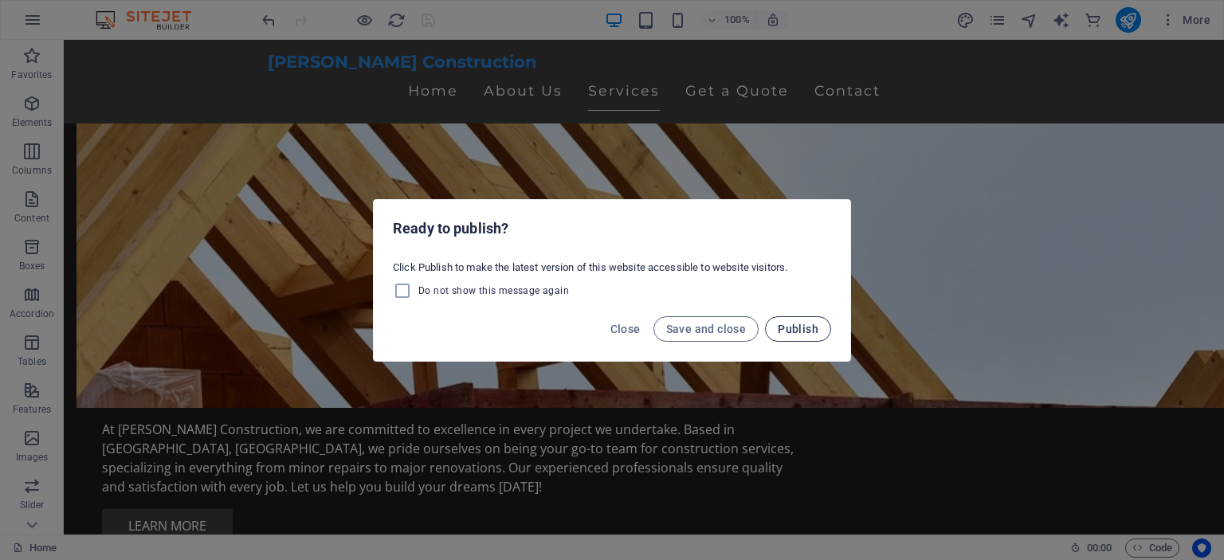
click at [791, 329] on span "Publish" at bounding box center [798, 329] width 41 height 13
